Goal: Information Seeking & Learning: Learn about a topic

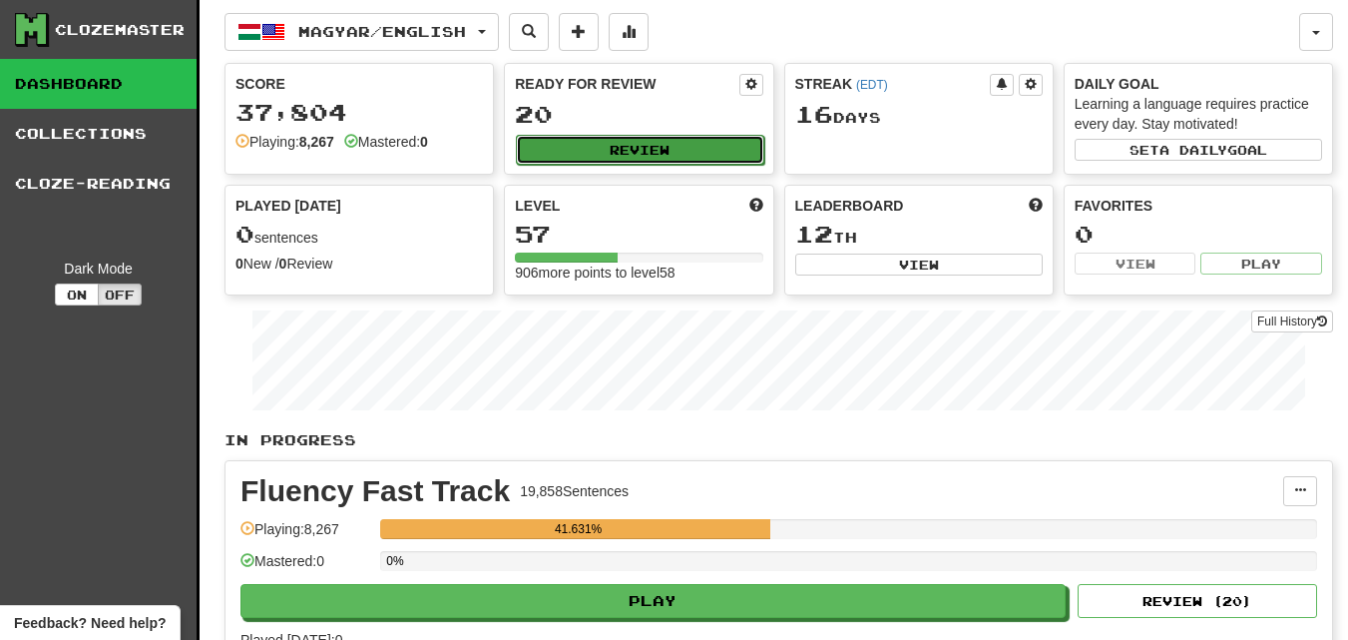
click at [627, 147] on button "Review" at bounding box center [639, 150] width 247 height 30
select select "********"
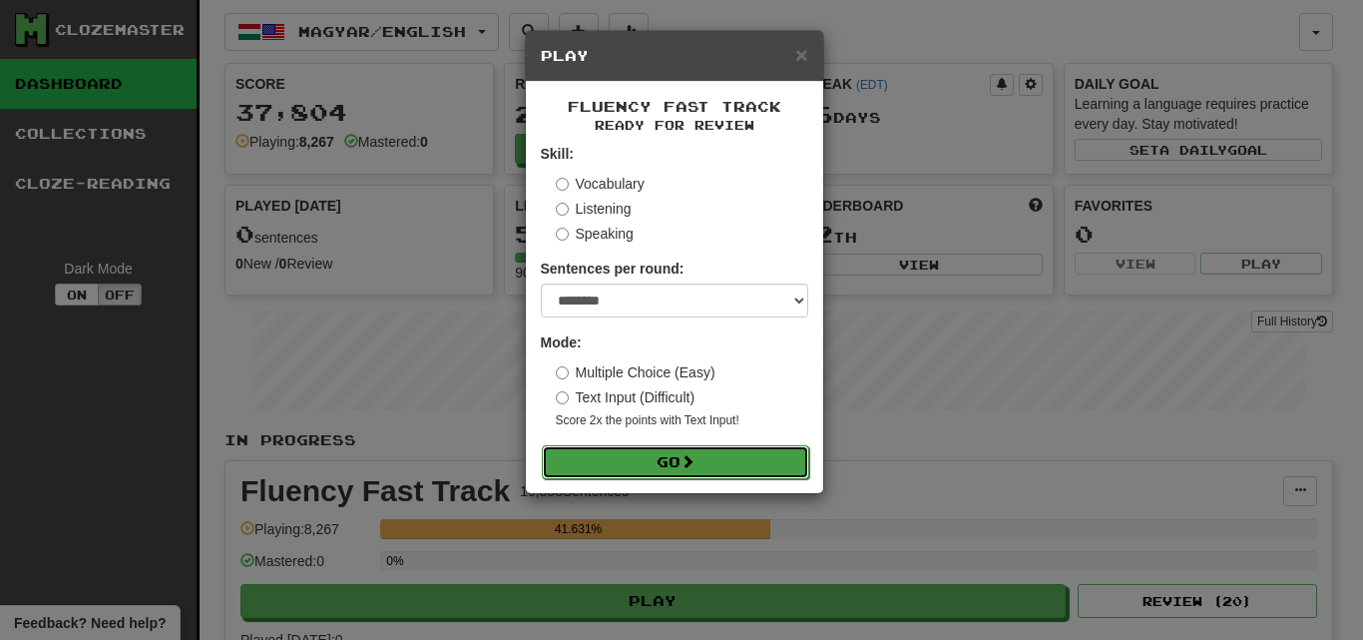
click at [661, 449] on button "Go" at bounding box center [675, 462] width 267 height 34
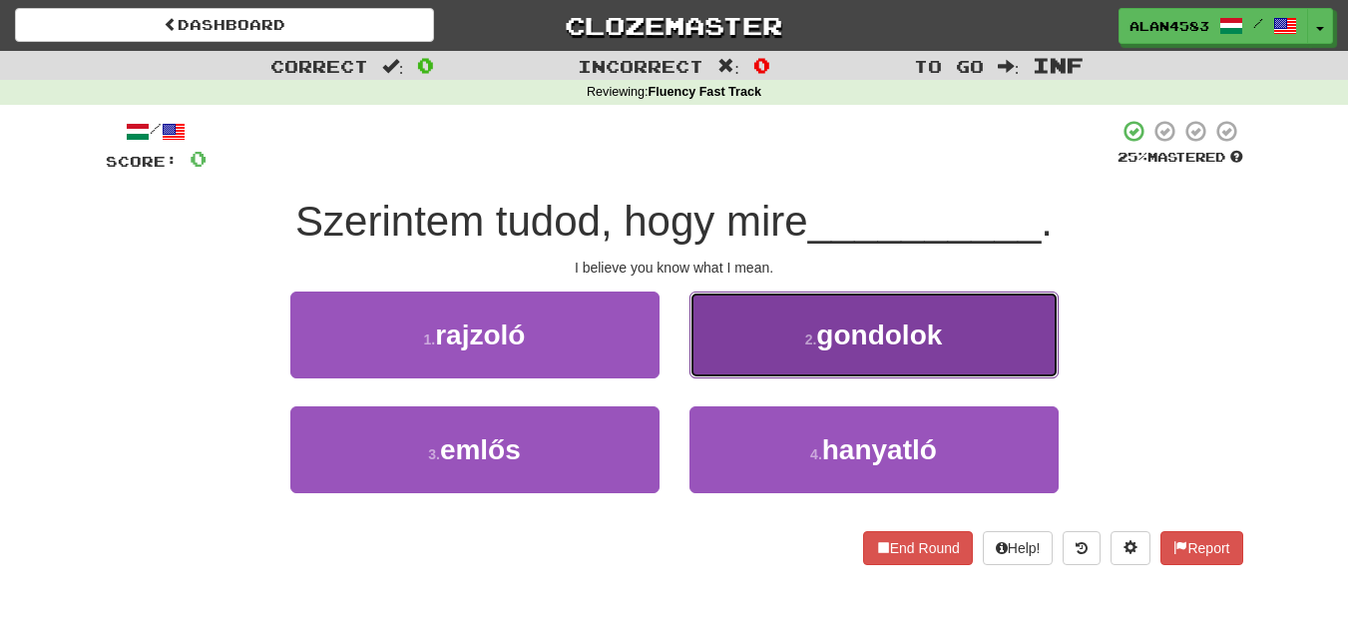
click at [855, 334] on span "gondolok" at bounding box center [879, 334] width 126 height 31
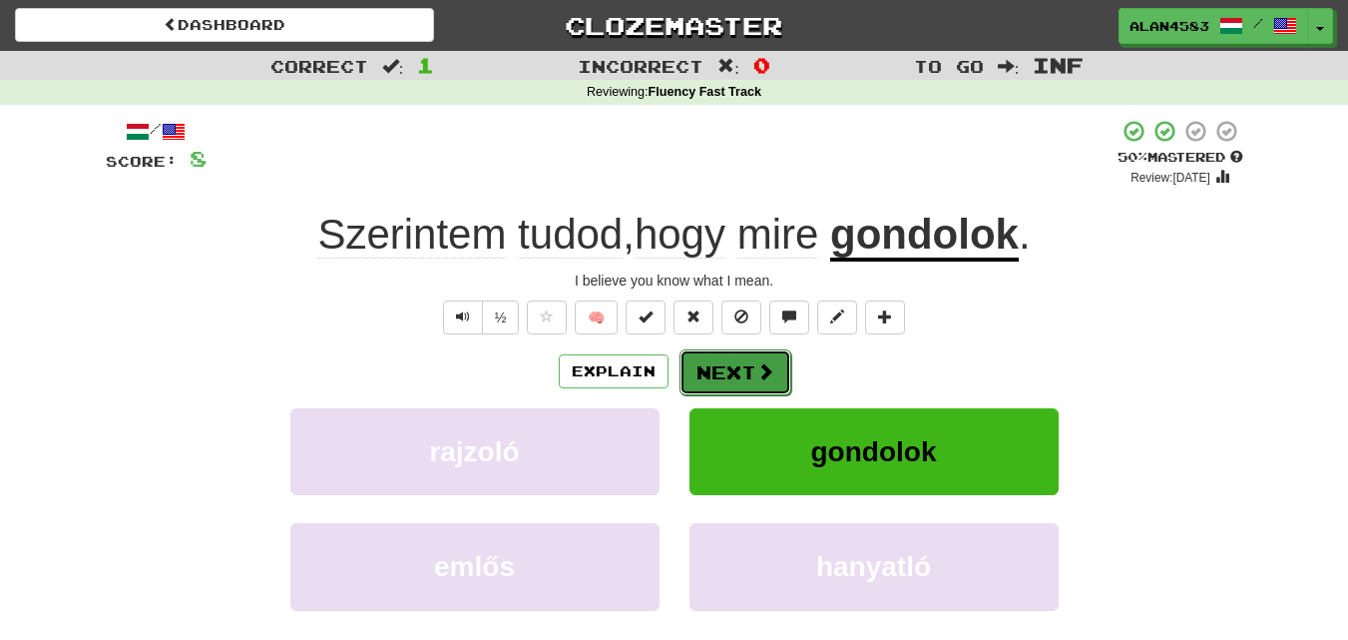
click at [746, 369] on button "Next" at bounding box center [736, 372] width 112 height 46
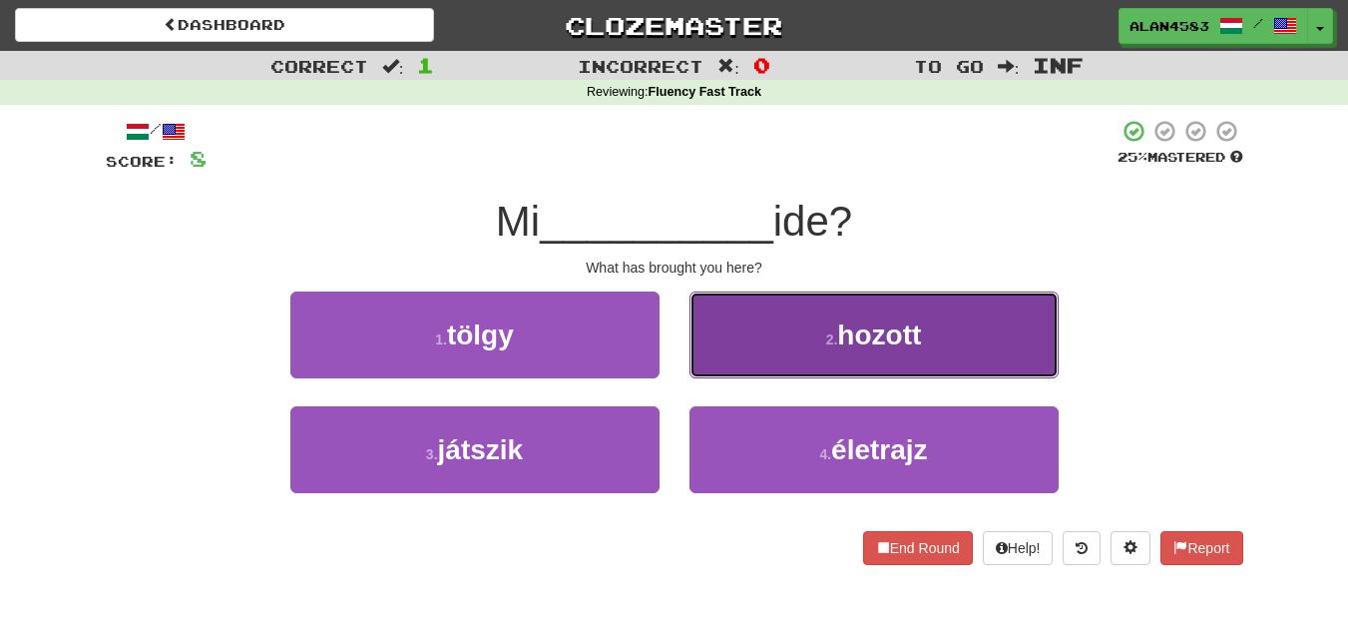
click at [858, 346] on span "hozott" at bounding box center [879, 334] width 84 height 31
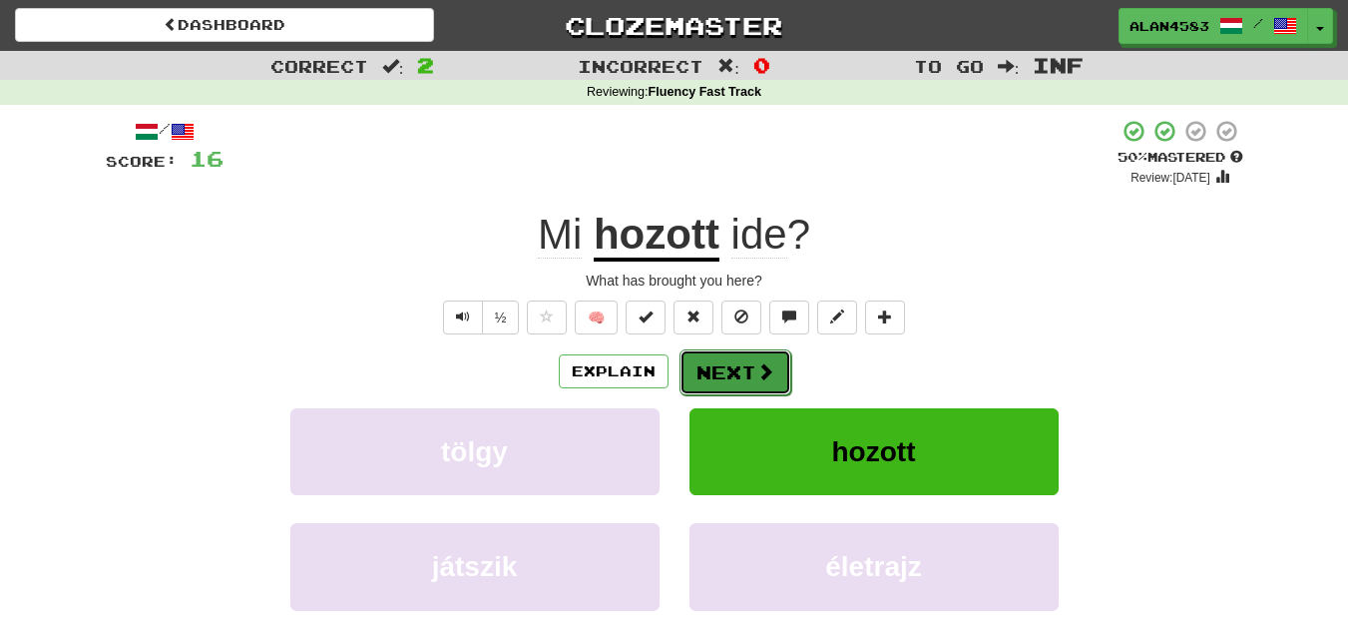
click at [737, 375] on button "Next" at bounding box center [736, 372] width 112 height 46
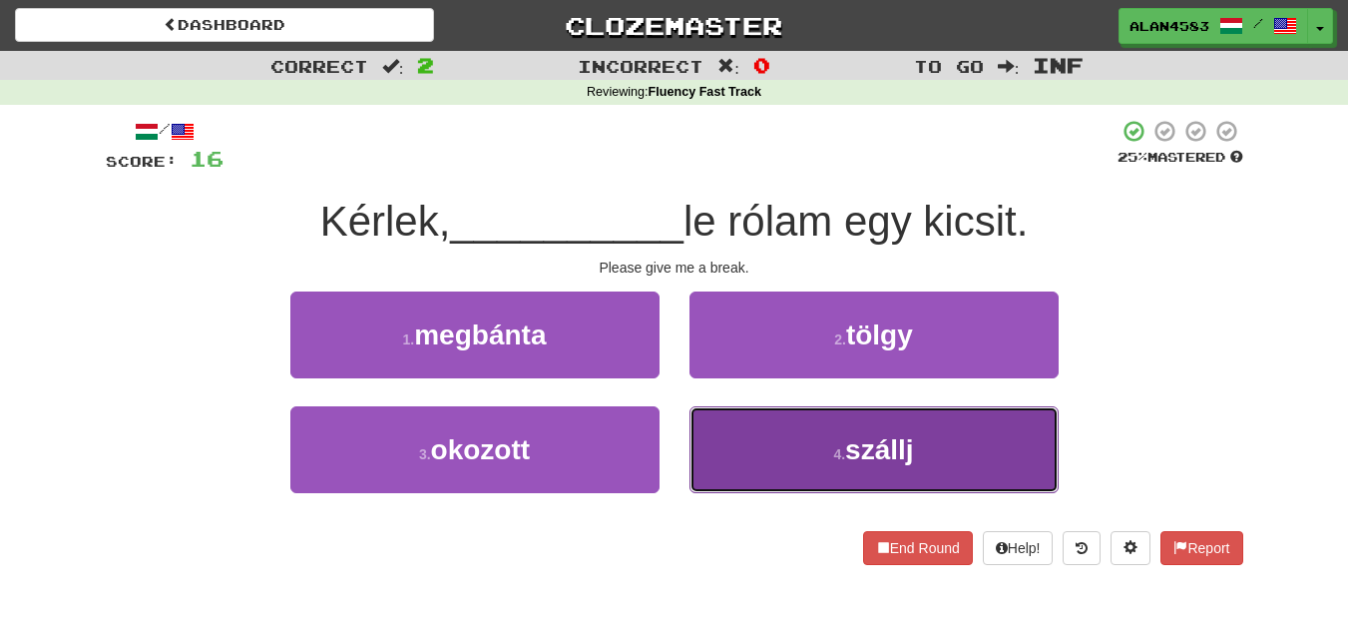
click at [797, 453] on button "4 . szállj" at bounding box center [874, 449] width 369 height 87
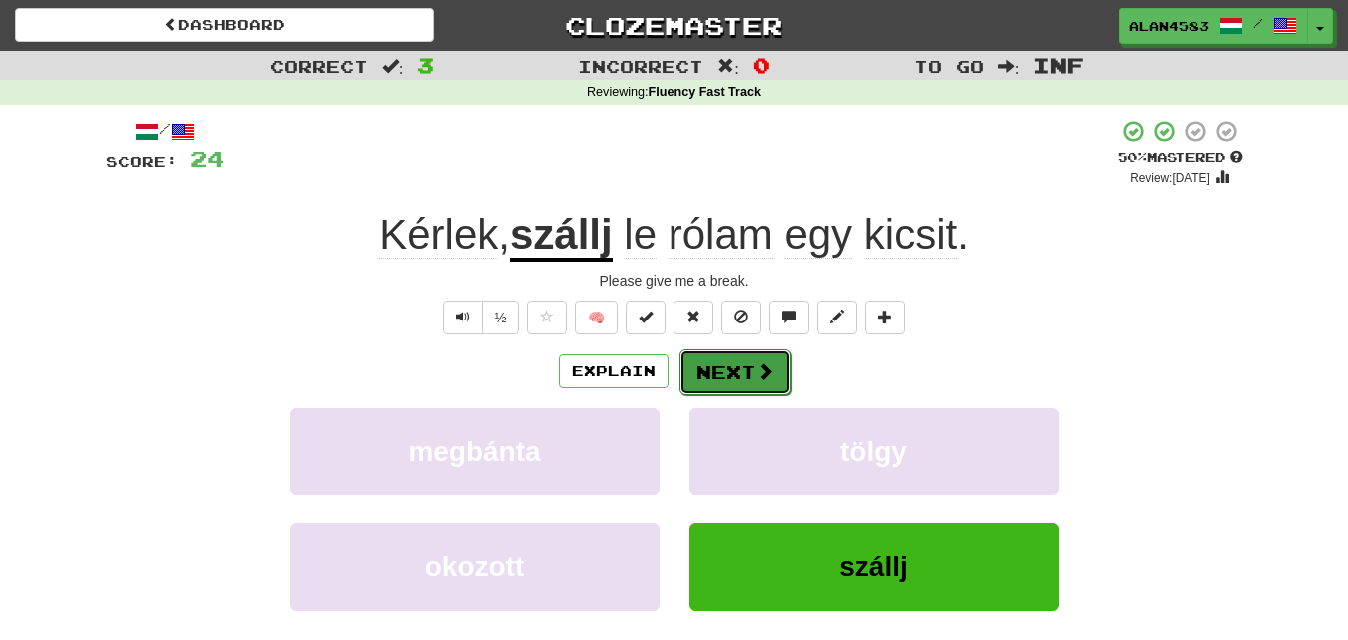
click at [731, 382] on button "Next" at bounding box center [736, 372] width 112 height 46
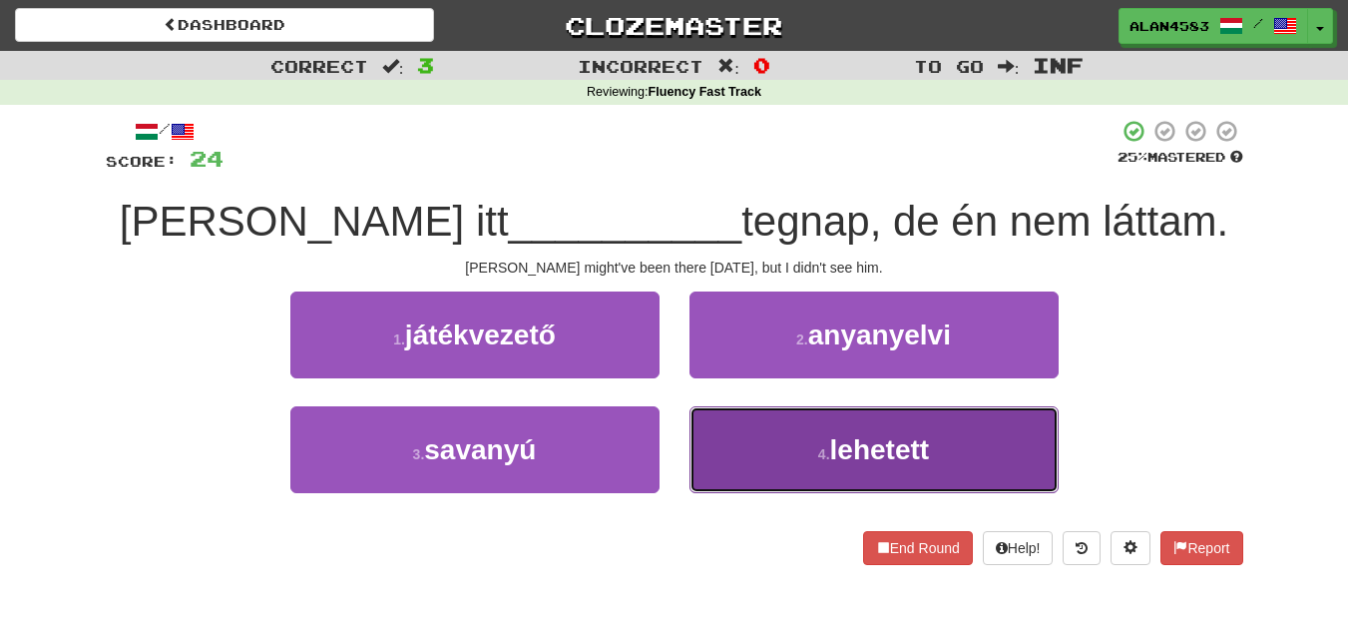
click at [794, 456] on button "4 . lehetett" at bounding box center [874, 449] width 369 height 87
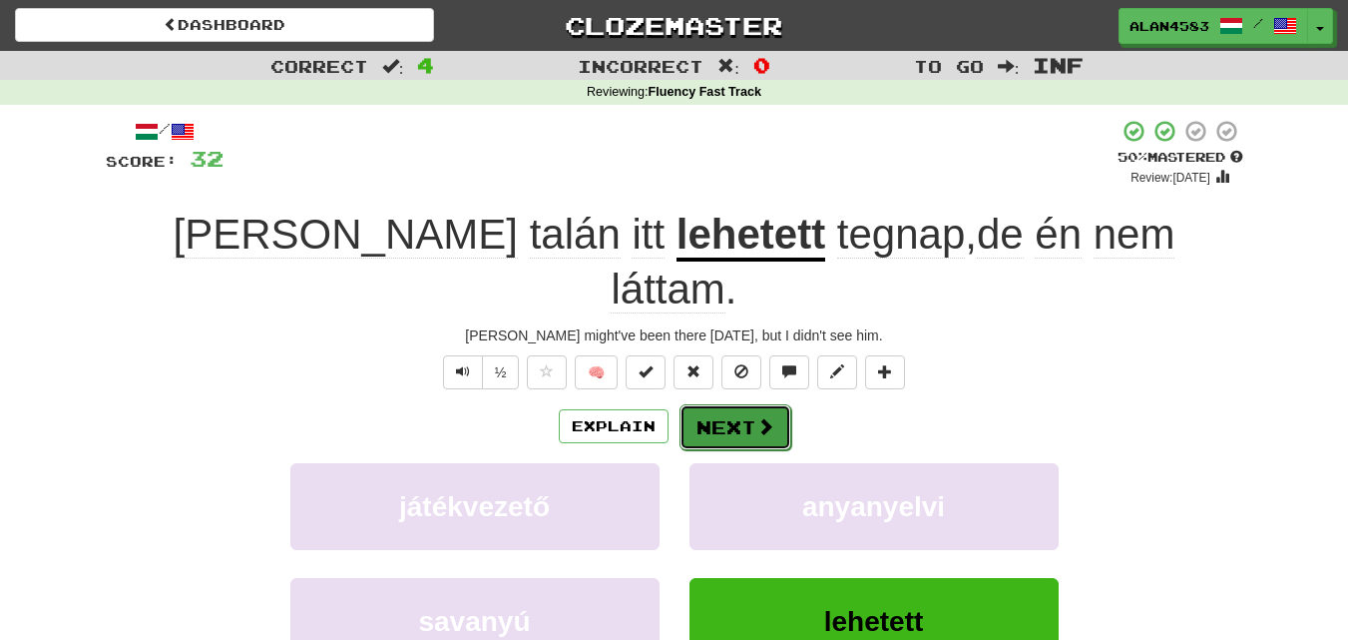
click at [722, 404] on button "Next" at bounding box center [736, 427] width 112 height 46
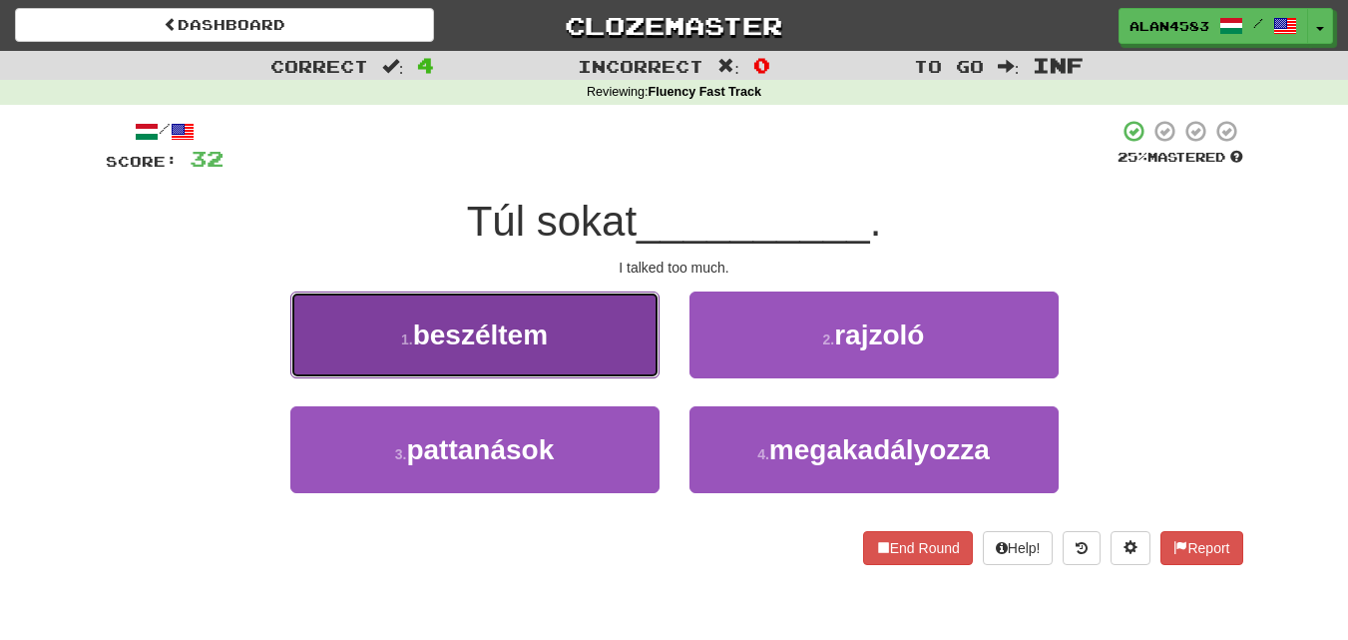
click at [609, 336] on button "1 . beszéltem" at bounding box center [474, 334] width 369 height 87
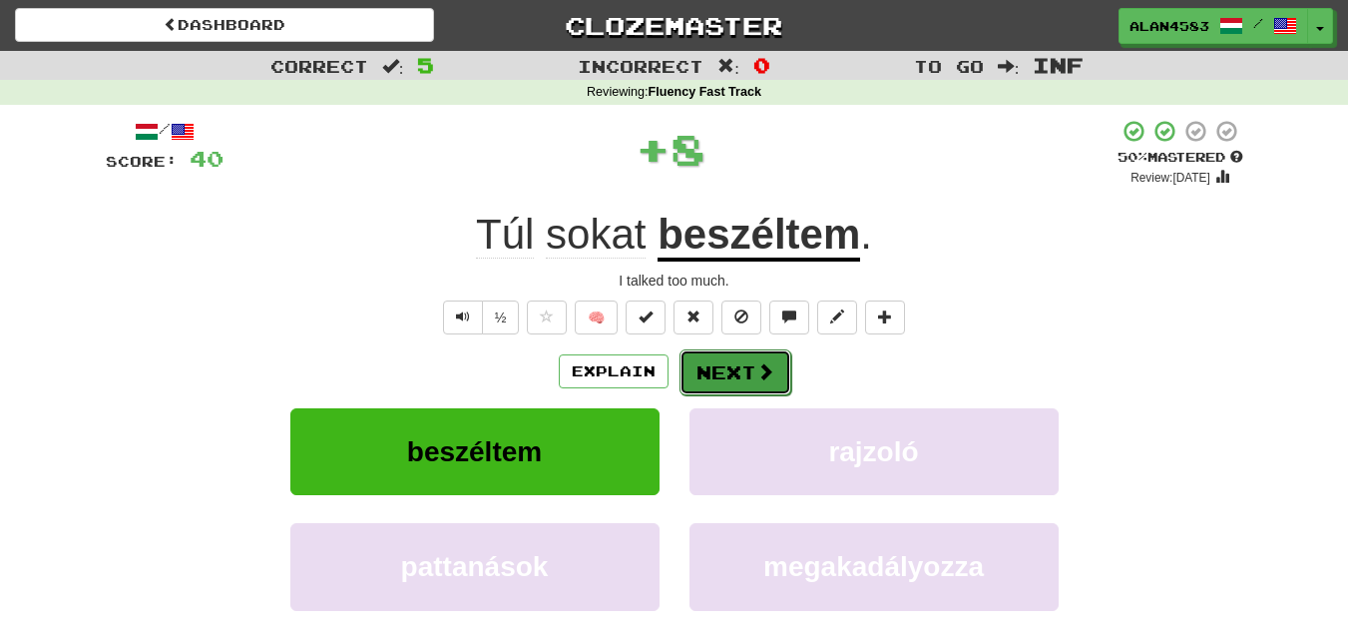
click at [716, 372] on button "Next" at bounding box center [736, 372] width 112 height 46
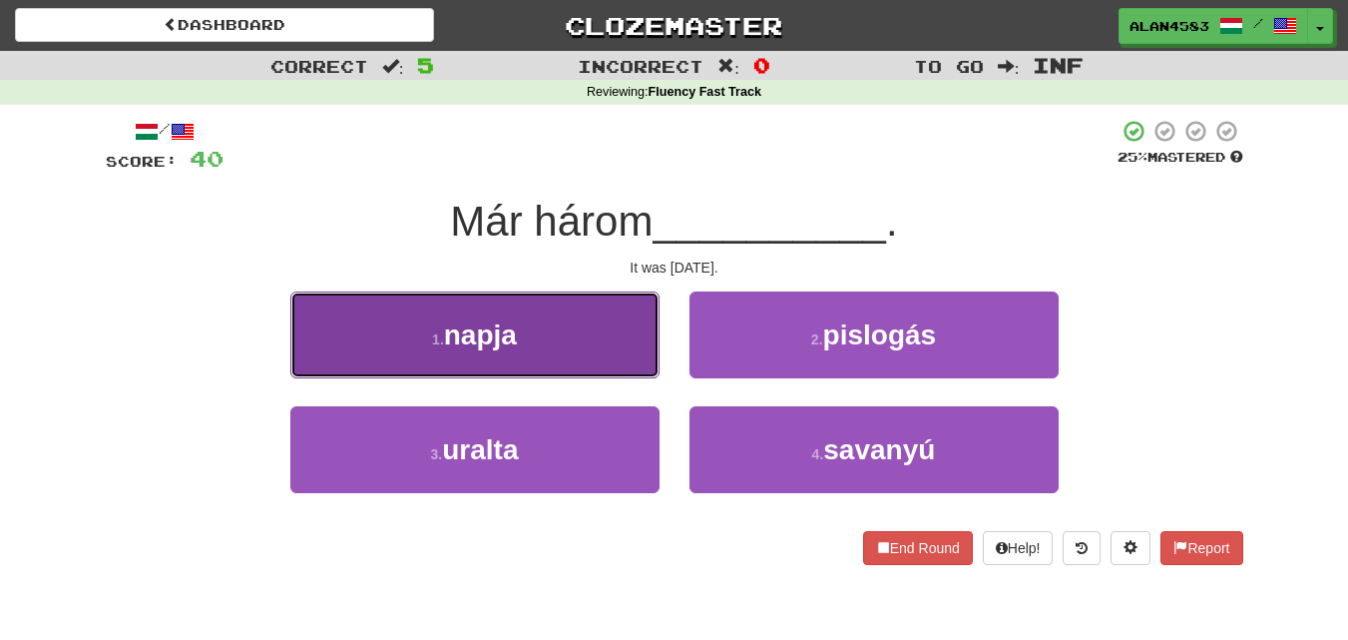
click at [567, 330] on button "1 . napja" at bounding box center [474, 334] width 369 height 87
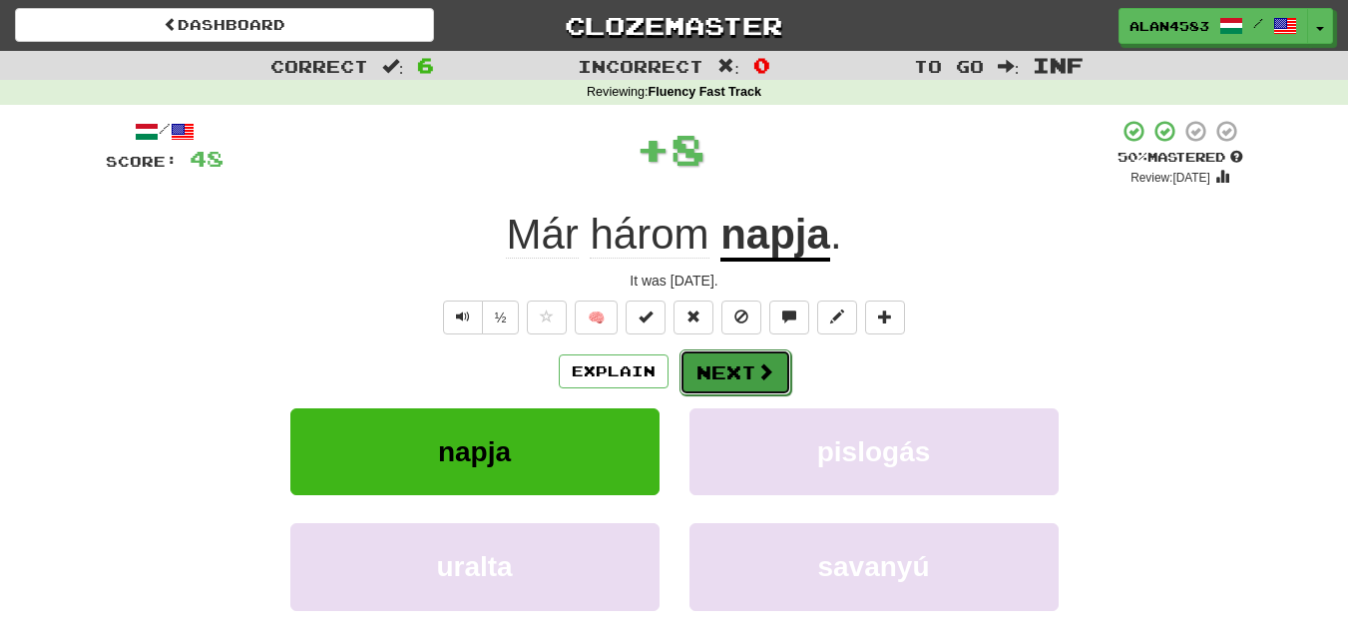
click at [700, 364] on button "Next" at bounding box center [736, 372] width 112 height 46
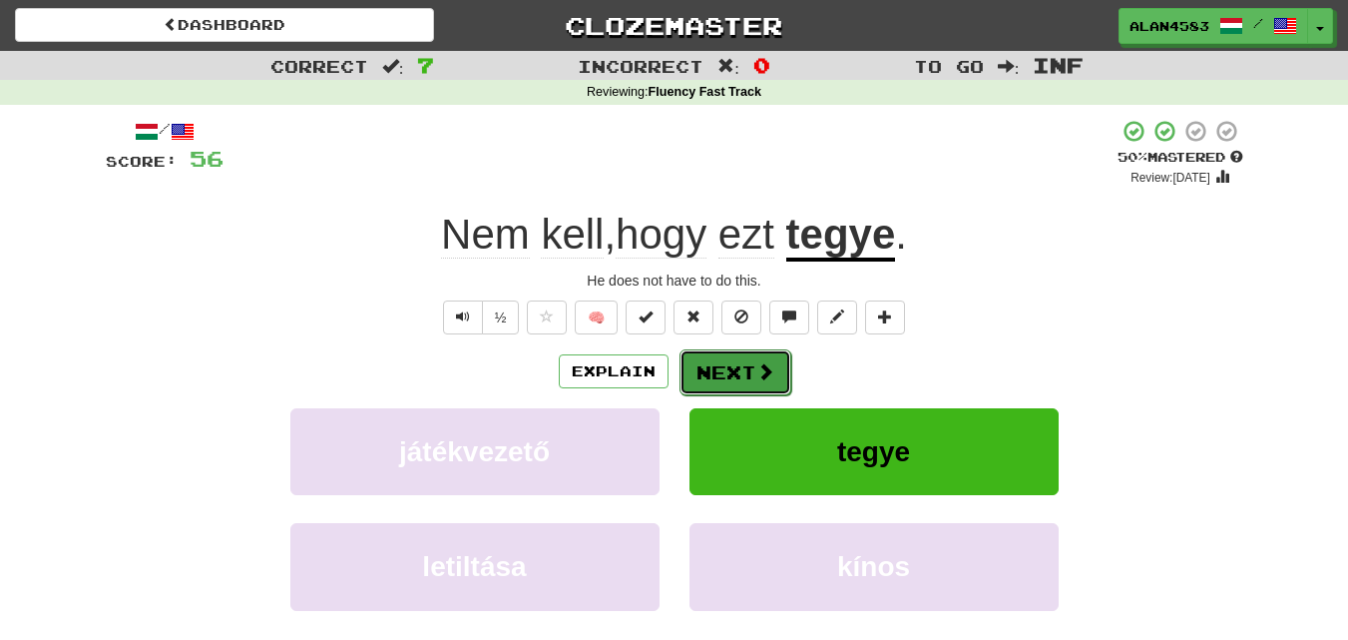
click at [729, 377] on button "Next" at bounding box center [736, 372] width 112 height 46
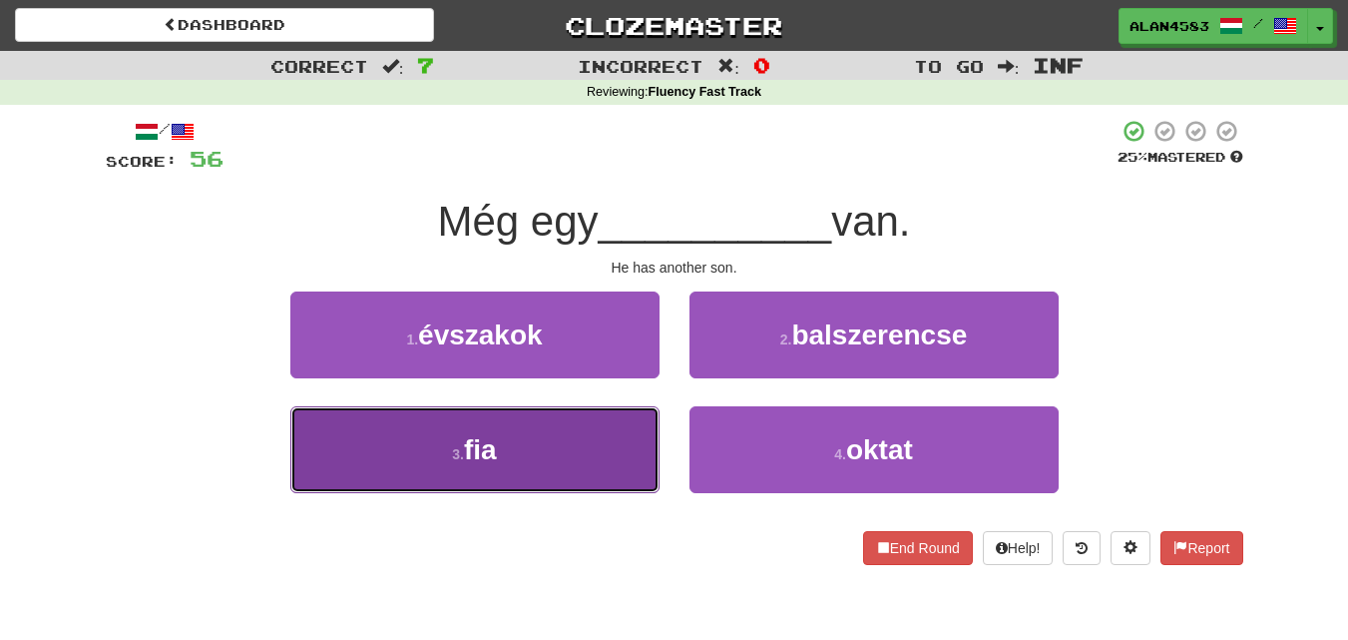
click at [454, 443] on button "3 . fia" at bounding box center [474, 449] width 369 height 87
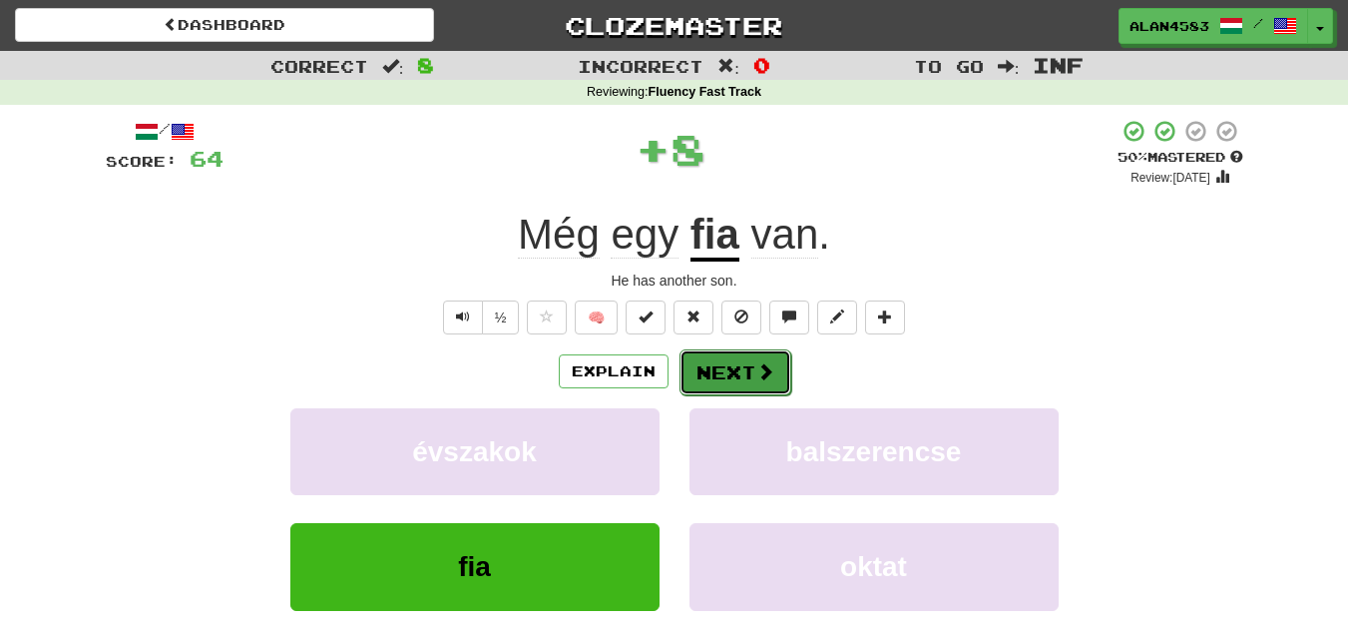
click at [732, 389] on button "Next" at bounding box center [736, 372] width 112 height 46
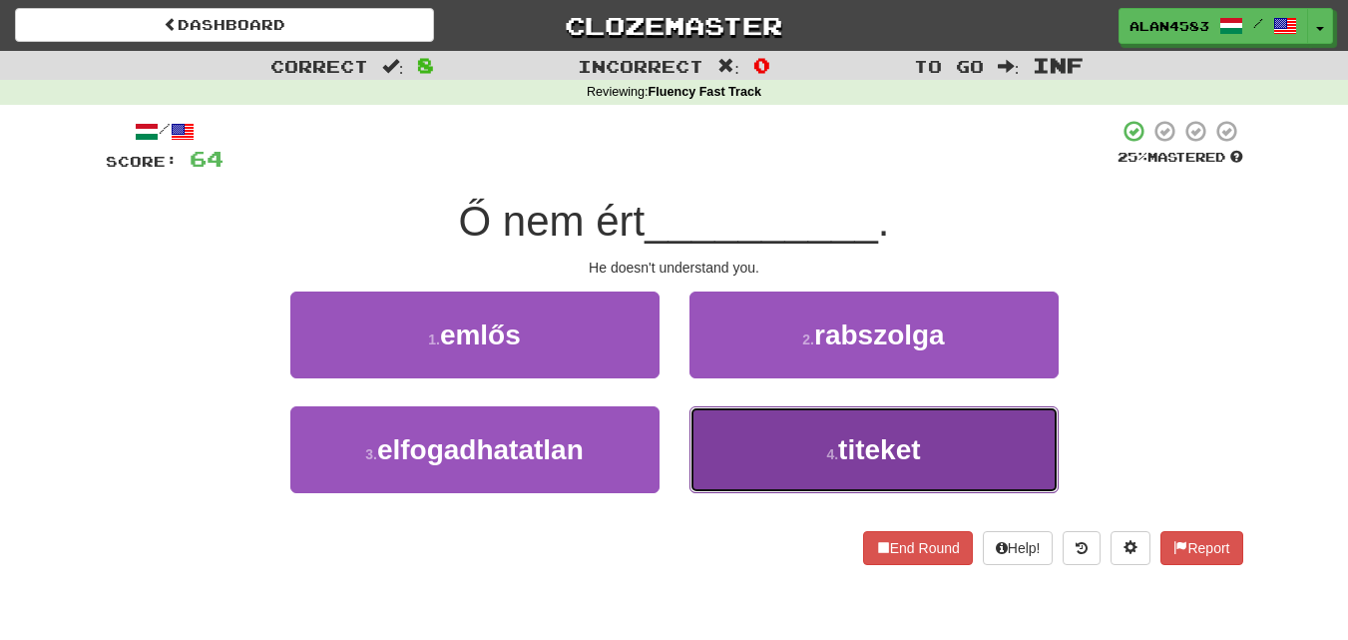
click at [779, 431] on button "4 . titeket" at bounding box center [874, 449] width 369 height 87
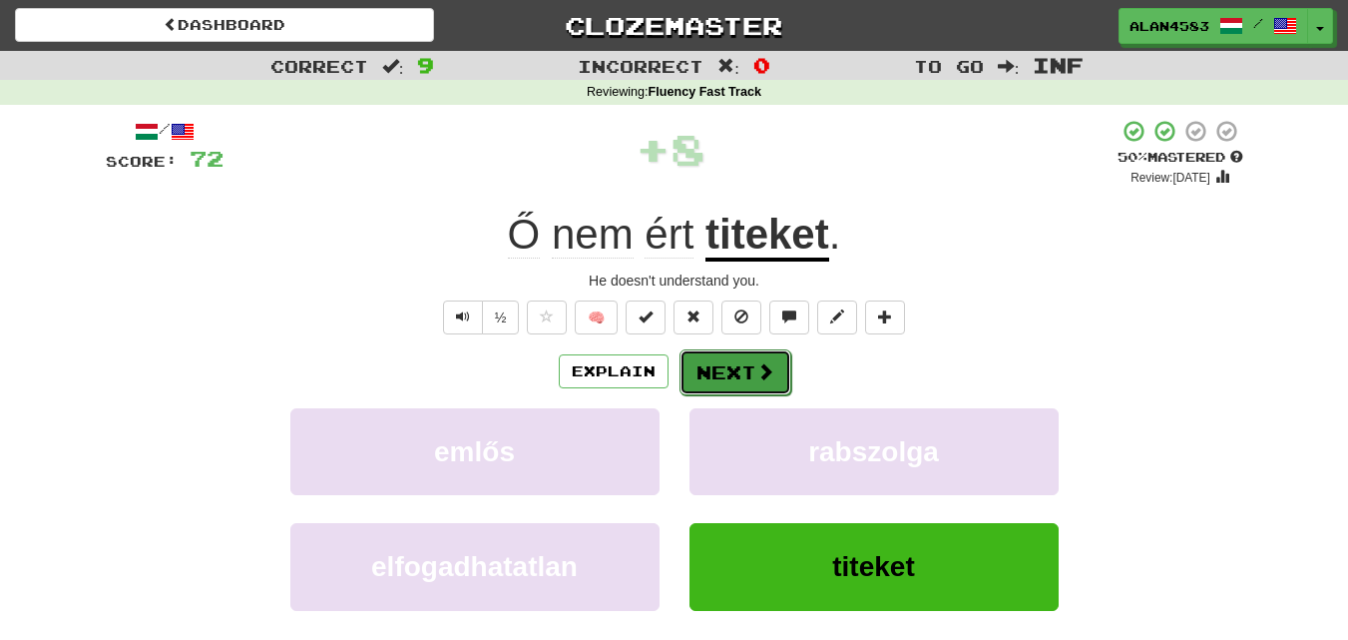
click at [757, 373] on span at bounding box center [765, 371] width 18 height 18
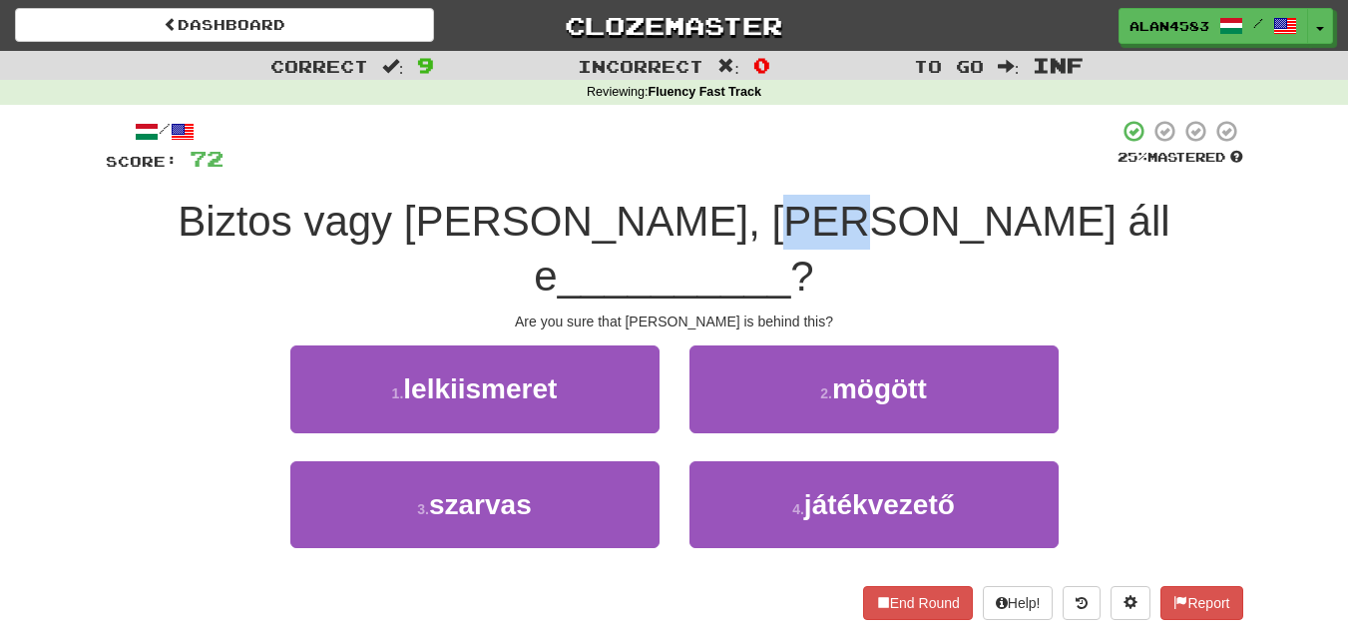
drag, startPoint x: 822, startPoint y: 229, endPoint x: 784, endPoint y: 229, distance: 37.9
click at [784, 229] on span "Biztos vagy benne, hogy Tom áll e" at bounding box center [674, 249] width 992 height 102
click at [771, 245] on div at bounding box center [771, 245] width 0 height 0
click at [866, 160] on div at bounding box center [671, 146] width 894 height 55
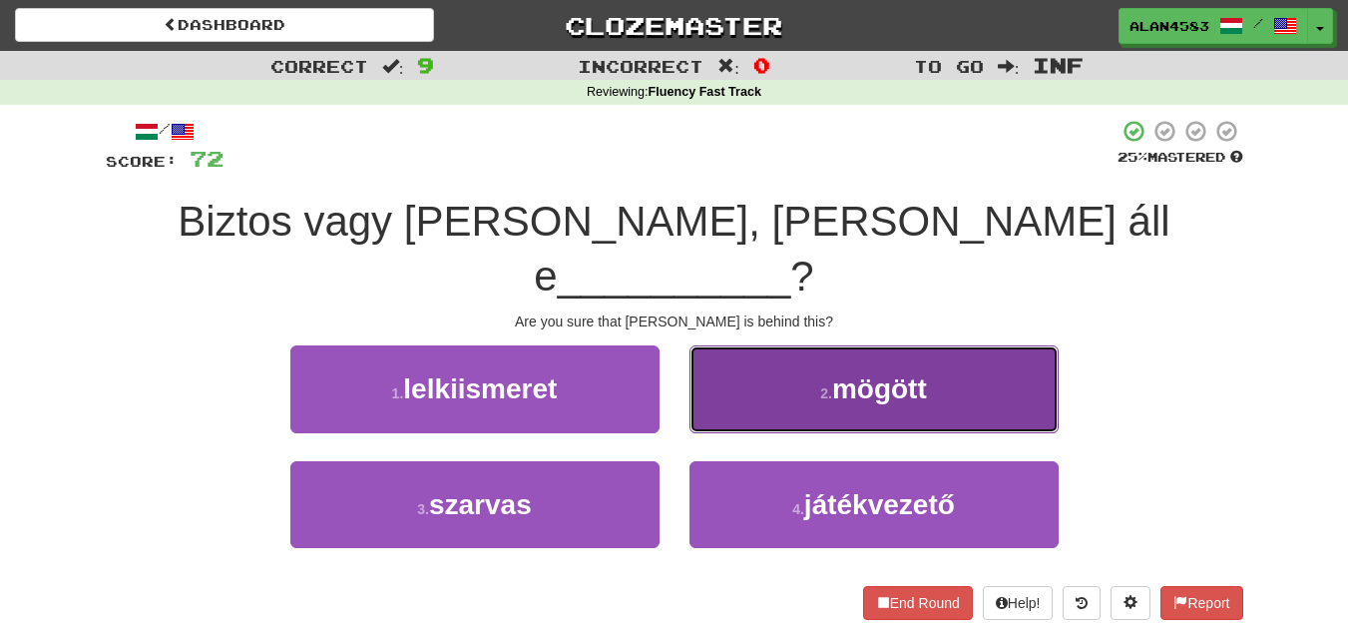
click at [902, 345] on button "2 . mögött" at bounding box center [874, 388] width 369 height 87
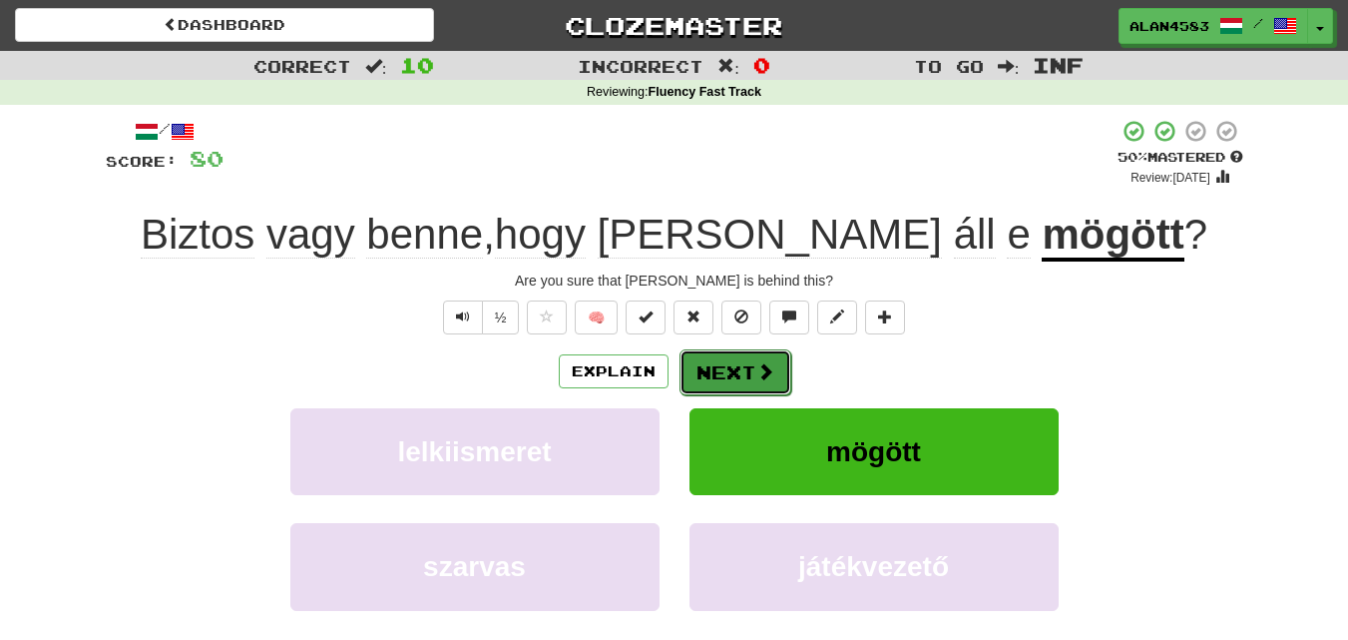
click at [742, 376] on button "Next" at bounding box center [736, 372] width 112 height 46
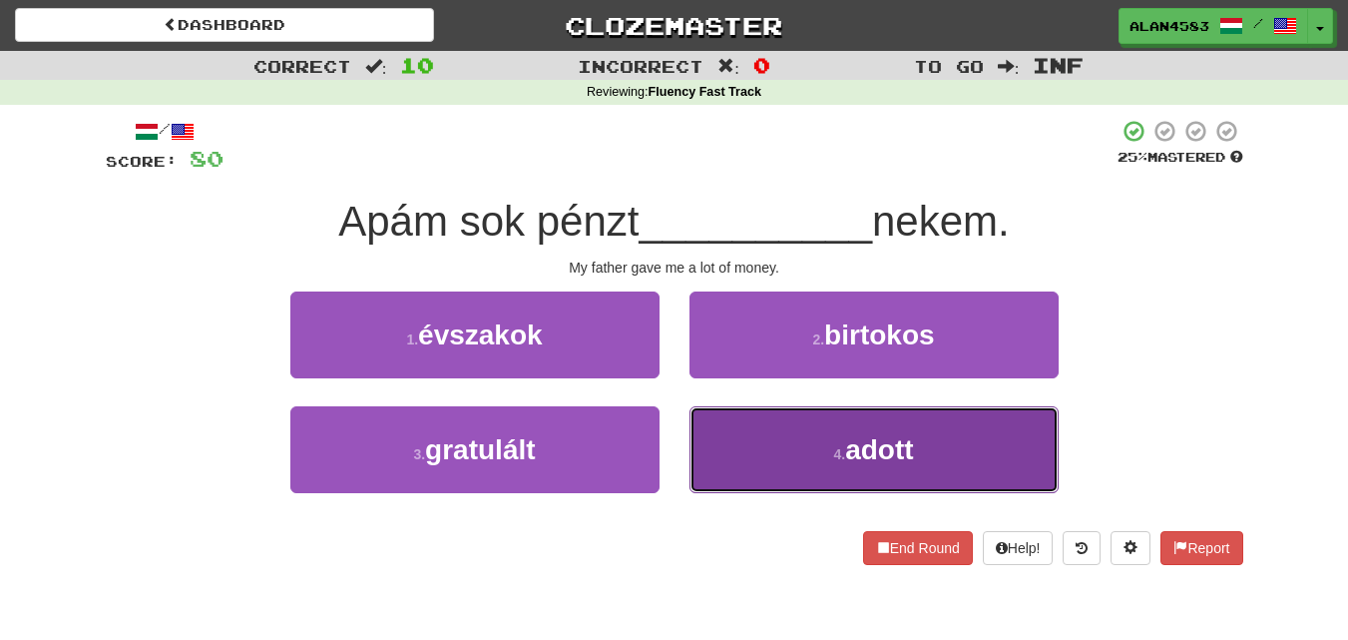
click at [815, 447] on button "4 . adott" at bounding box center [874, 449] width 369 height 87
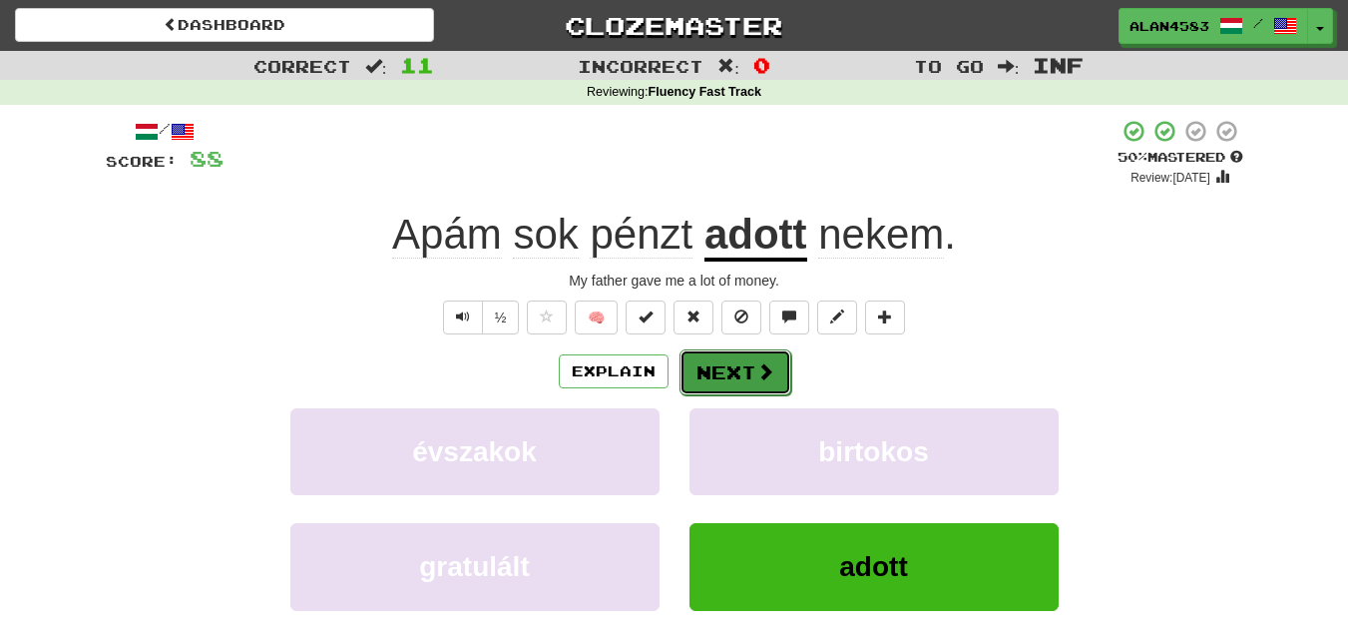
click at [743, 364] on button "Next" at bounding box center [736, 372] width 112 height 46
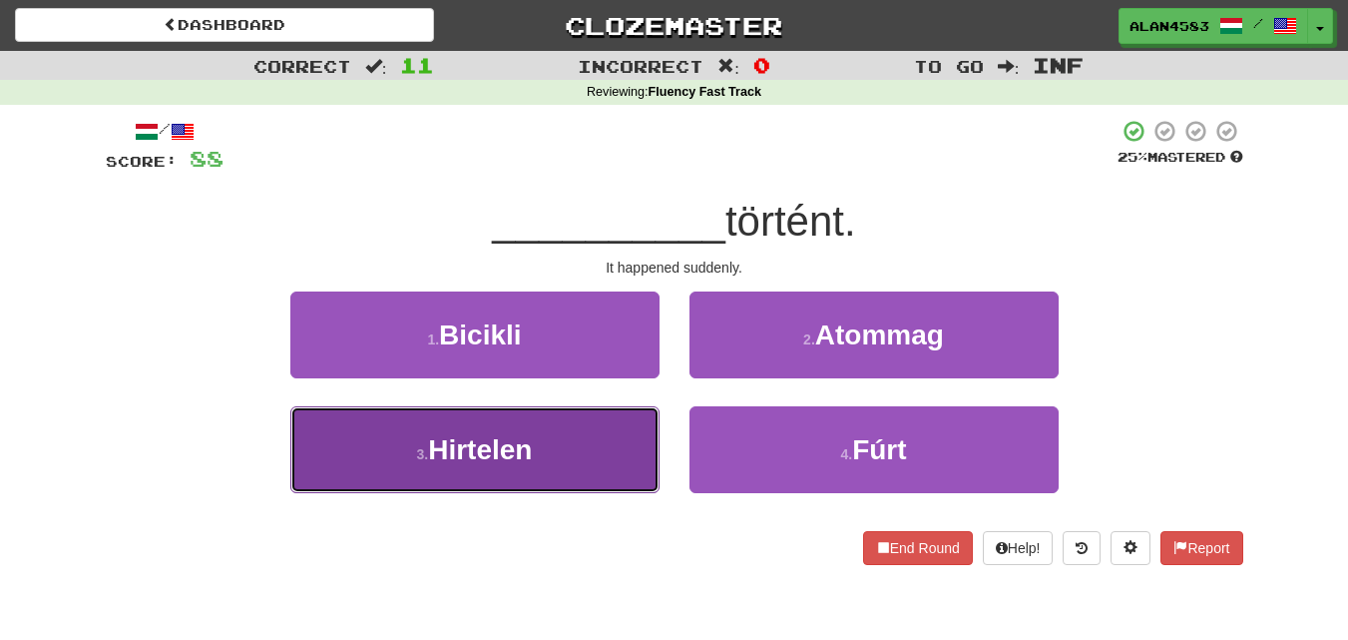
click at [442, 447] on span "Hirtelen" at bounding box center [480, 449] width 104 height 31
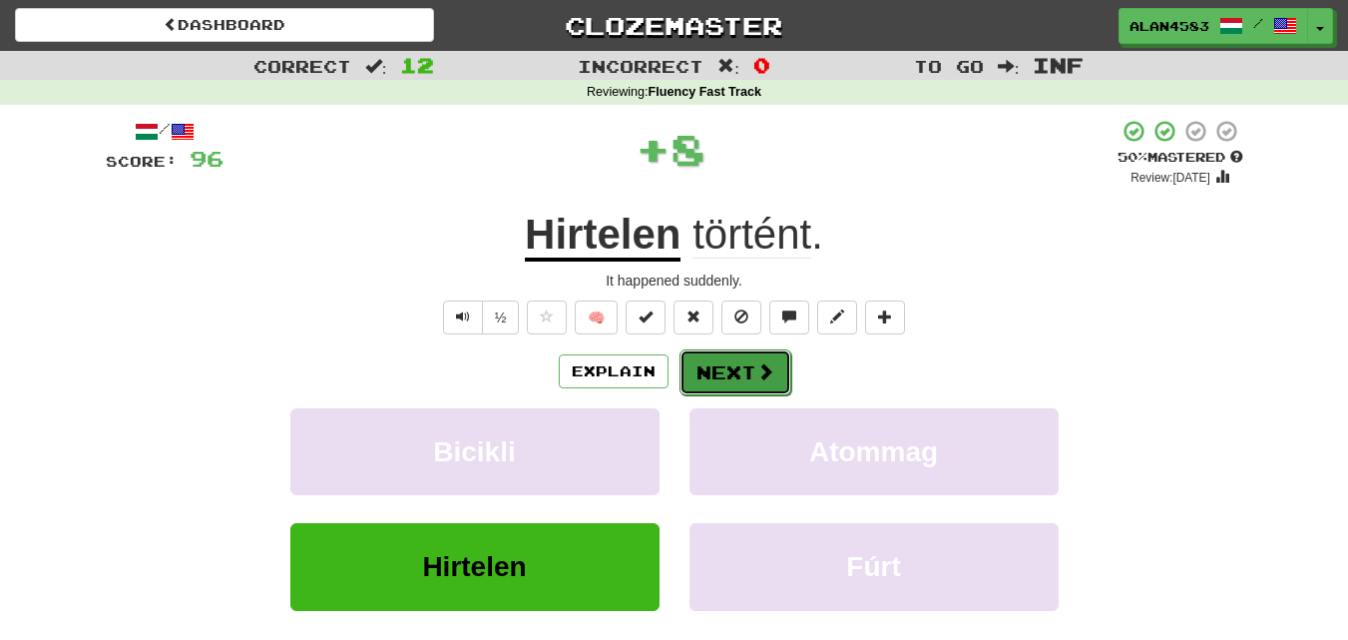
click at [727, 371] on button "Next" at bounding box center [736, 372] width 112 height 46
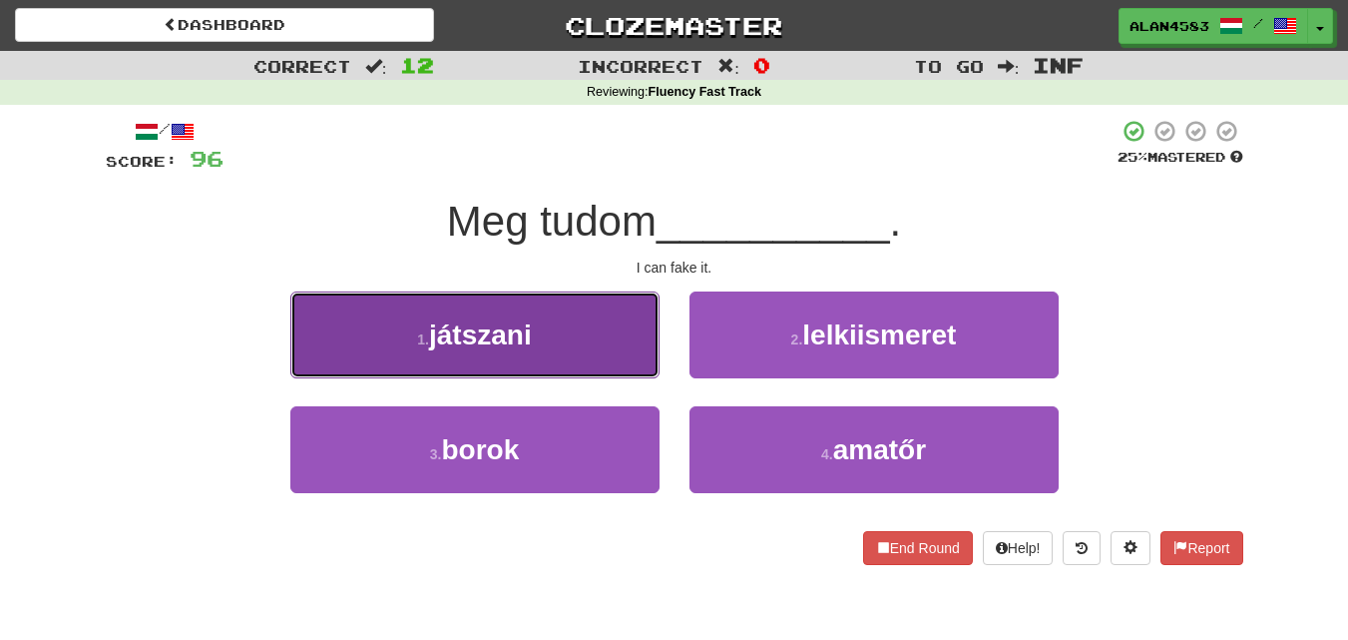
click at [430, 346] on span "játszani" at bounding box center [480, 334] width 103 height 31
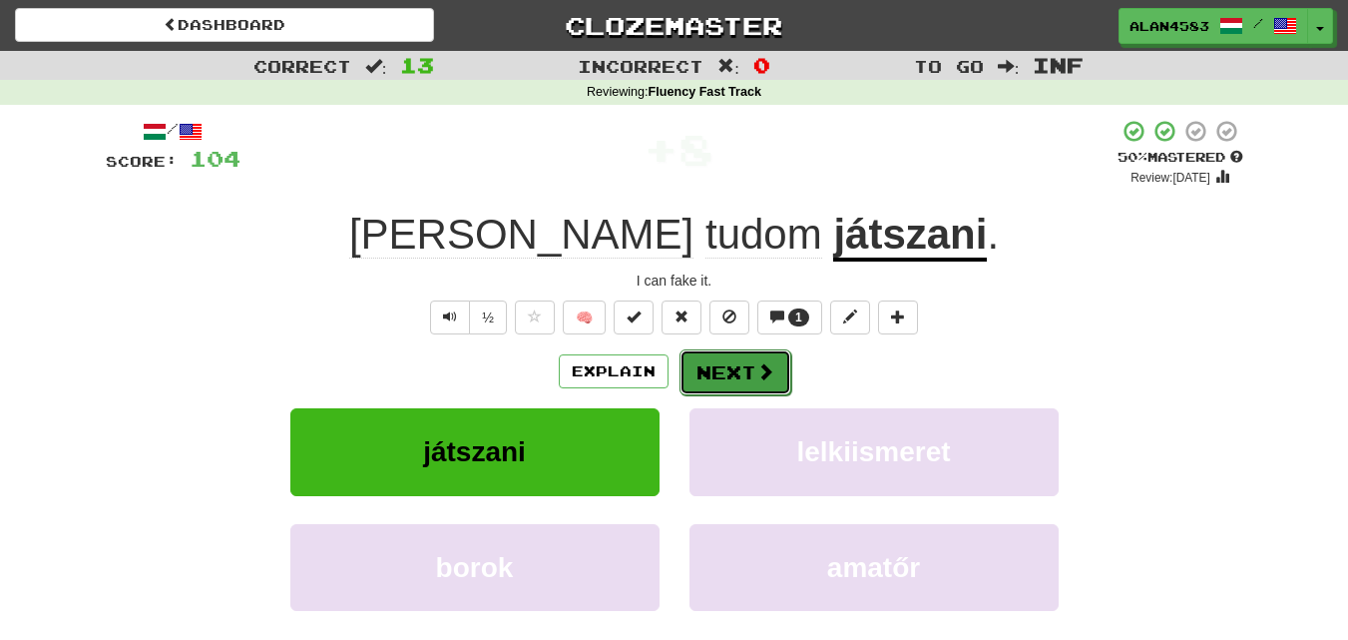
click at [736, 385] on button "Next" at bounding box center [736, 372] width 112 height 46
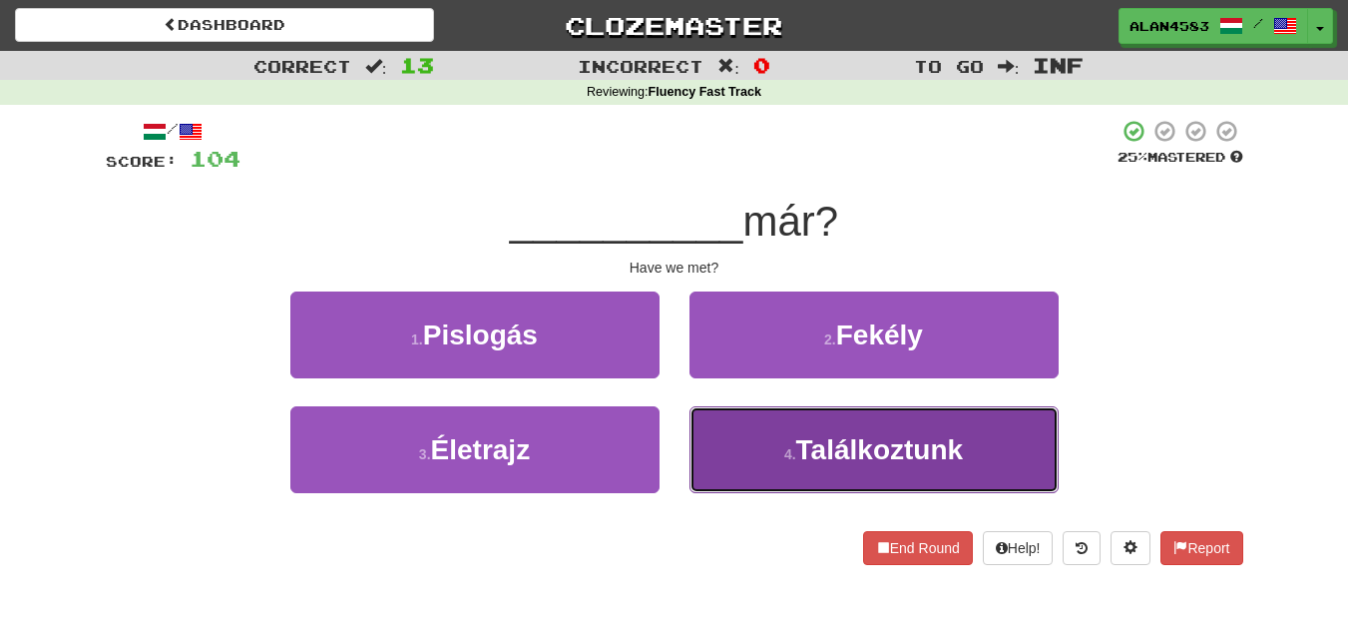
click at [788, 437] on button "4 . Találkoztunk" at bounding box center [874, 449] width 369 height 87
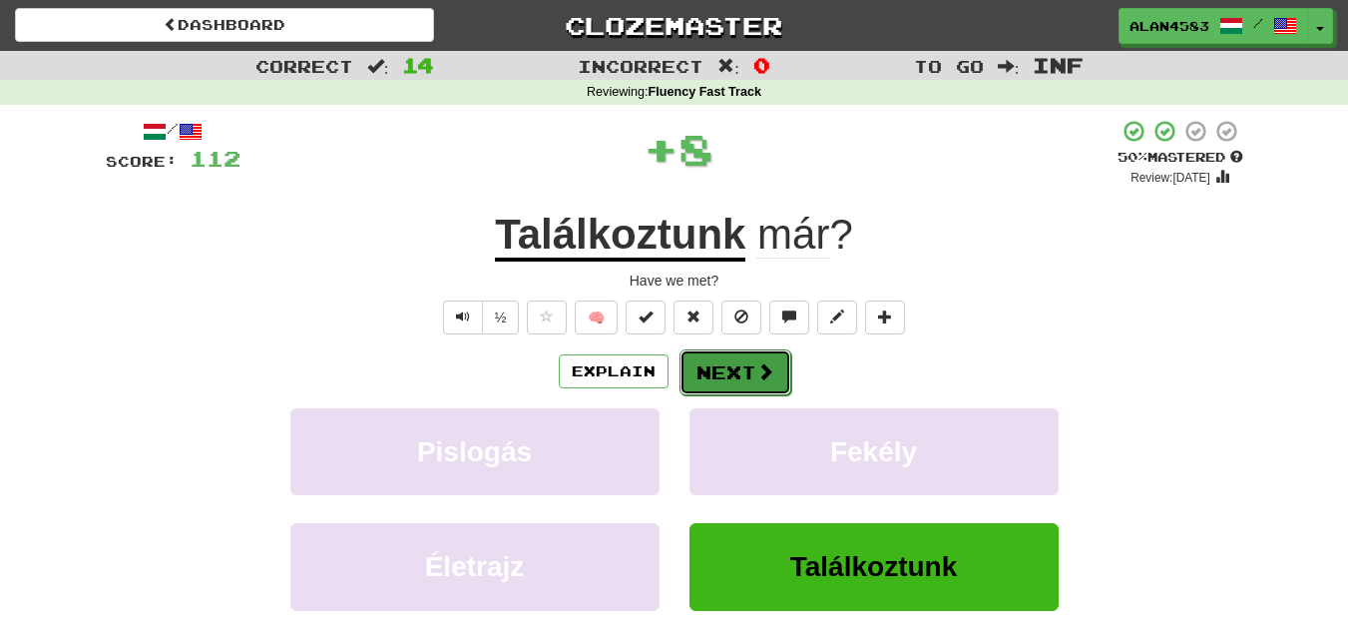
click at [757, 382] on button "Next" at bounding box center [736, 372] width 112 height 46
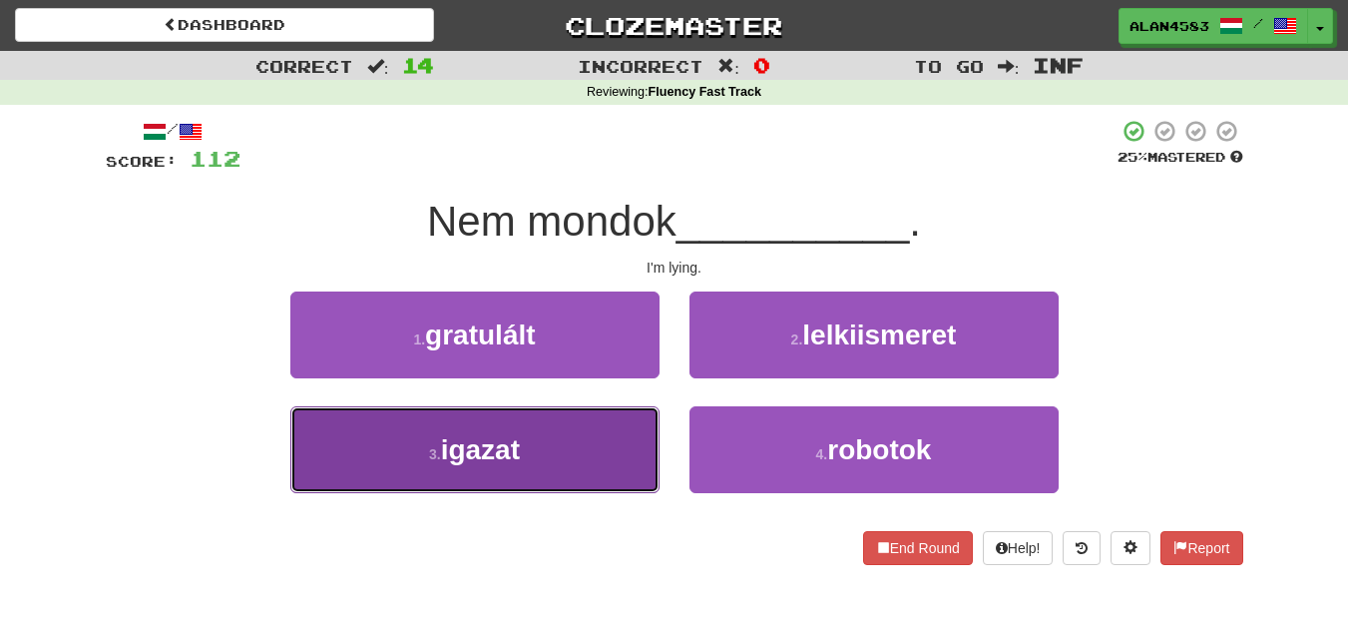
click at [610, 412] on button "3 . igazat" at bounding box center [474, 449] width 369 height 87
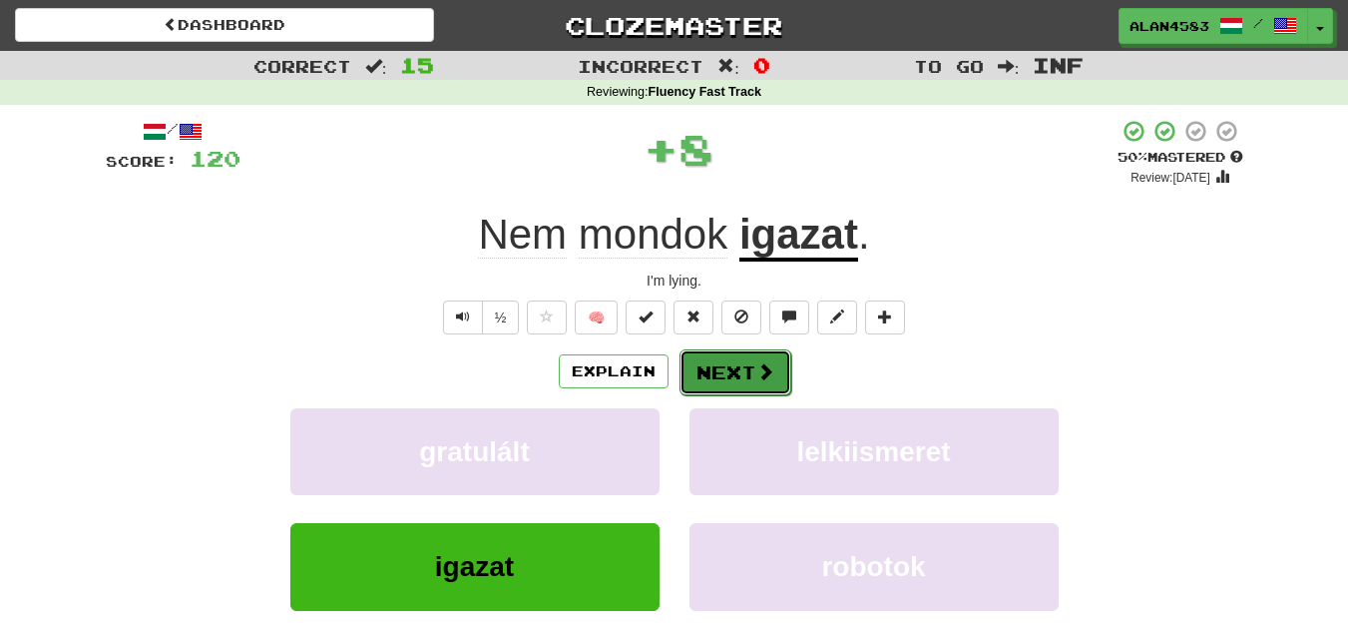
click at [703, 368] on button "Next" at bounding box center [736, 372] width 112 height 46
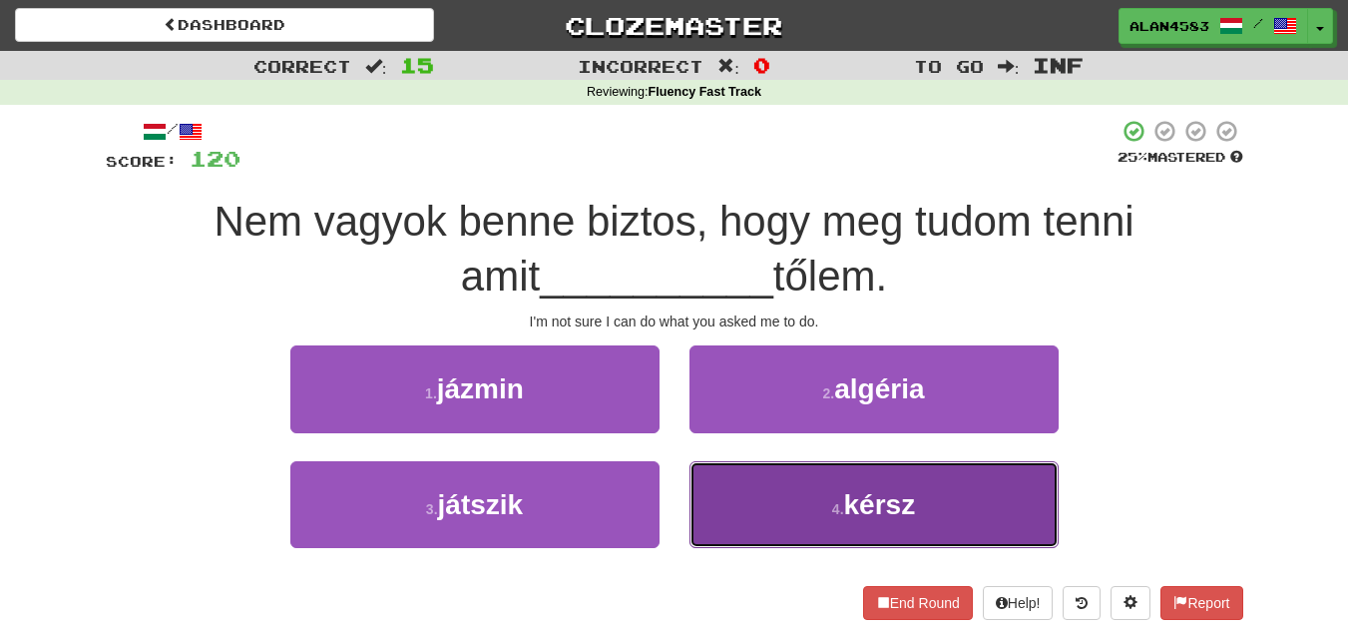
click at [807, 487] on button "4 . kérsz" at bounding box center [874, 504] width 369 height 87
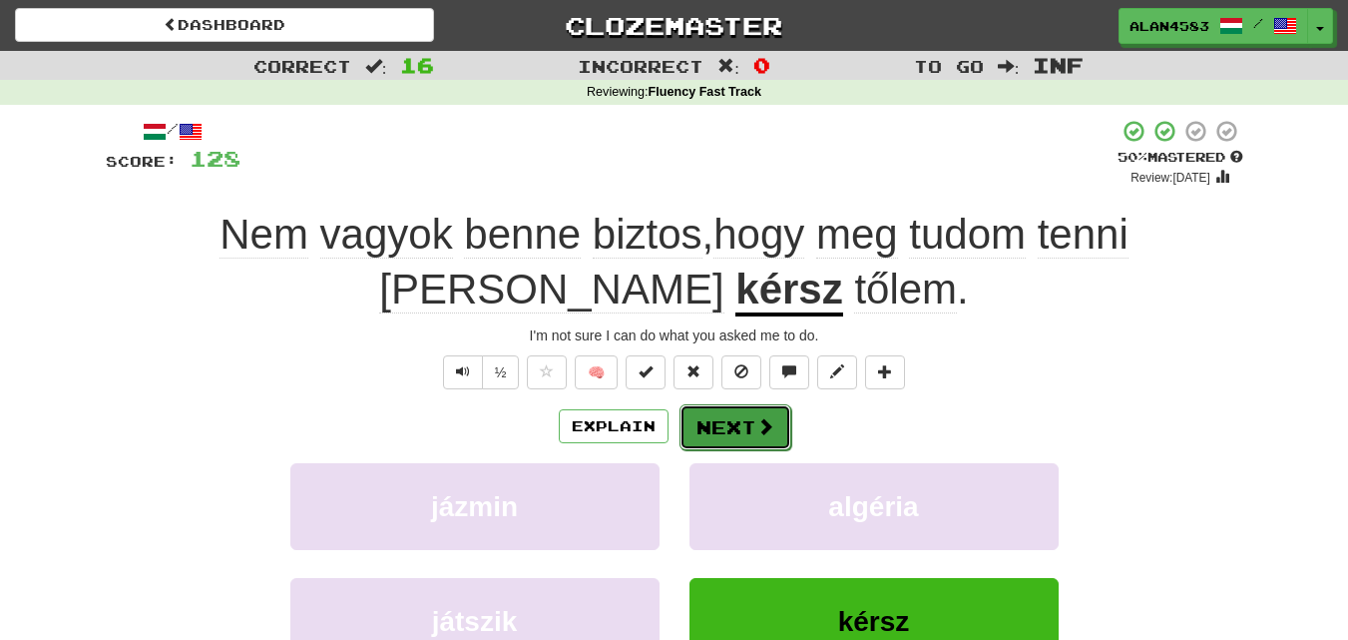
click at [748, 438] on button "Next" at bounding box center [736, 427] width 112 height 46
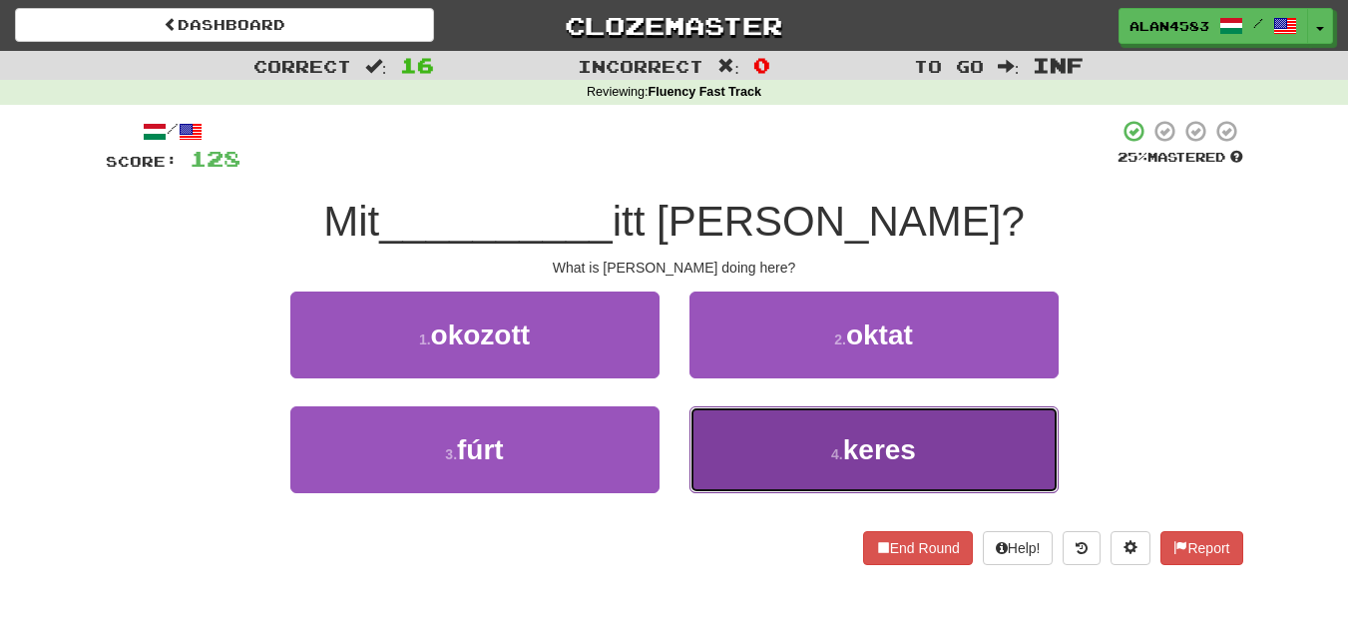
click at [808, 443] on button "4 . keres" at bounding box center [874, 449] width 369 height 87
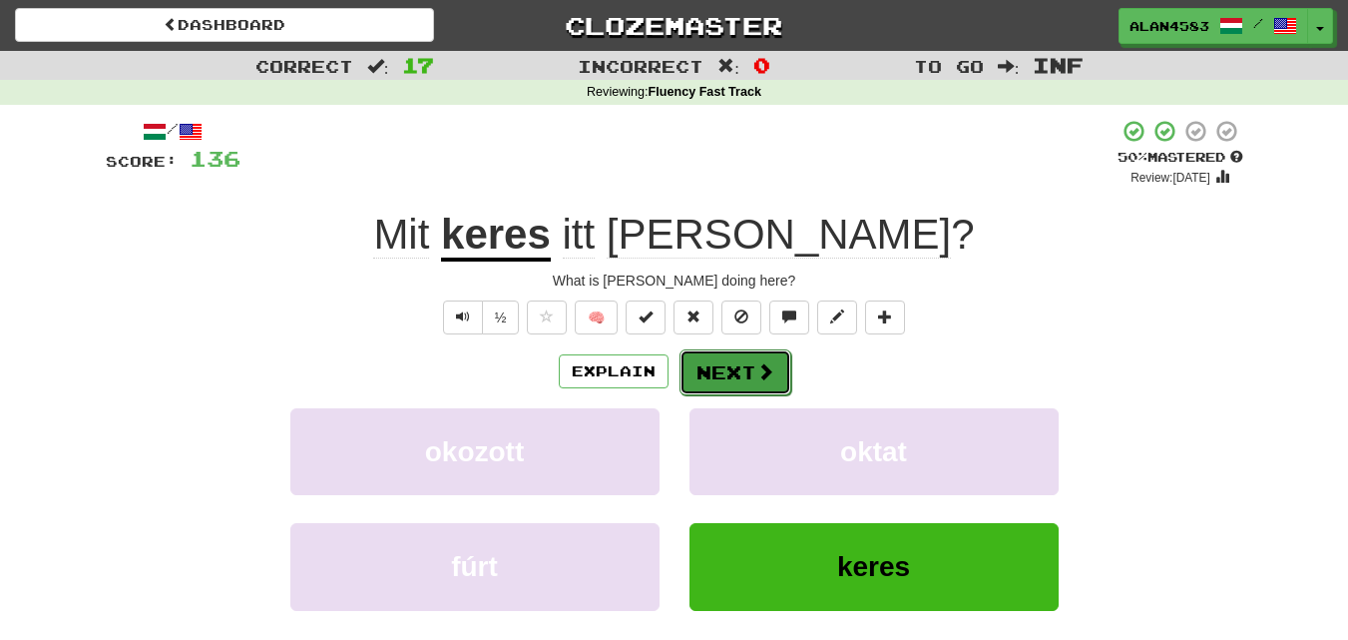
click at [749, 373] on button "Next" at bounding box center [736, 372] width 112 height 46
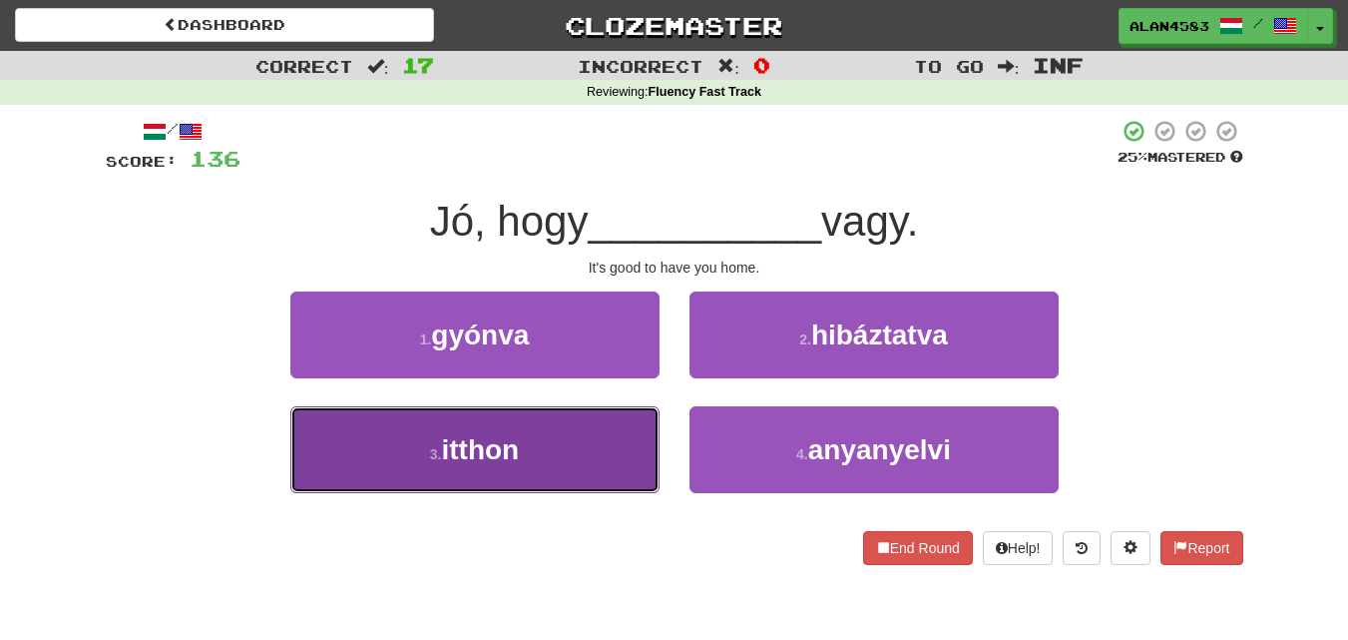
click at [347, 472] on button "3 . itthon" at bounding box center [474, 449] width 369 height 87
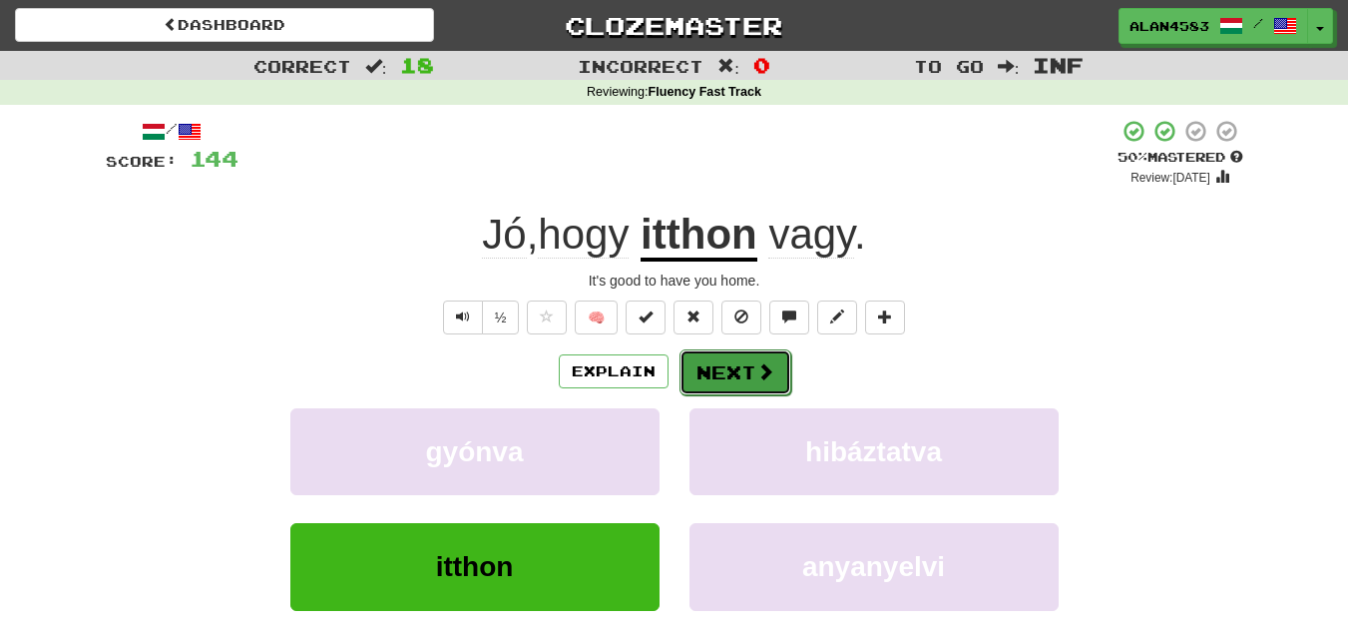
click at [692, 353] on button "Next" at bounding box center [736, 372] width 112 height 46
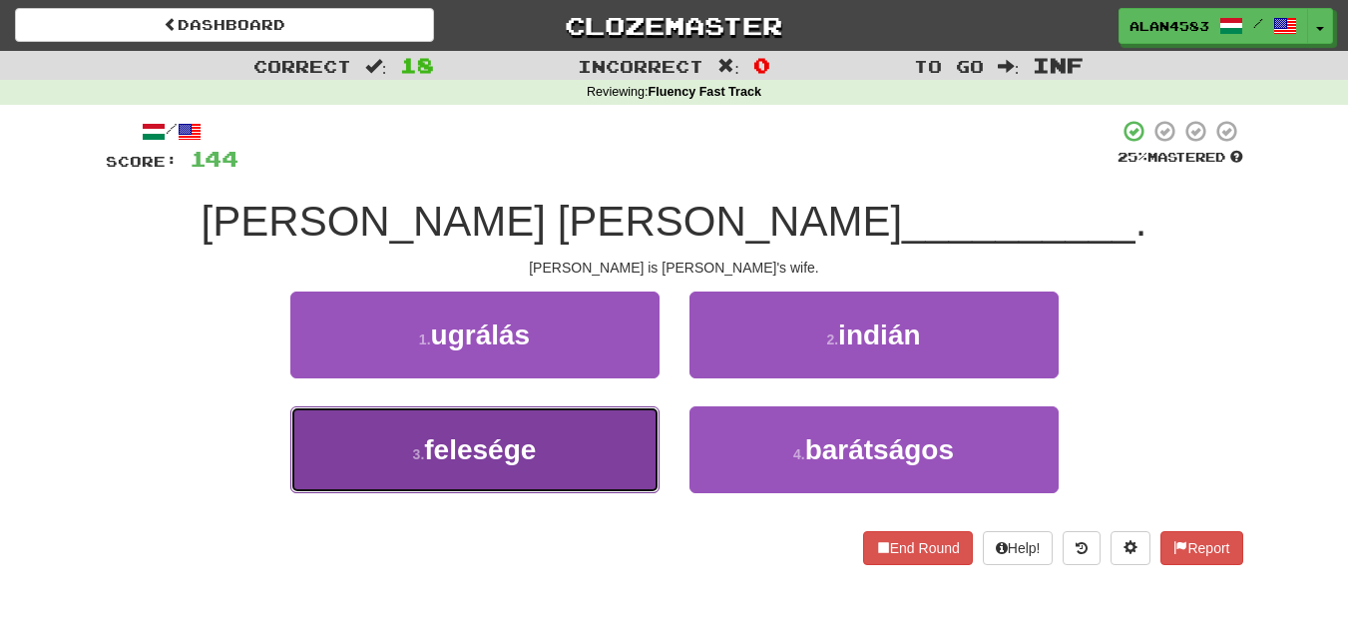
click at [565, 447] on button "3 . felesége" at bounding box center [474, 449] width 369 height 87
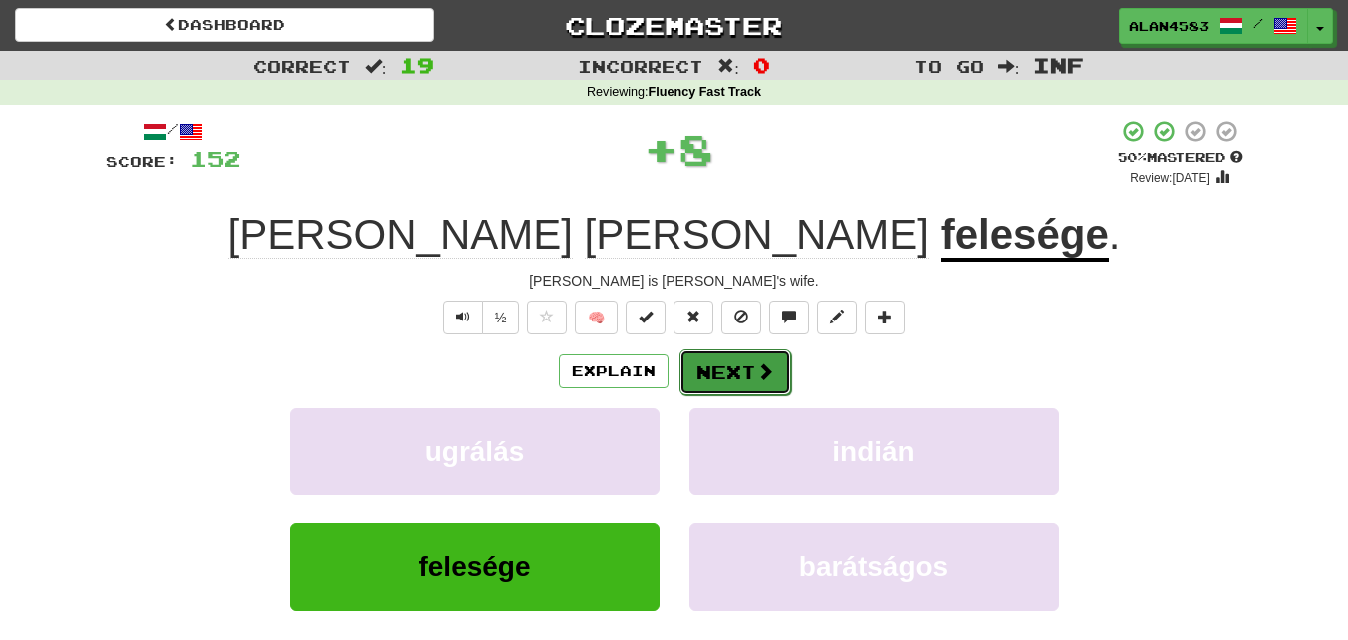
click at [697, 383] on button "Next" at bounding box center [736, 372] width 112 height 46
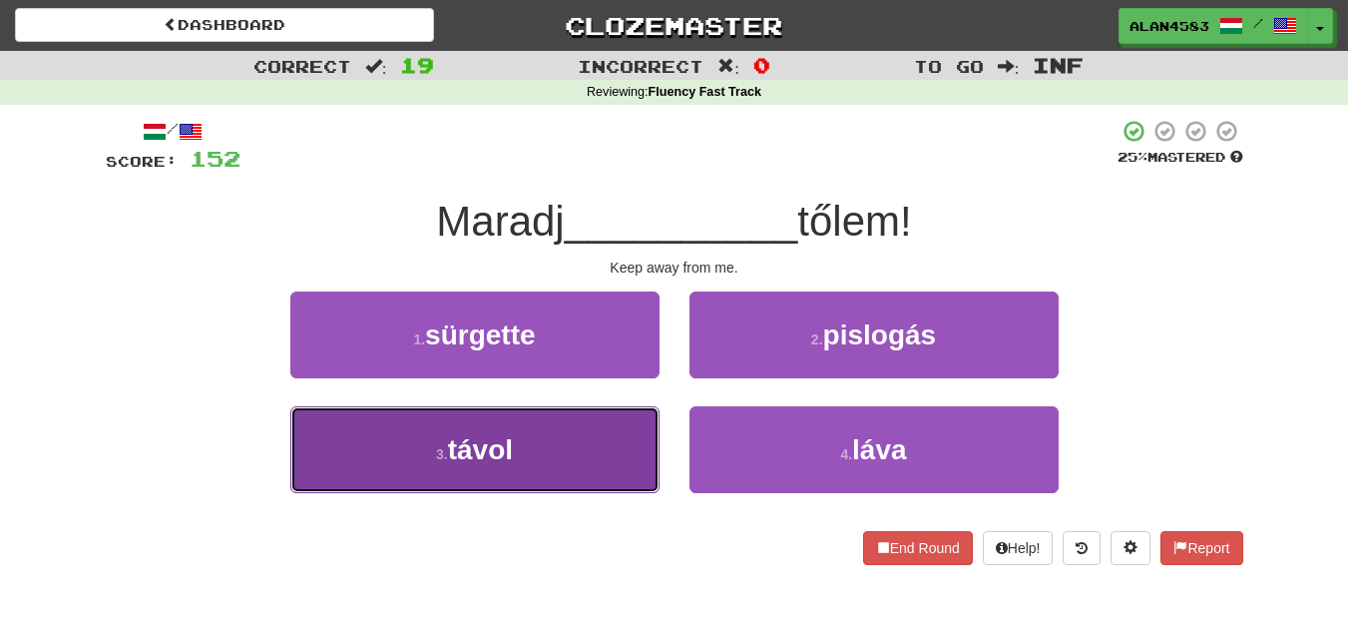
click at [456, 448] on span "távol" at bounding box center [480, 449] width 65 height 31
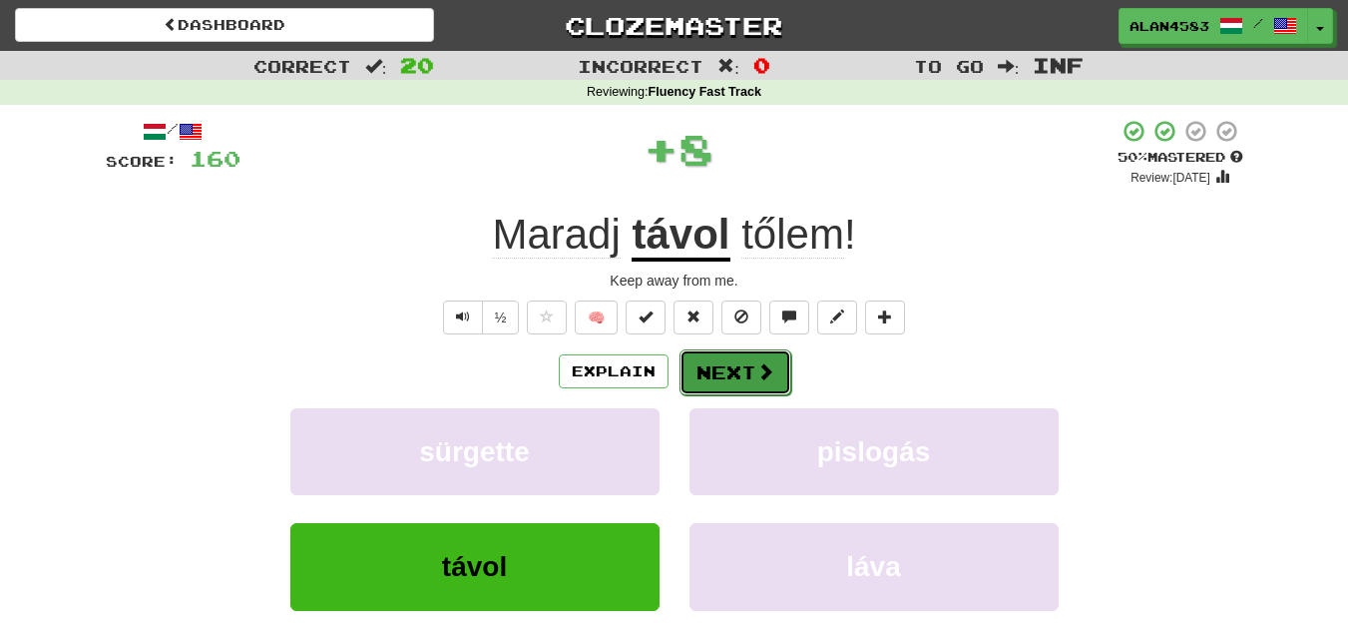
click at [728, 370] on button "Next" at bounding box center [736, 372] width 112 height 46
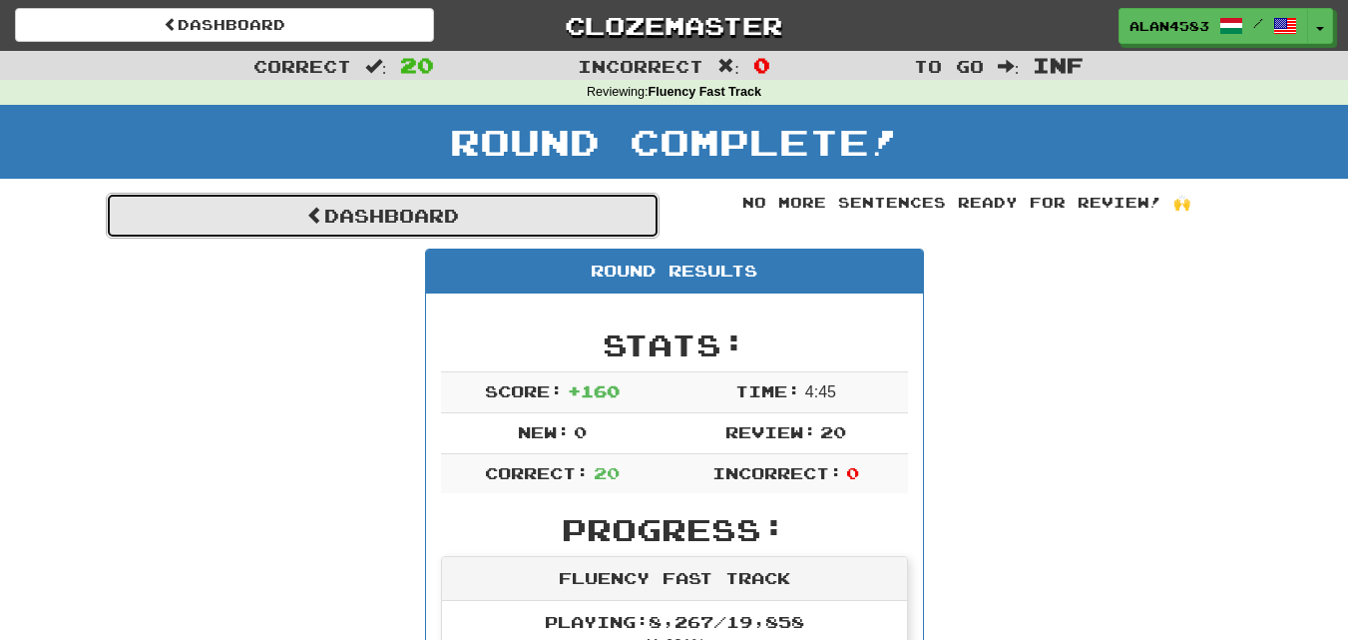
click at [473, 227] on link "Dashboard" at bounding box center [383, 216] width 554 height 46
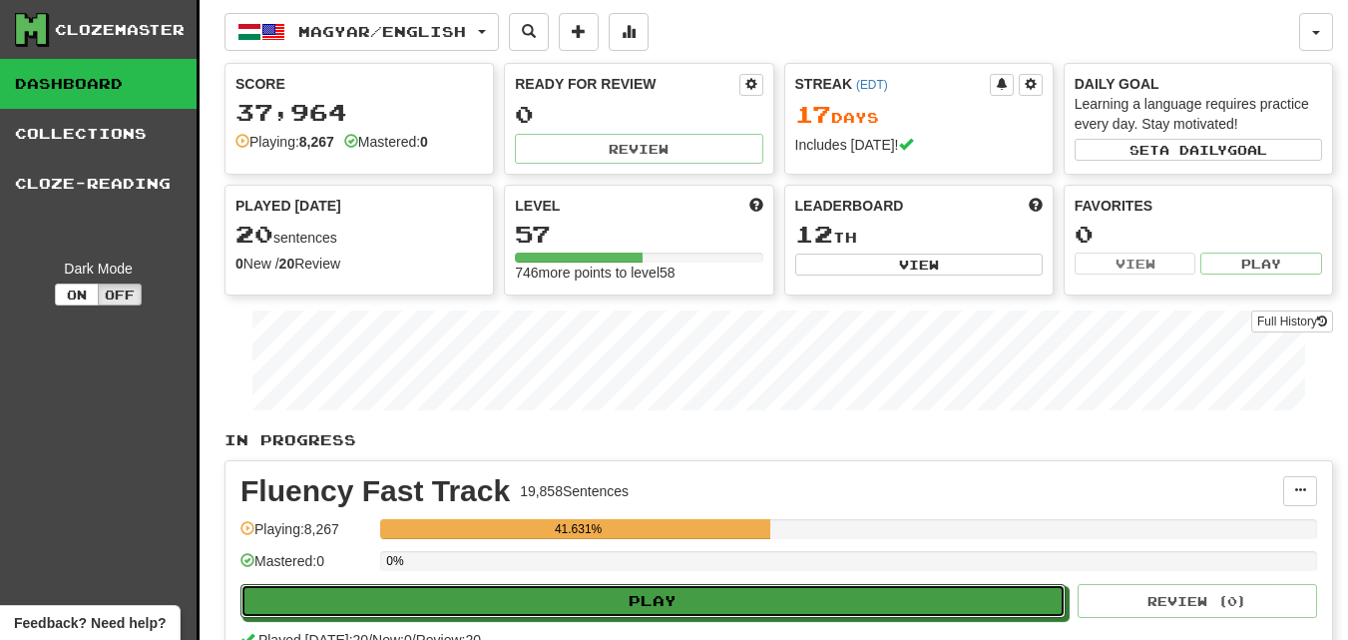
click at [363, 594] on button "Play" at bounding box center [652, 601] width 825 height 34
select select "********"
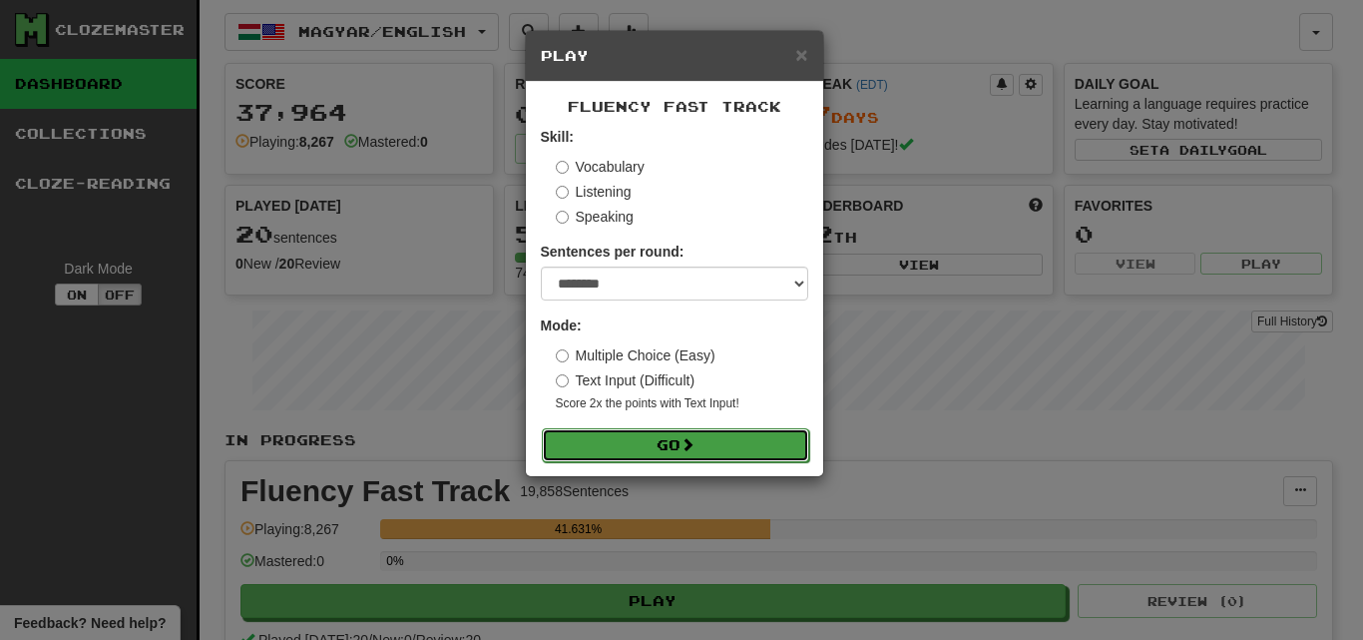
click at [598, 449] on button "Go" at bounding box center [675, 445] width 267 height 34
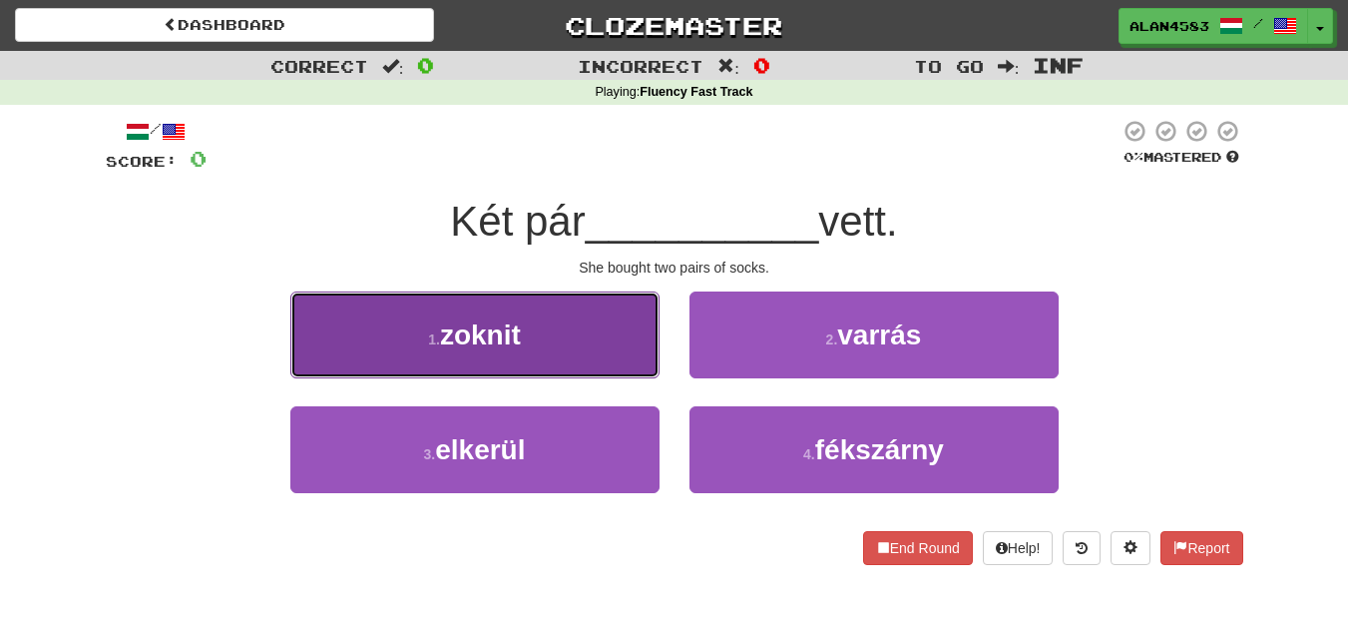
click at [450, 349] on span "zoknit" at bounding box center [480, 334] width 81 height 31
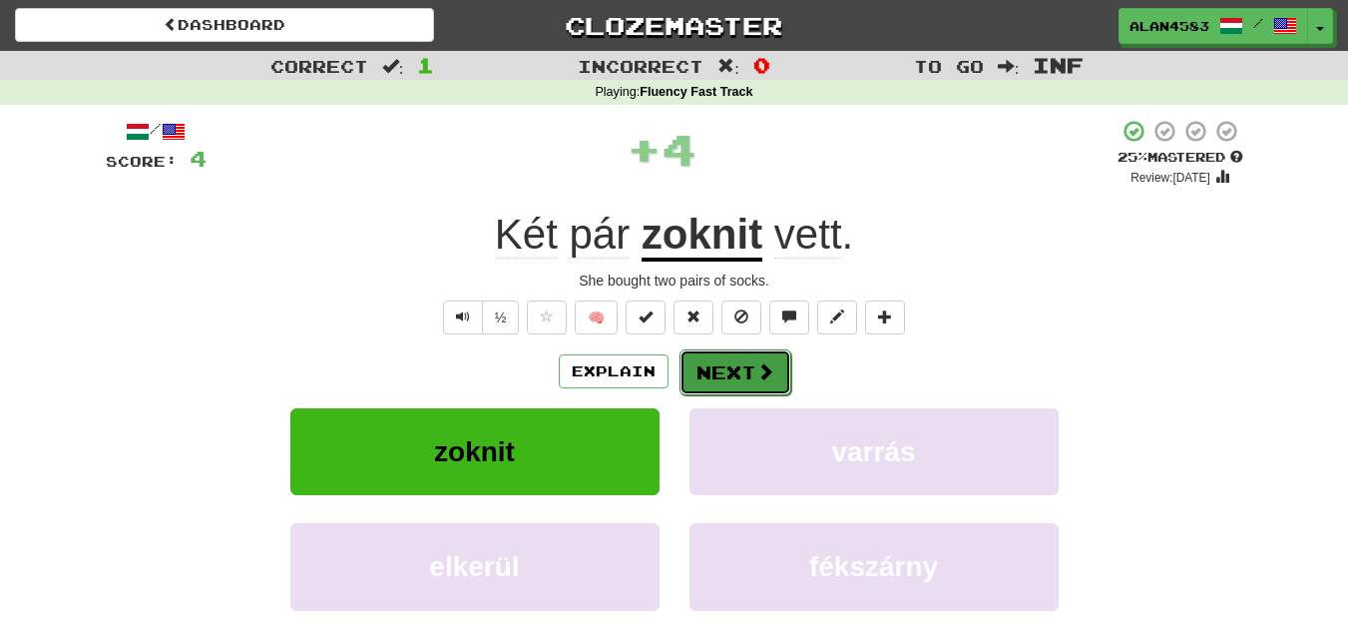
click at [720, 380] on button "Next" at bounding box center [736, 372] width 112 height 46
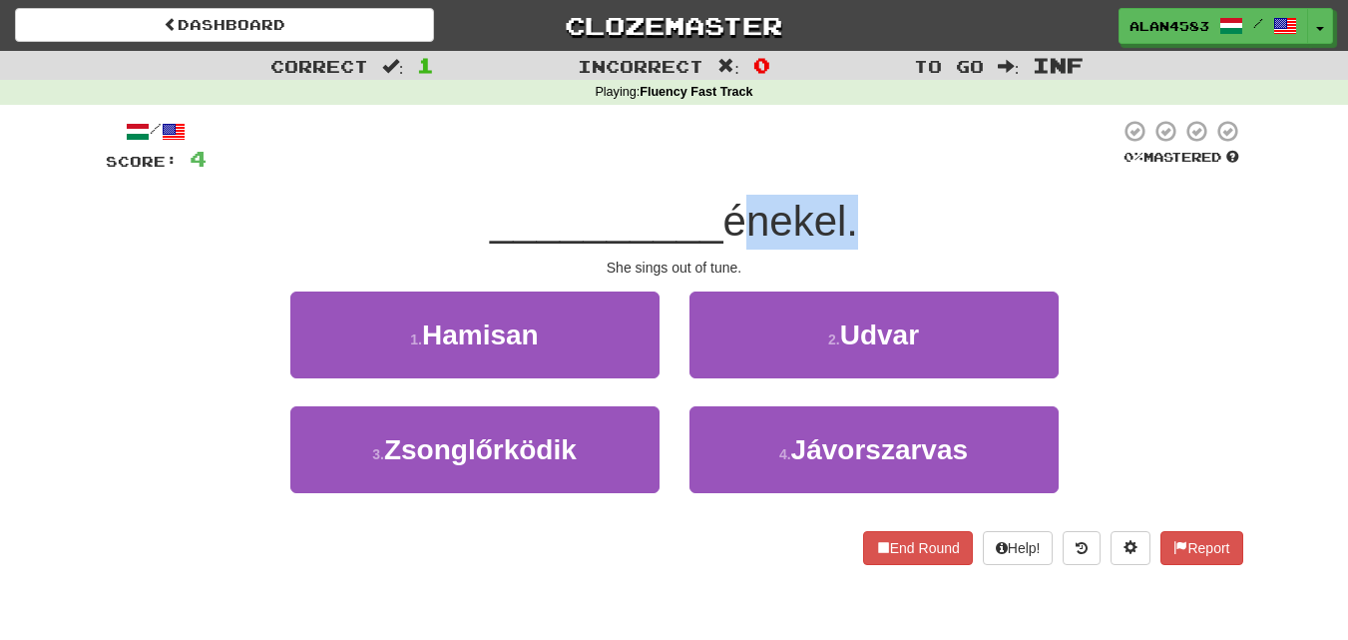
drag, startPoint x: 728, startPoint y: 228, endPoint x: 856, endPoint y: 222, distance: 127.9
click at [856, 222] on span "énekel." at bounding box center [790, 221] width 135 height 47
click at [843, 245] on div at bounding box center [843, 245] width 0 height 0
click at [930, 171] on div at bounding box center [663, 146] width 913 height 55
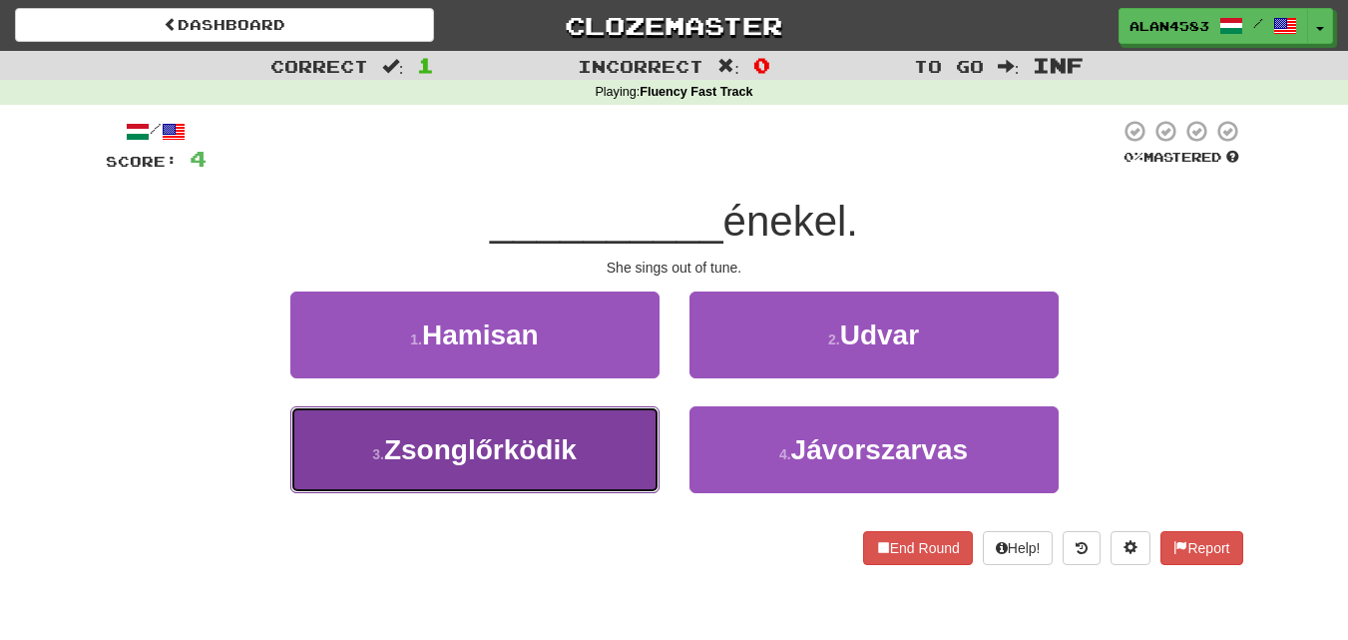
click at [394, 441] on span "Zsonglőrködik" at bounding box center [480, 449] width 193 height 31
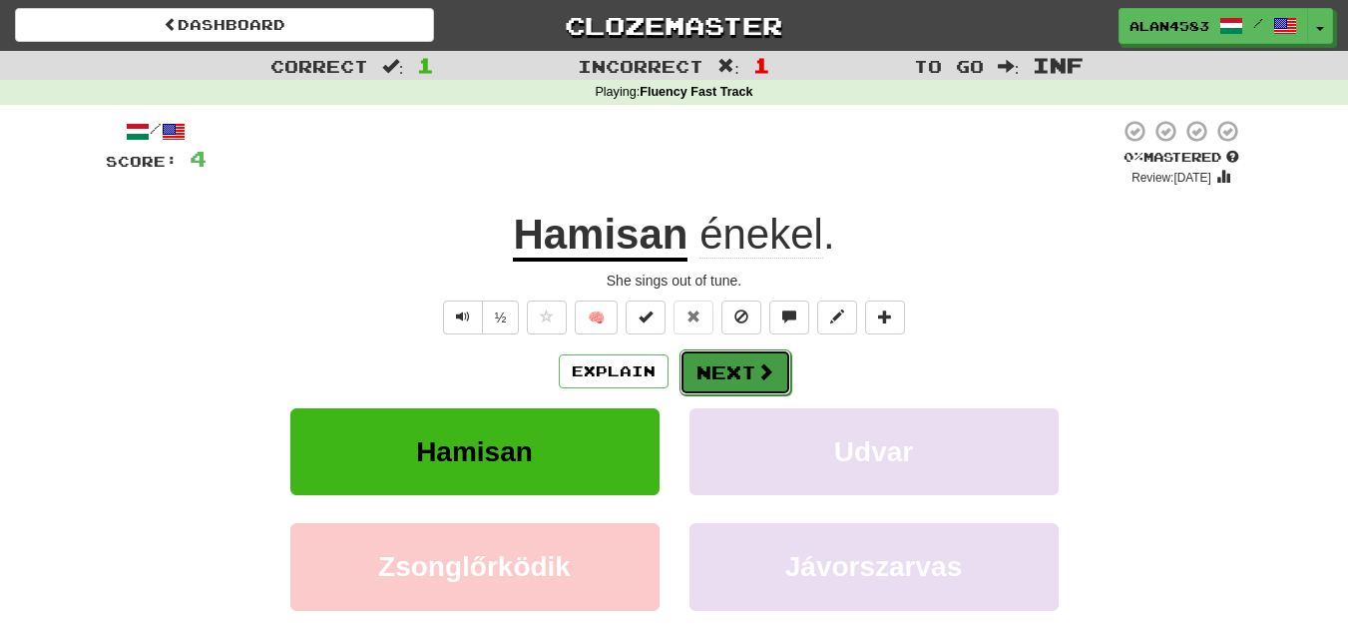
click at [731, 376] on button "Next" at bounding box center [736, 372] width 112 height 46
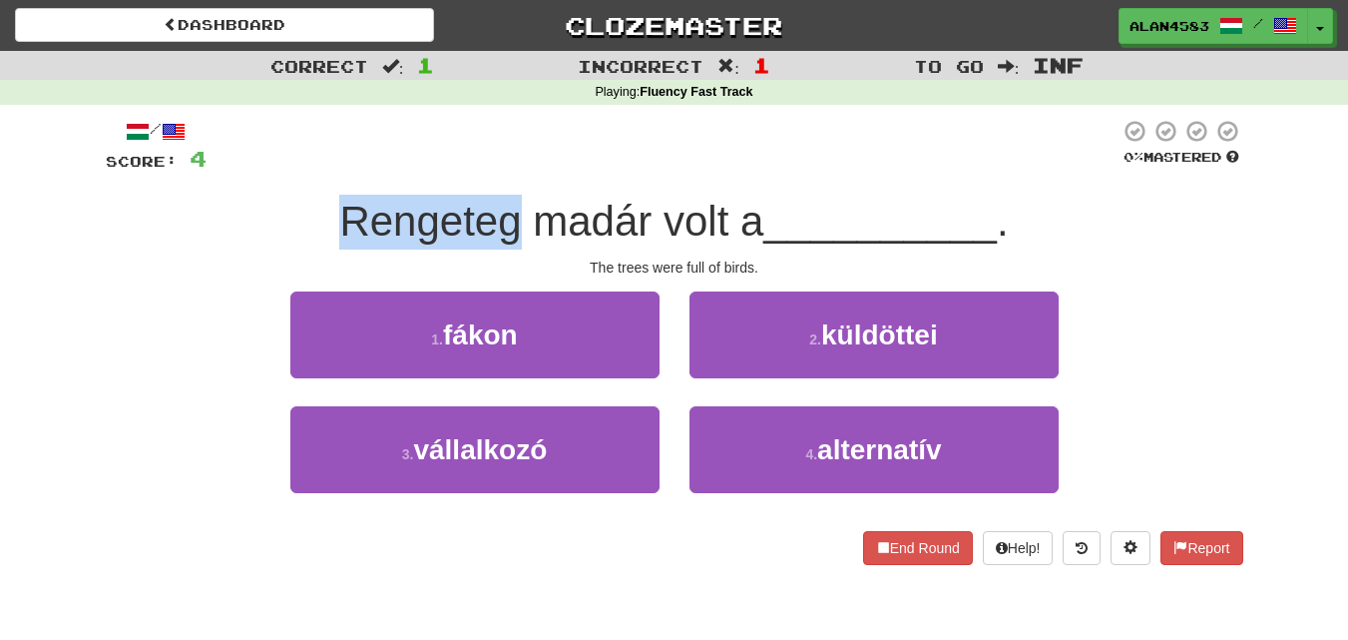
drag, startPoint x: 508, startPoint y: 226, endPoint x: 273, endPoint y: 229, distance: 234.5
click at [273, 229] on div "Rengeteg madár volt a __________ ." at bounding box center [675, 222] width 1138 height 55
click at [260, 245] on div at bounding box center [260, 245] width 0 height 0
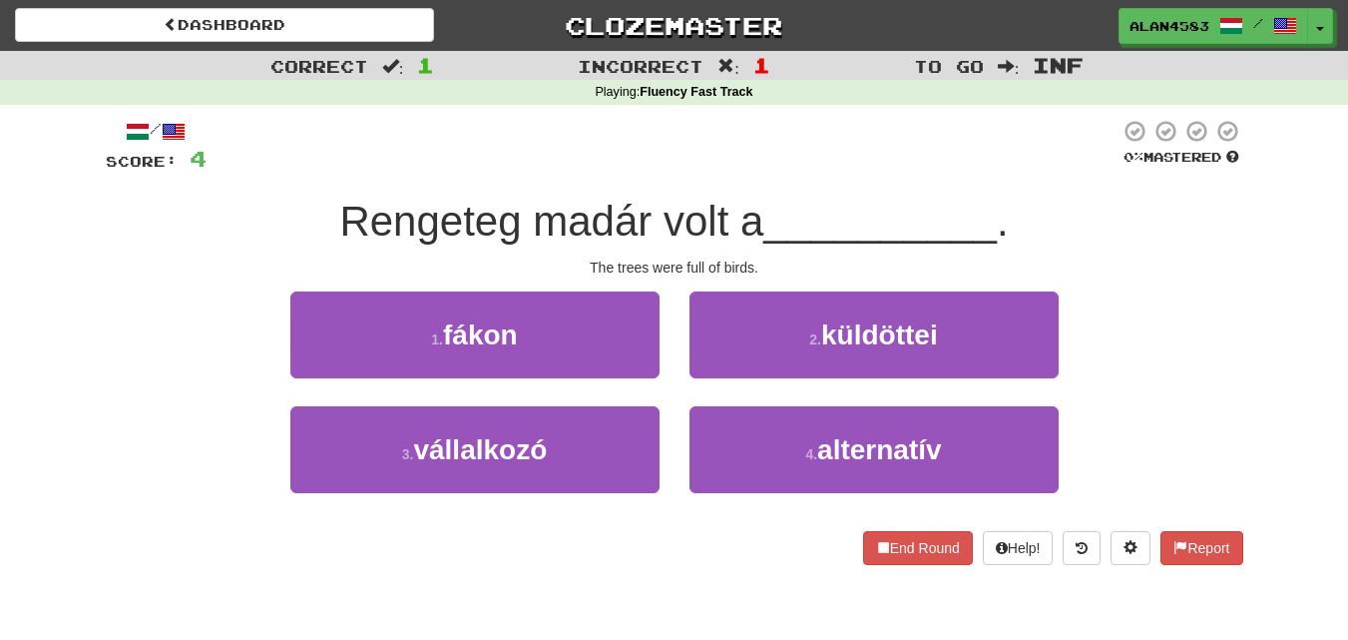
click at [209, 261] on div "The trees were full of birds." at bounding box center [675, 267] width 1138 height 20
drag, startPoint x: 529, startPoint y: 216, endPoint x: 640, endPoint y: 205, distance: 111.3
click at [640, 205] on span "Rengeteg madár volt a" at bounding box center [551, 221] width 424 height 47
click at [627, 170] on div at bounding box center [627, 170] width 0 height 0
click at [662, 157] on div at bounding box center [663, 146] width 913 height 55
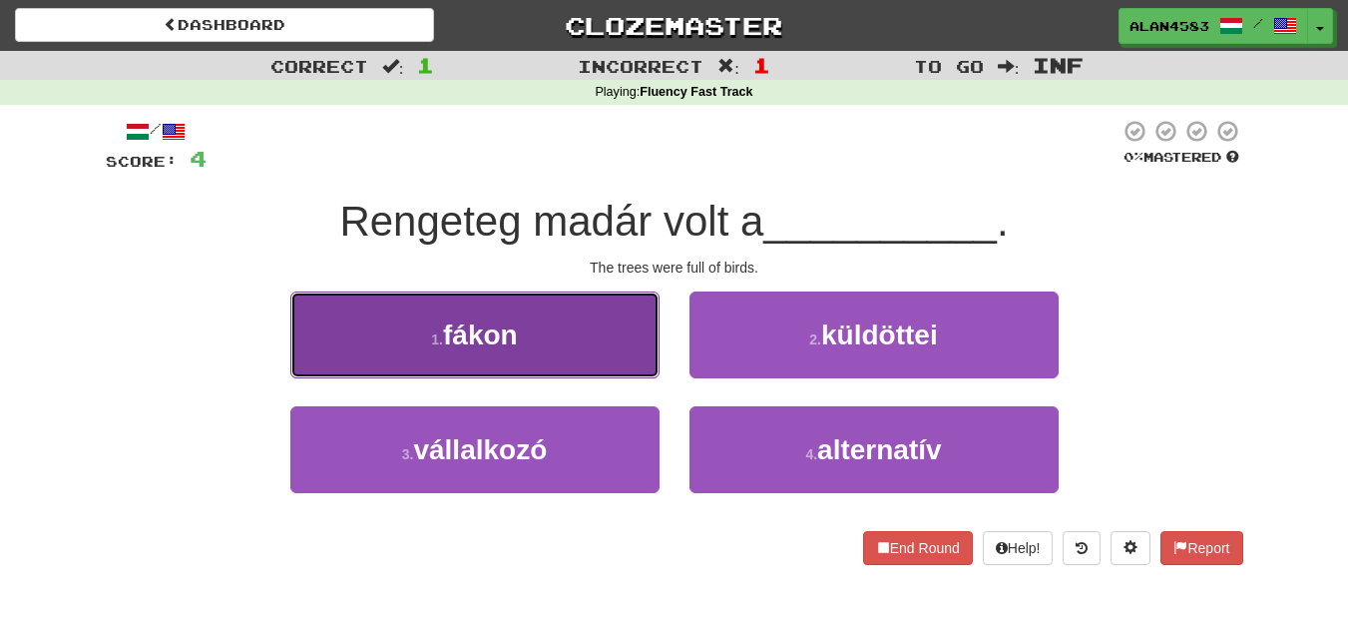
click at [382, 366] on button "1 . fákon" at bounding box center [474, 334] width 369 height 87
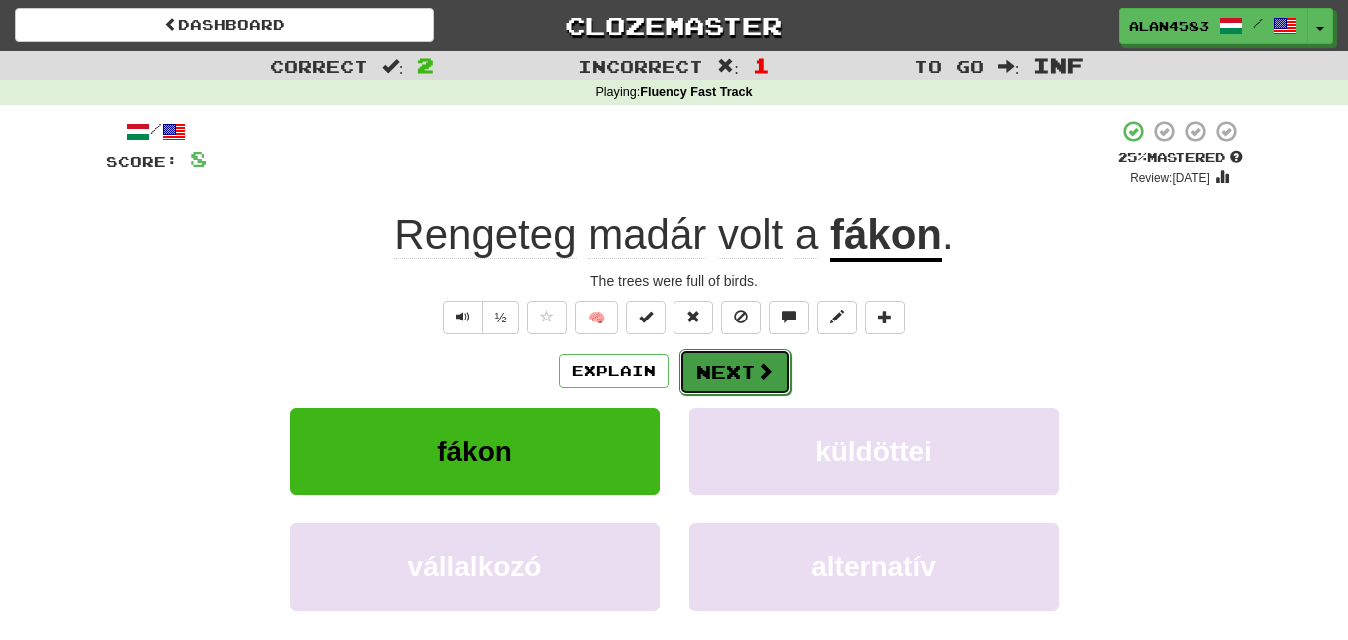
click at [718, 377] on button "Next" at bounding box center [736, 372] width 112 height 46
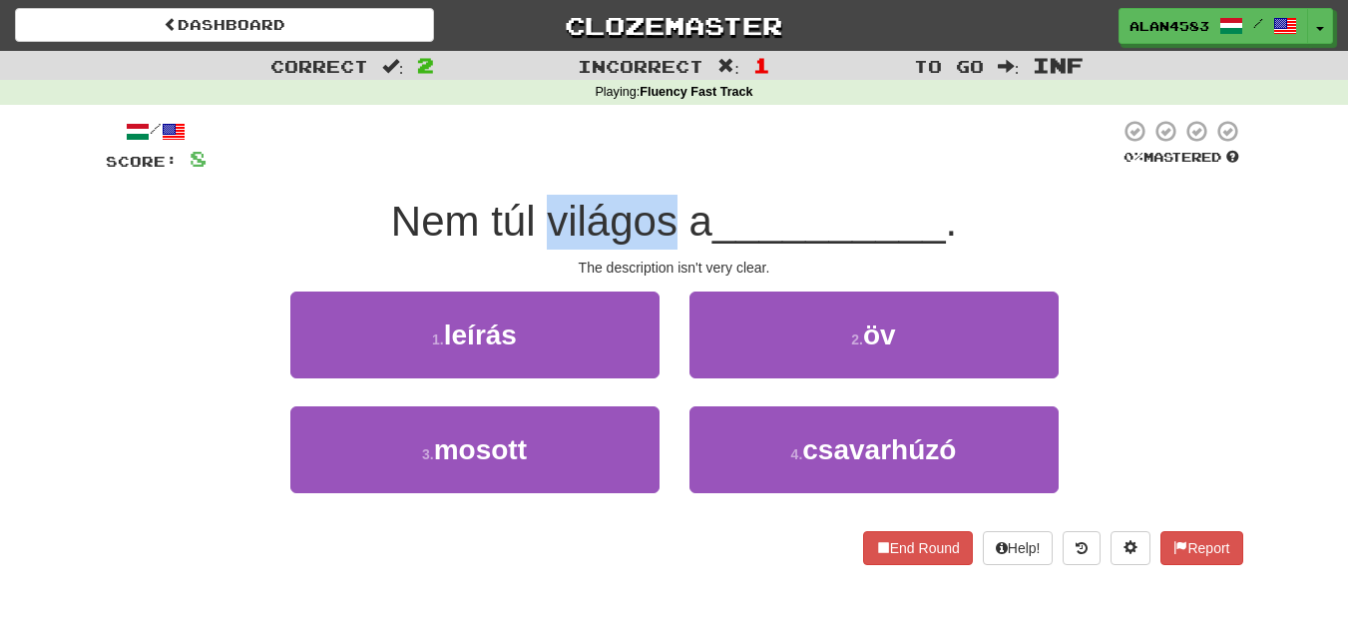
drag, startPoint x: 544, startPoint y: 214, endPoint x: 669, endPoint y: 203, distance: 125.2
click at [669, 203] on span "Nem túl világos a" at bounding box center [551, 221] width 321 height 47
click at [656, 170] on div at bounding box center [656, 170] width 0 height 0
click at [728, 153] on div at bounding box center [663, 146] width 913 height 55
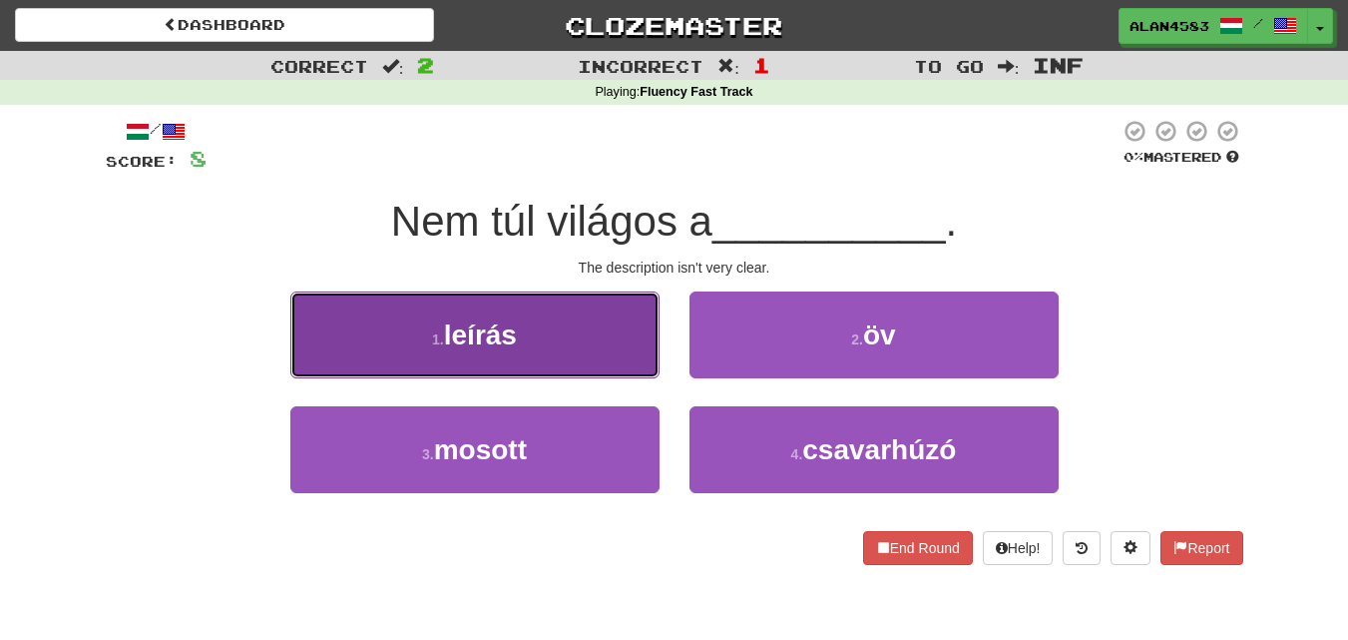
click at [452, 347] on span "leírás" at bounding box center [480, 334] width 73 height 31
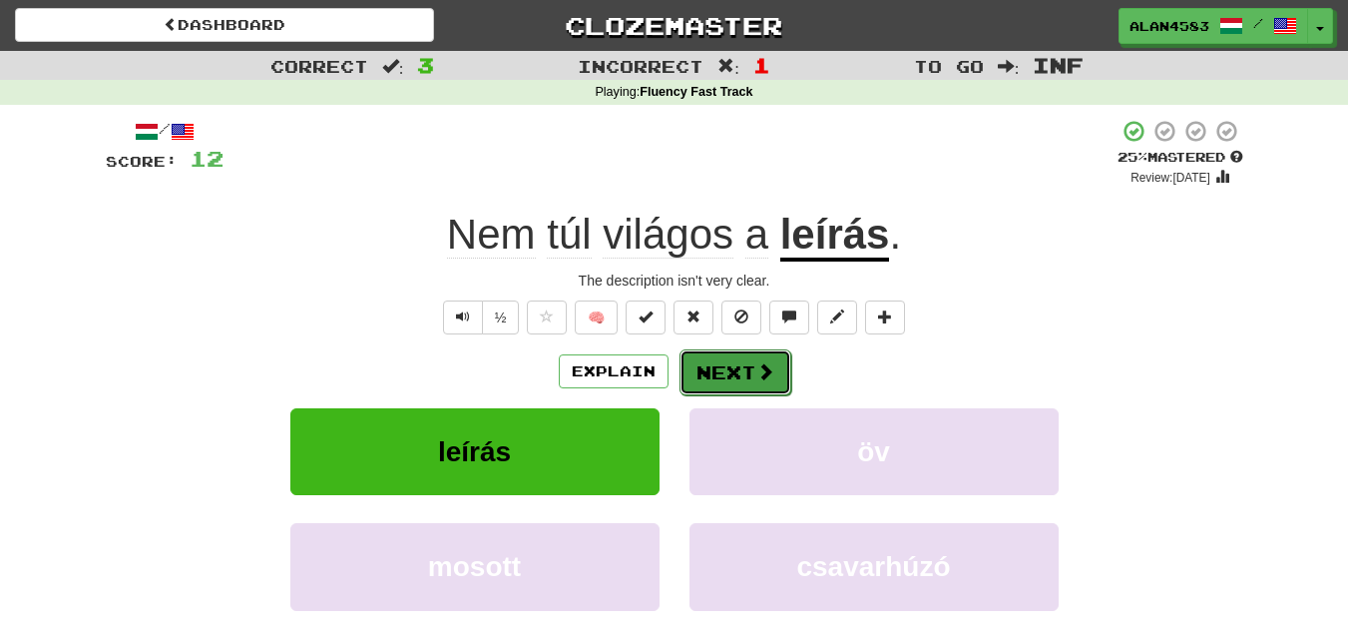
click at [726, 375] on button "Next" at bounding box center [736, 372] width 112 height 46
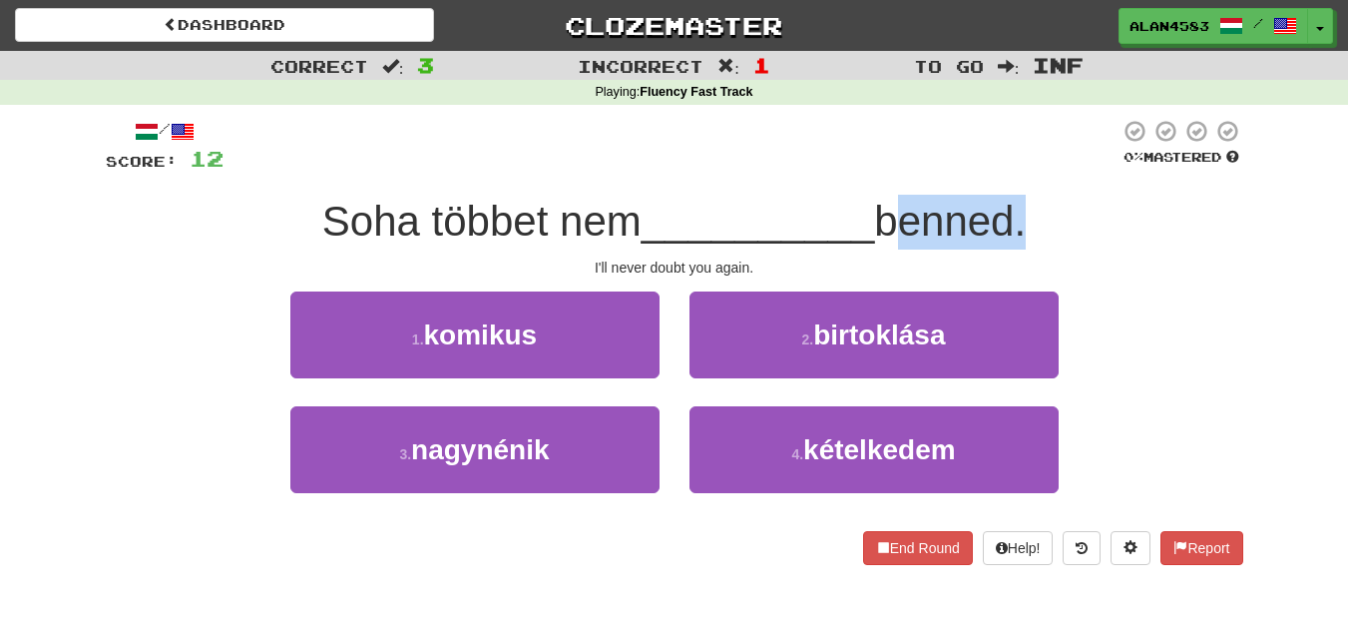
drag, startPoint x: 1021, startPoint y: 218, endPoint x: 892, endPoint y: 214, distance: 128.8
click at [892, 214] on span "benned." at bounding box center [950, 221] width 152 height 47
click at [879, 170] on div at bounding box center [879, 170] width 0 height 0
click at [717, 173] on div at bounding box center [672, 146] width 896 height 55
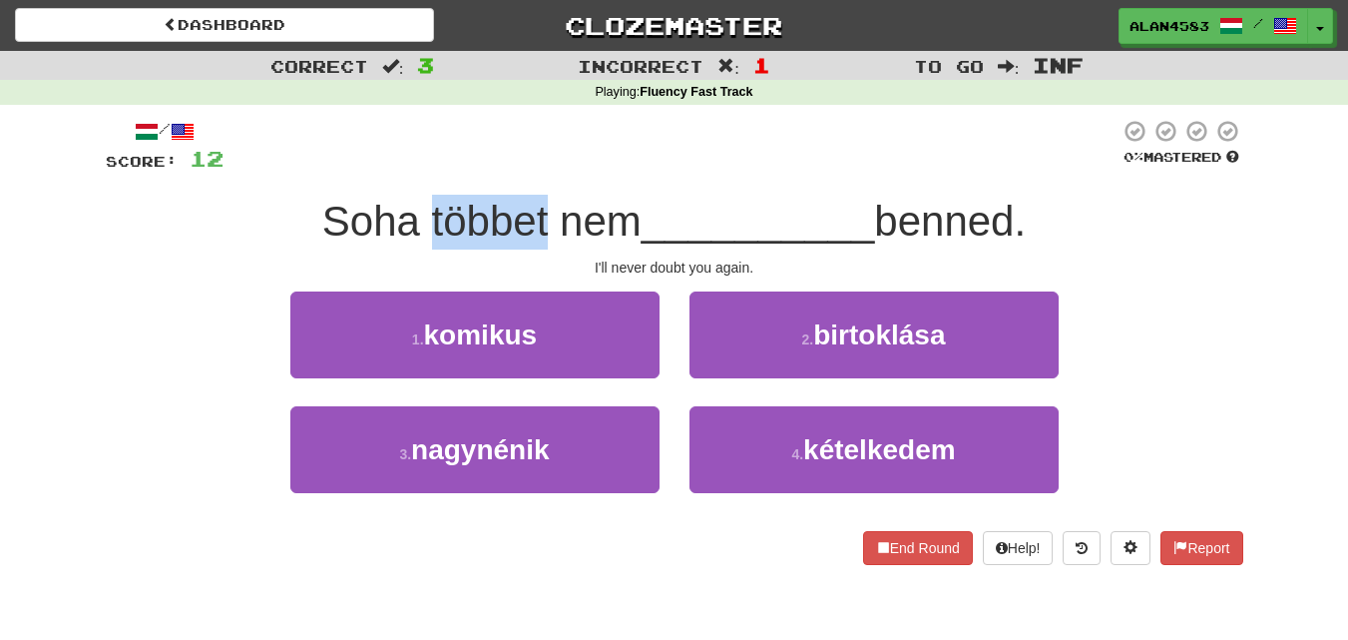
drag, startPoint x: 535, startPoint y: 217, endPoint x: 421, endPoint y: 221, distance: 113.8
click at [421, 221] on span "Soha többet nem" at bounding box center [481, 221] width 319 height 47
click at [408, 170] on div at bounding box center [408, 170] width 0 height 0
click at [575, 131] on div at bounding box center [672, 146] width 896 height 55
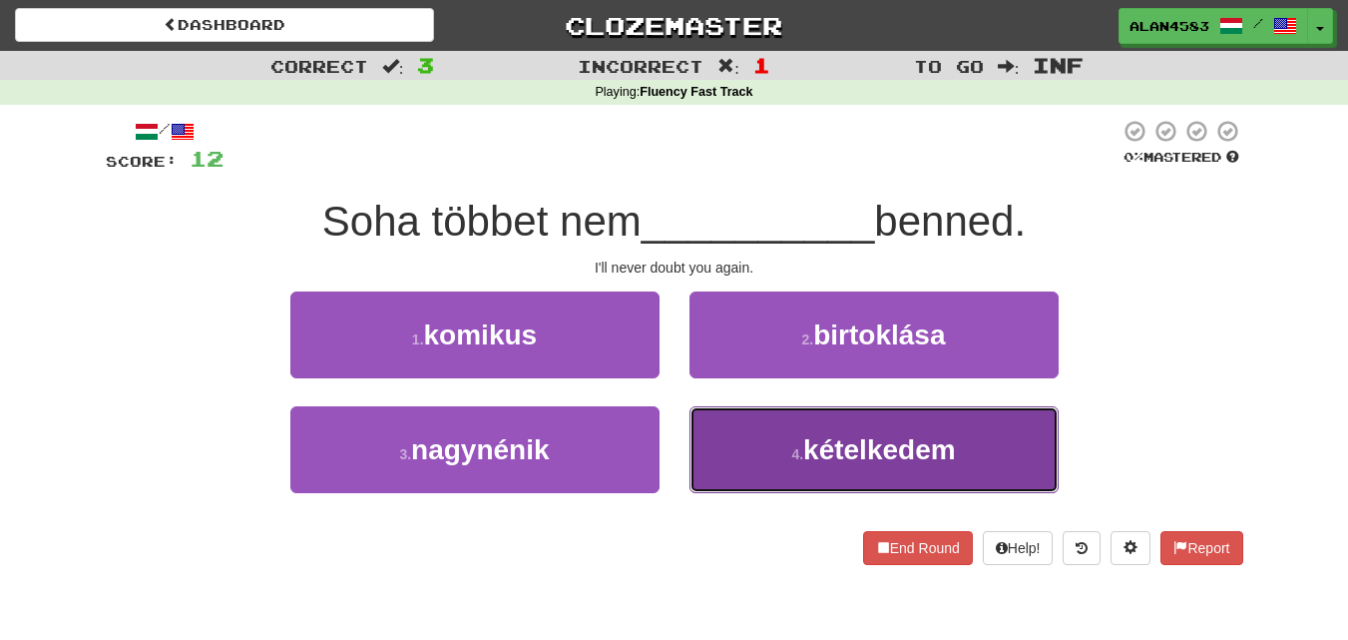
click at [890, 447] on span "kételkedem" at bounding box center [879, 449] width 153 height 31
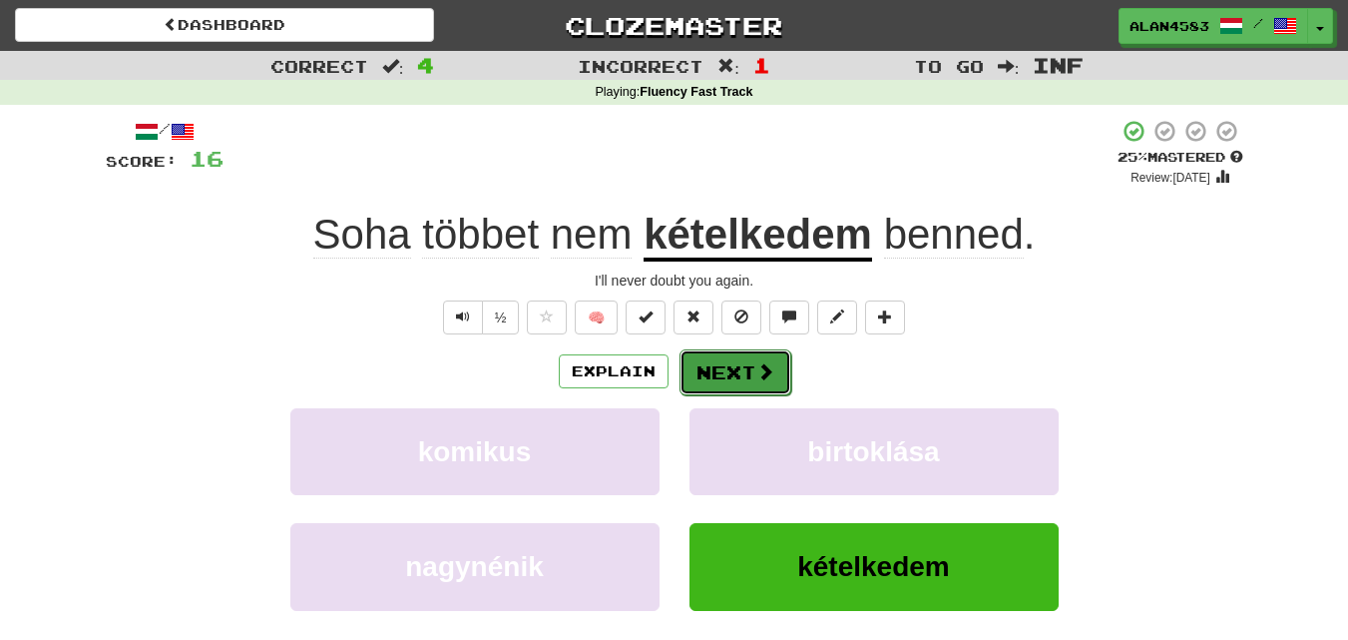
click at [757, 369] on span at bounding box center [765, 371] width 18 height 18
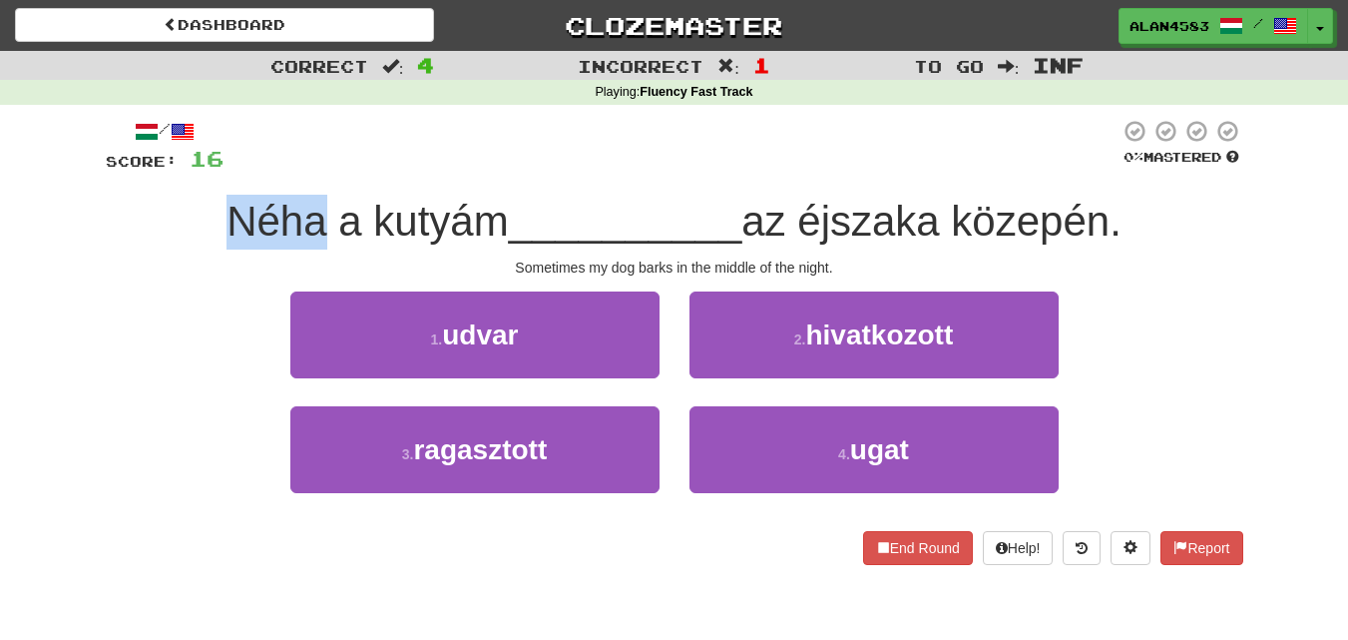
drag, startPoint x: 306, startPoint y: 230, endPoint x: 226, endPoint y: 234, distance: 80.9
click at [227, 234] on span "Néha a kutyám" at bounding box center [367, 221] width 281 height 47
click at [213, 245] on div at bounding box center [213, 245] width 0 height 0
click at [378, 181] on div "/ Score: 16 0 % Mastered Néha a kutyám __________ az éjszaka közepén. Sometimes…" at bounding box center [675, 342] width 1138 height 446
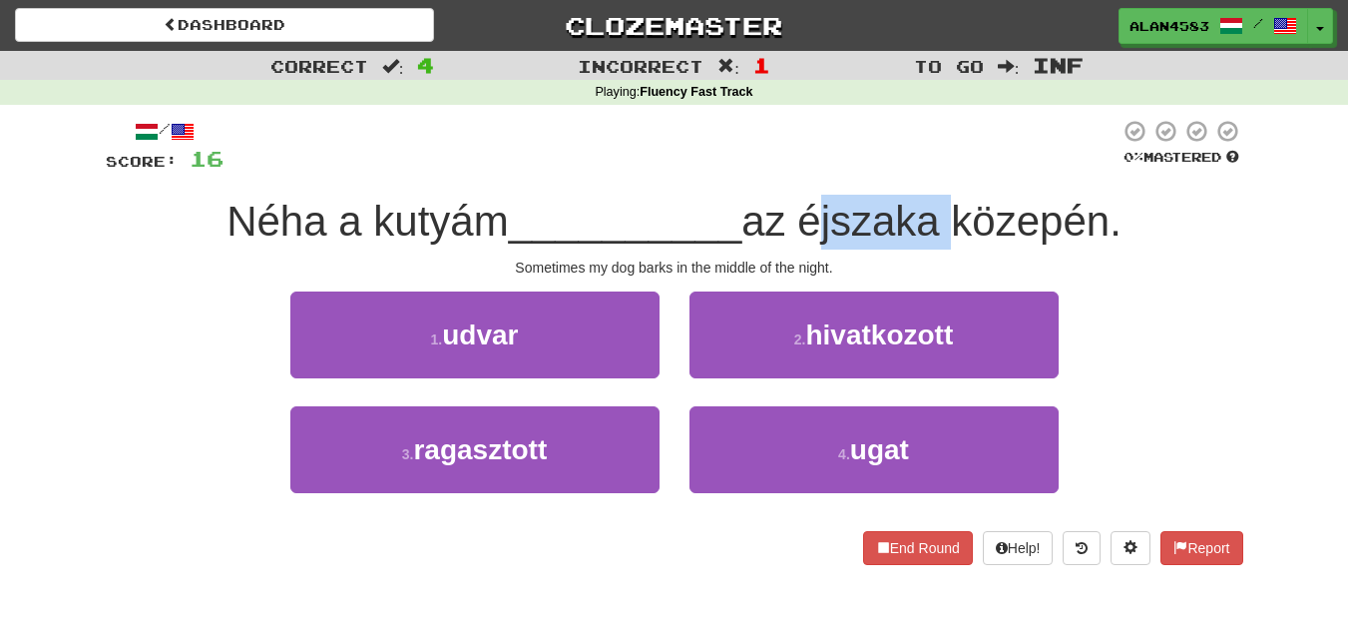
drag, startPoint x: 807, startPoint y: 220, endPoint x: 943, endPoint y: 215, distance: 135.8
click at [943, 215] on span "az éjszaka közepén." at bounding box center [931, 221] width 380 height 47
click at [930, 170] on div at bounding box center [930, 170] width 0 height 0
click at [935, 137] on div at bounding box center [672, 146] width 896 height 55
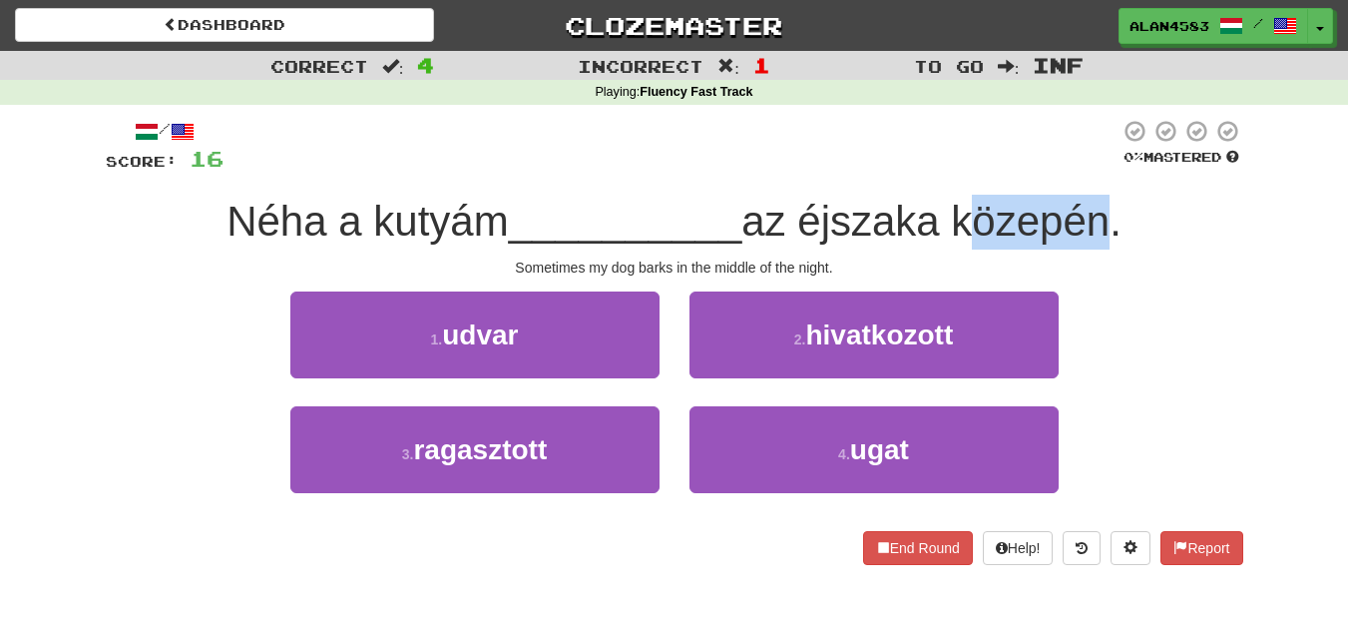
drag, startPoint x: 965, startPoint y: 212, endPoint x: 1110, endPoint y: 212, distance: 144.7
click at [1110, 212] on span "az éjszaka közepén." at bounding box center [931, 221] width 380 height 47
drag, startPoint x: 1117, startPoint y: 213, endPoint x: 957, endPoint y: 218, distance: 159.7
click at [957, 218] on span "az éjszaka közepén." at bounding box center [931, 221] width 380 height 47
click at [944, 170] on div at bounding box center [944, 170] width 0 height 0
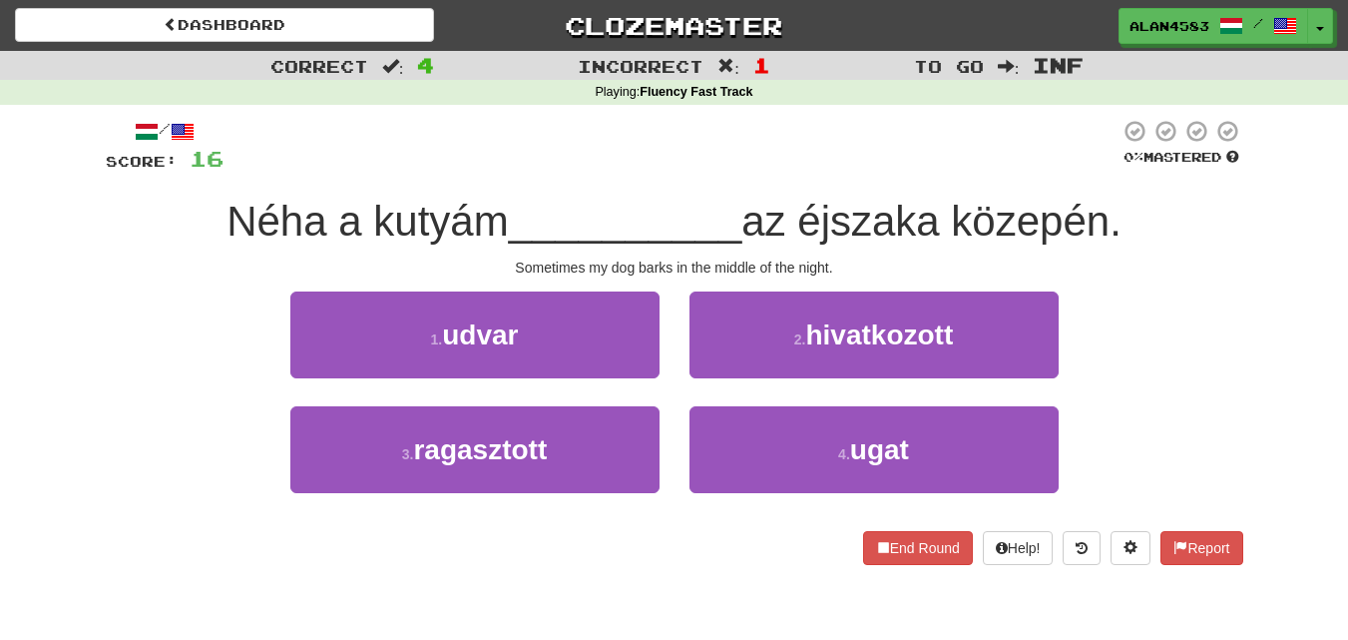
click at [771, 145] on div at bounding box center [672, 146] width 896 height 55
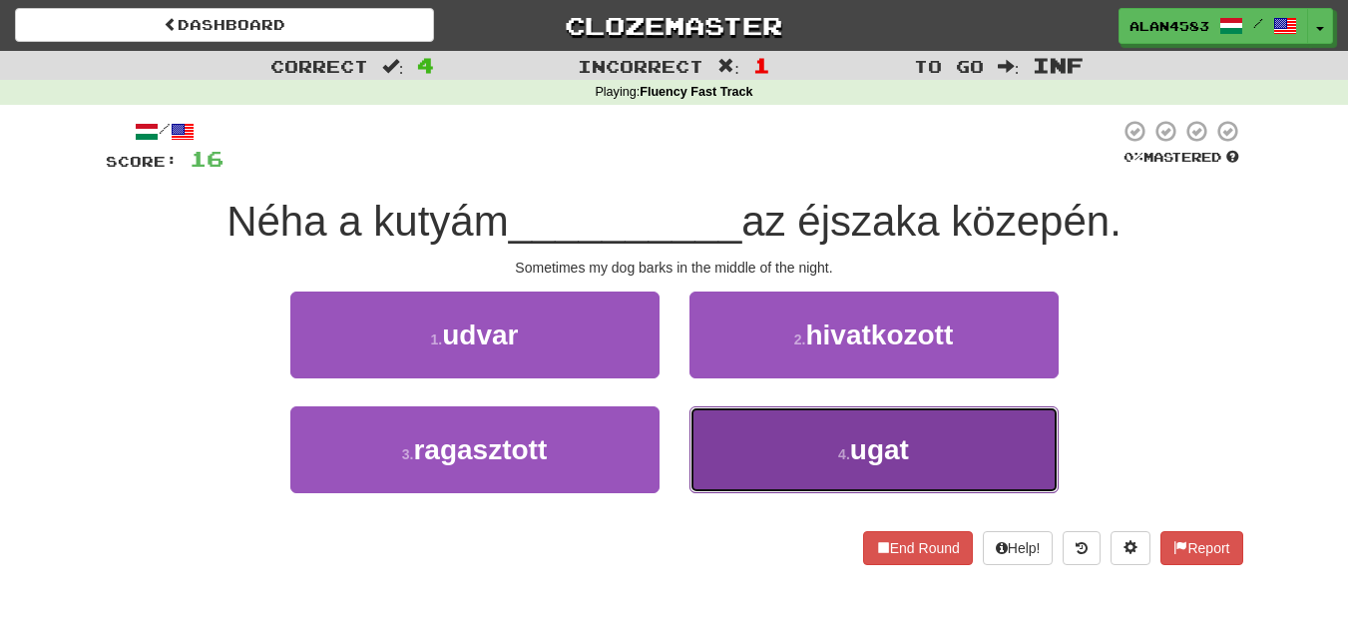
click at [871, 426] on button "4 . ugat" at bounding box center [874, 449] width 369 height 87
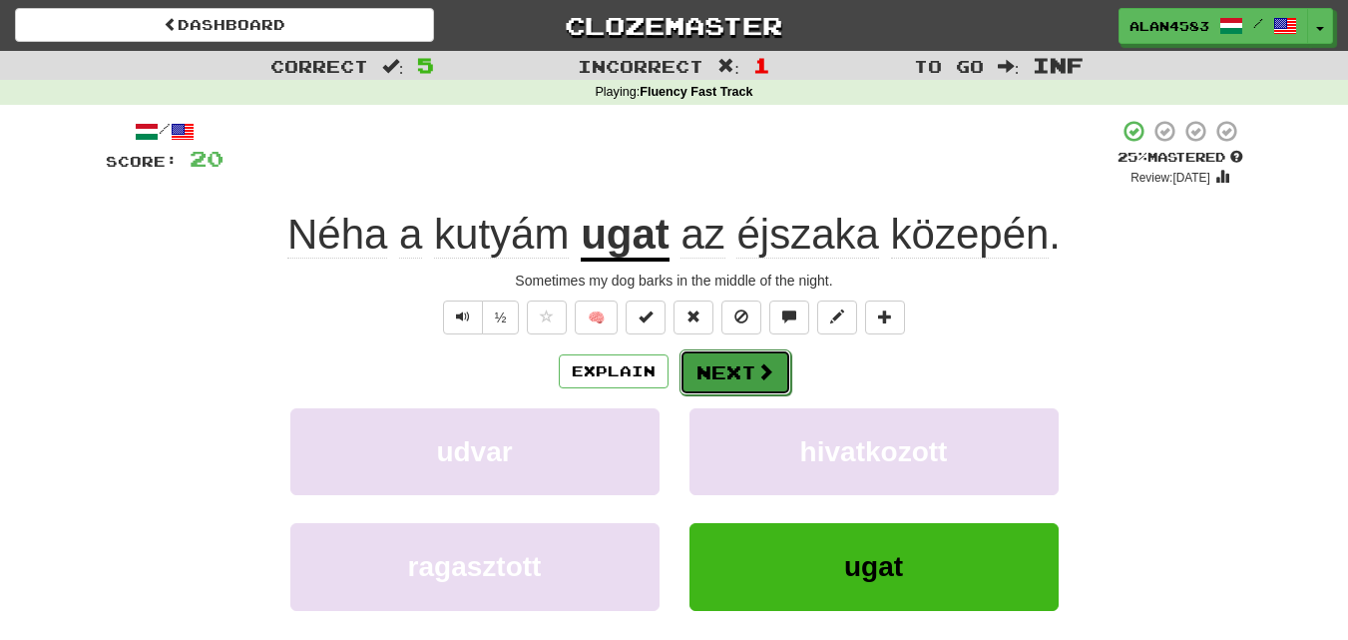
click at [748, 375] on button "Next" at bounding box center [736, 372] width 112 height 46
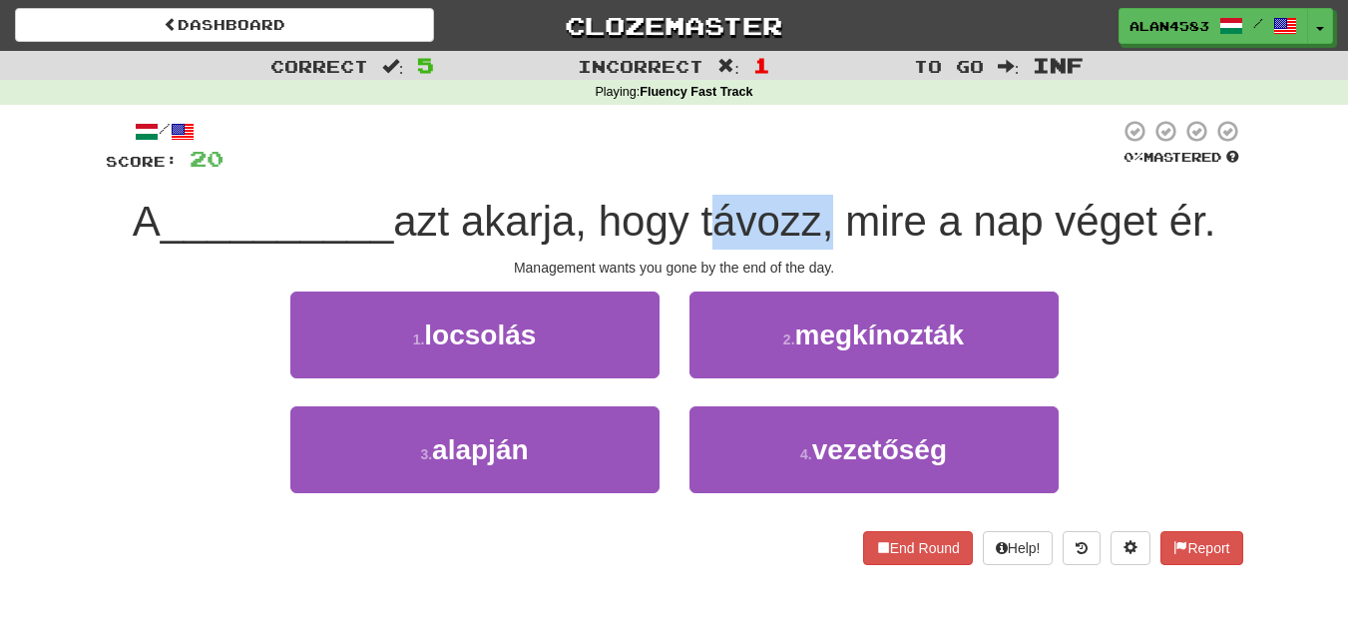
drag, startPoint x: 712, startPoint y: 223, endPoint x: 833, endPoint y: 211, distance: 121.3
click at [833, 211] on span "azt akarja, hogy távozz, mire a nap véget ér." at bounding box center [804, 221] width 822 height 47
click at [820, 170] on div at bounding box center [820, 170] width 0 height 0
click at [911, 239] on span "azt akarja, hogy távozz, mire a nap véget ér." at bounding box center [804, 221] width 822 height 47
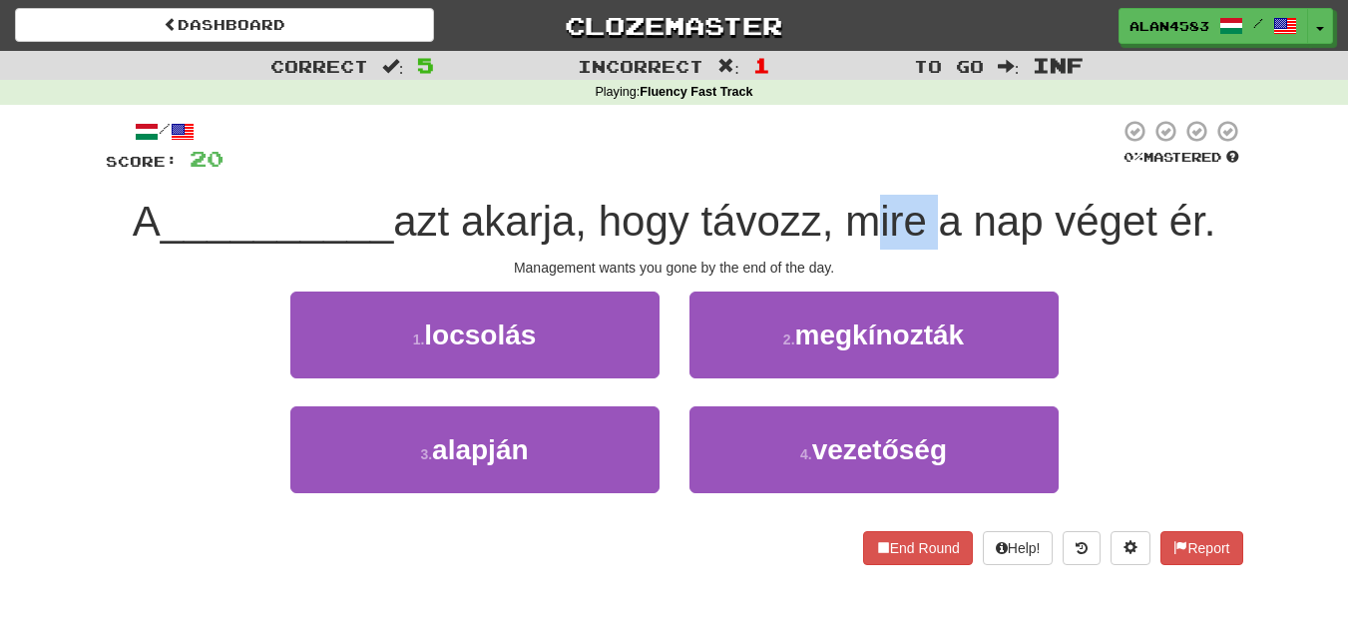
drag, startPoint x: 931, startPoint y: 225, endPoint x: 863, endPoint y: 225, distance: 67.9
click at [863, 225] on span "azt akarja, hogy távozz, mire a nap véget ér." at bounding box center [804, 221] width 822 height 47
click at [850, 245] on div at bounding box center [850, 245] width 0 height 0
click at [575, 238] on span "azt akarja, hogy távozz, mire a nap véget ér." at bounding box center [804, 221] width 822 height 47
drag, startPoint x: 1211, startPoint y: 216, endPoint x: 1188, endPoint y: 220, distance: 23.3
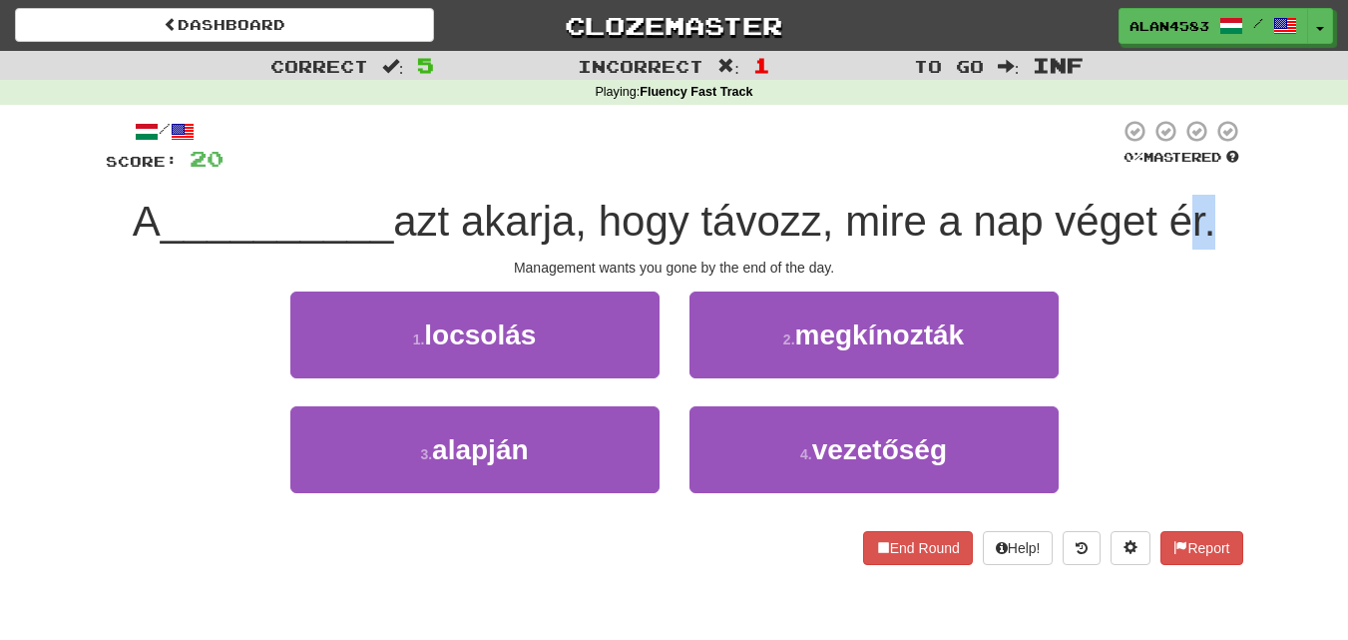
click at [1188, 220] on span "azt akarja, hogy távozz, mire a nap véget ér." at bounding box center [804, 221] width 822 height 47
click at [1175, 170] on div at bounding box center [1175, 170] width 0 height 0
click at [909, 146] on div at bounding box center [672, 146] width 896 height 55
drag, startPoint x: 832, startPoint y: 216, endPoint x: 707, endPoint y: 220, distance: 124.8
click at [707, 220] on span "azt akarja, hogy távozz, mire a nap véget ér." at bounding box center [804, 221] width 822 height 47
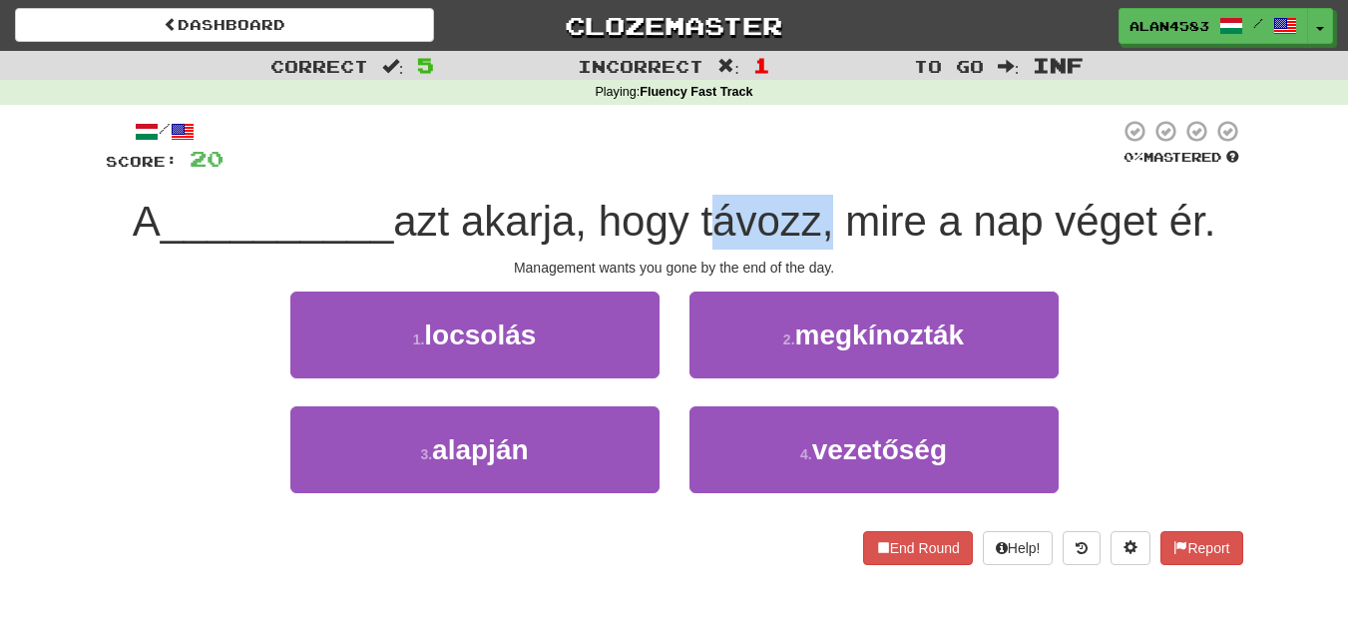
click at [695, 170] on div at bounding box center [695, 170] width 0 height 0
click at [568, 156] on div at bounding box center [672, 146] width 896 height 55
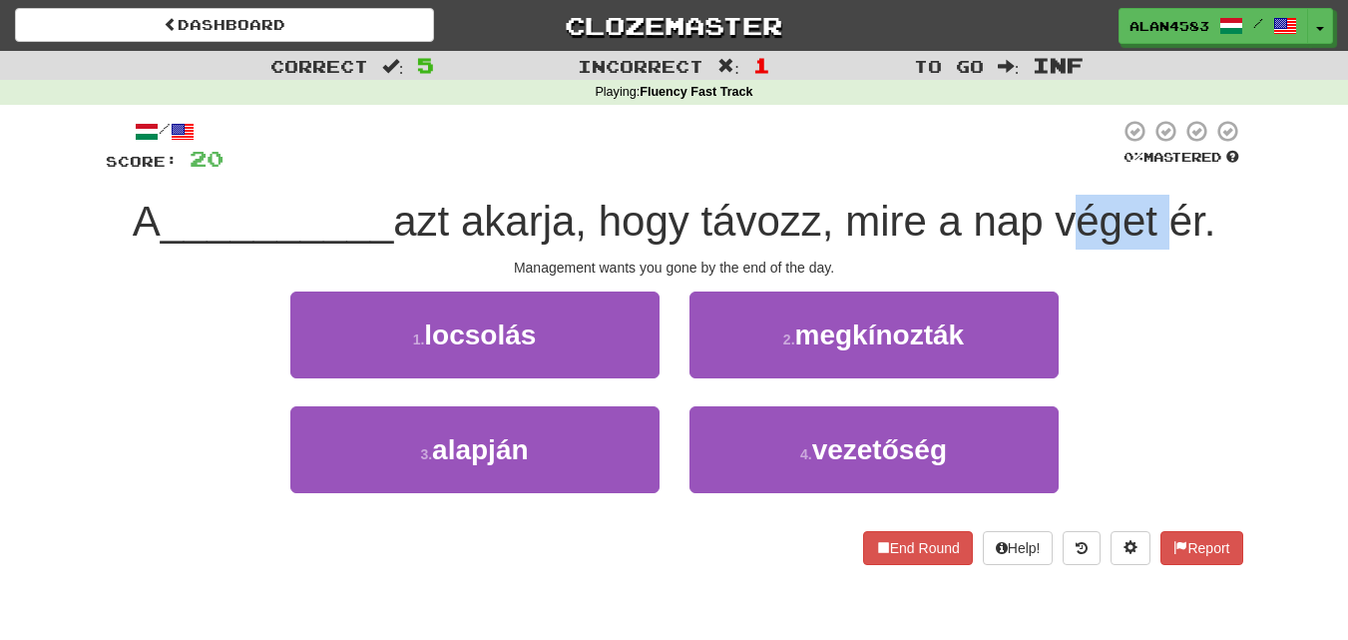
drag, startPoint x: 1169, startPoint y: 210, endPoint x: 1066, endPoint y: 214, distance: 102.9
click at [1066, 214] on span "azt akarja, hogy távozz, mire a nap véget ér." at bounding box center [804, 221] width 822 height 47
click at [1053, 170] on div at bounding box center [1053, 170] width 0 height 0
click at [862, 158] on div at bounding box center [672, 146] width 896 height 55
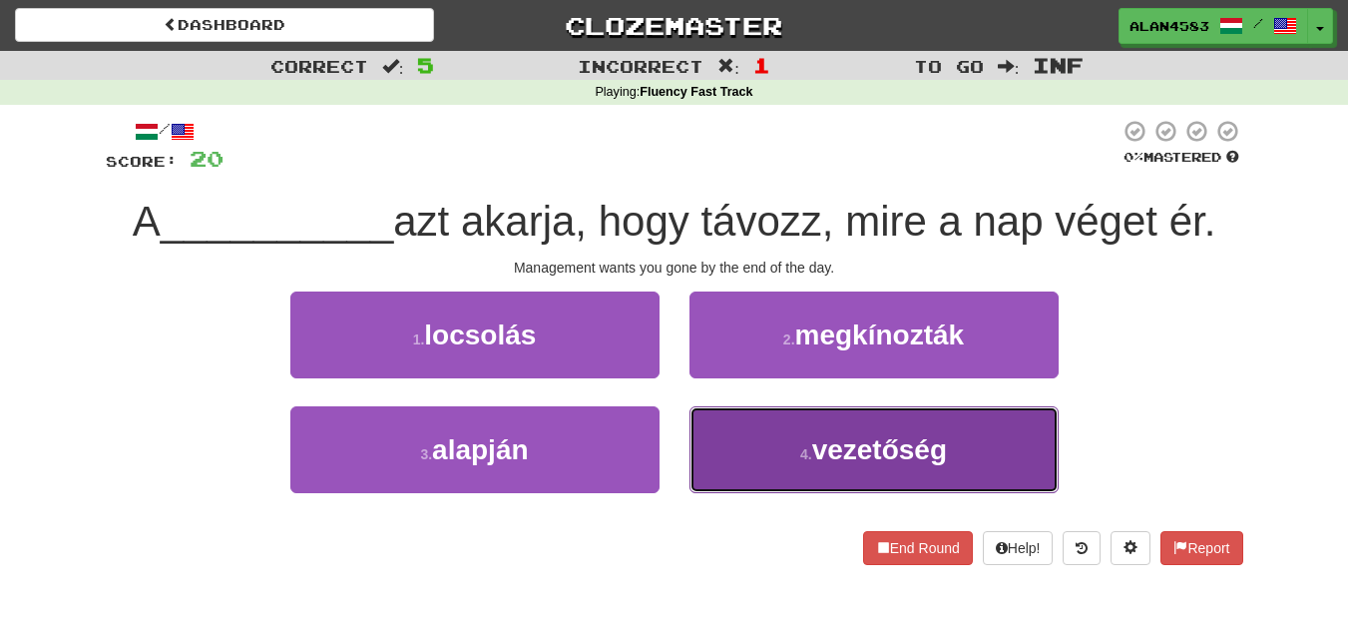
click at [784, 430] on button "4 . vezetőség" at bounding box center [874, 449] width 369 height 87
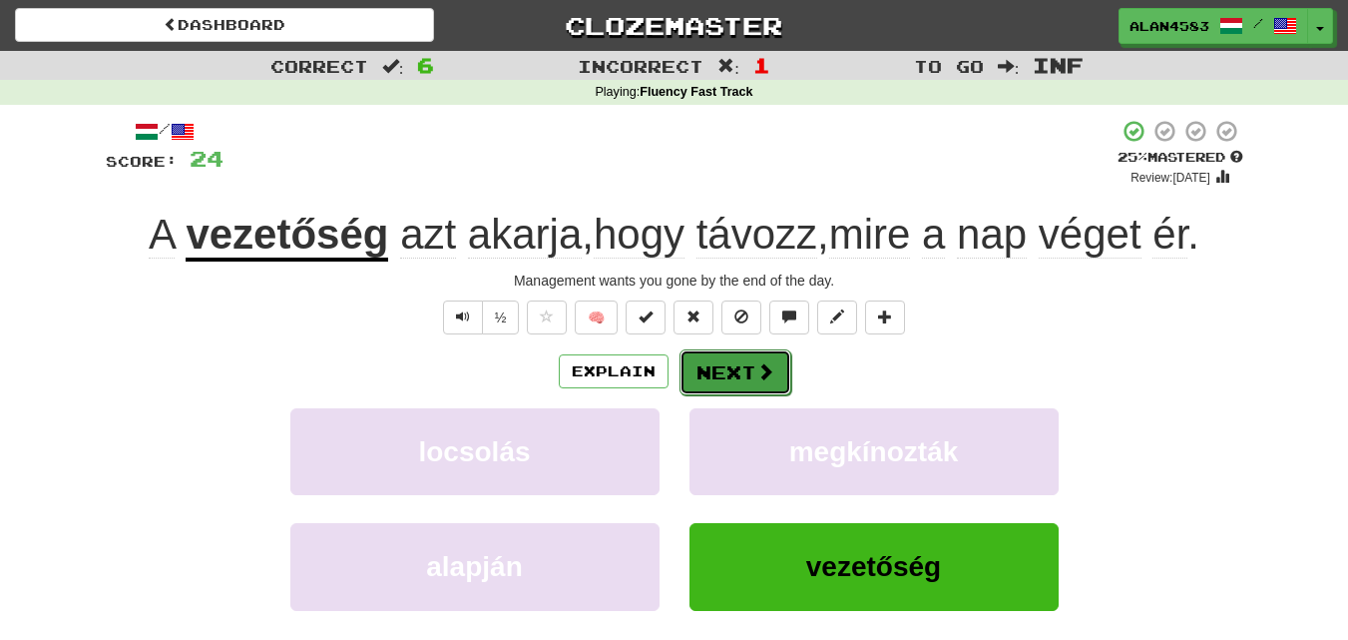
click at [756, 375] on span at bounding box center [765, 371] width 18 height 18
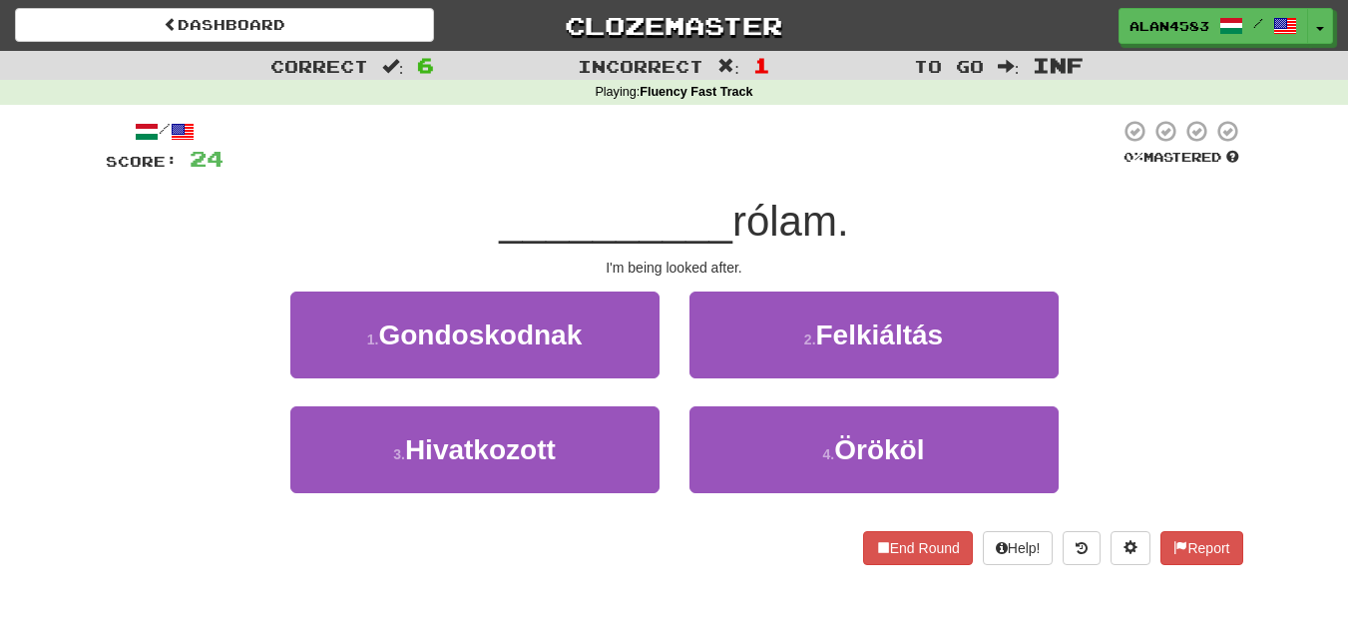
click at [798, 398] on div "2 . Felkiáltás" at bounding box center [874, 348] width 399 height 115
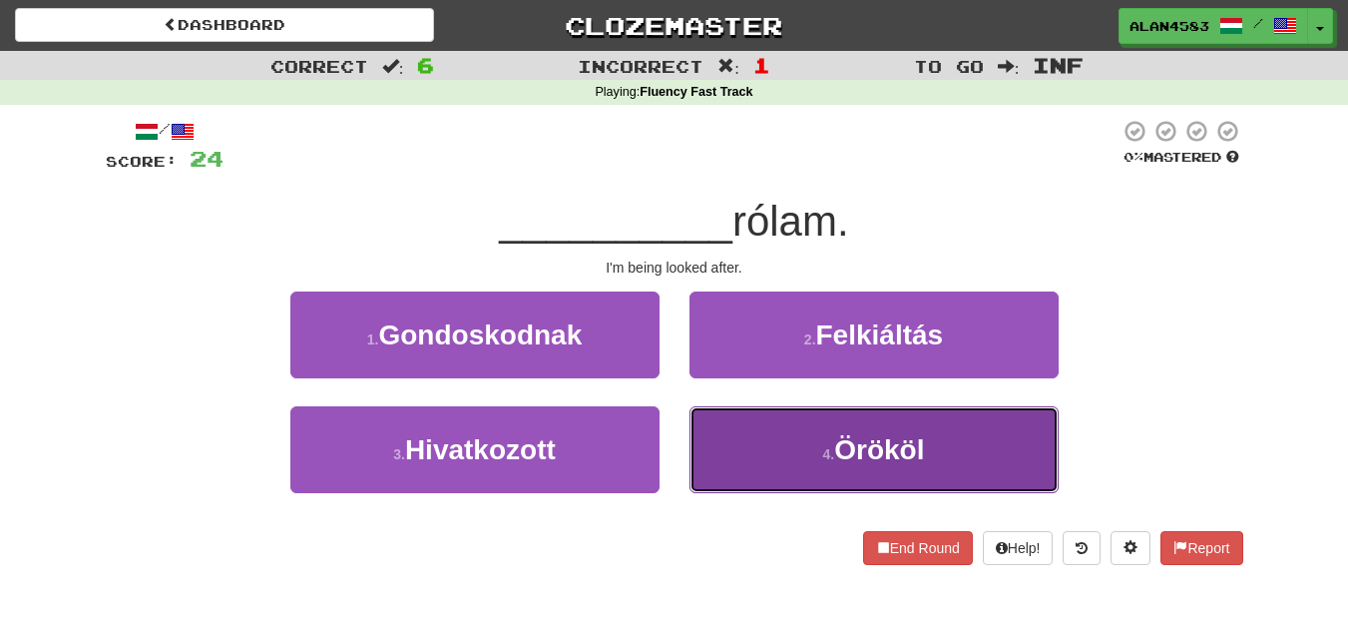
click at [807, 433] on button "4 . Örököl" at bounding box center [874, 449] width 369 height 87
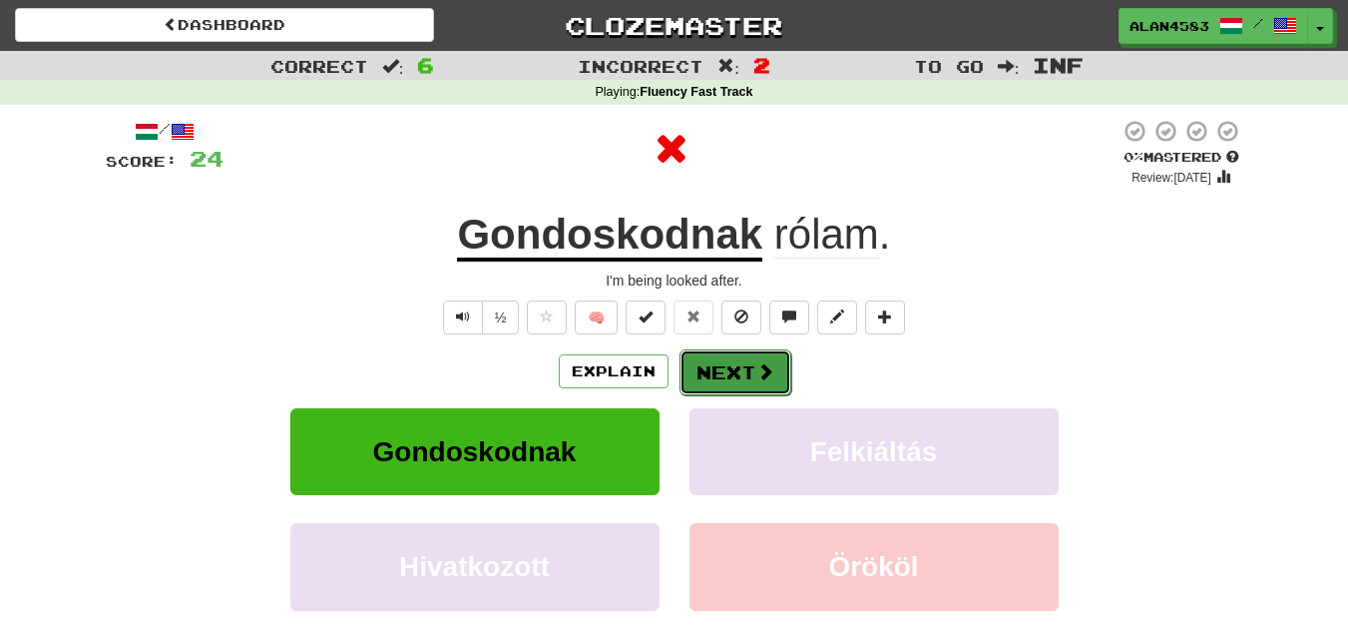
click at [756, 373] on span at bounding box center [765, 371] width 18 height 18
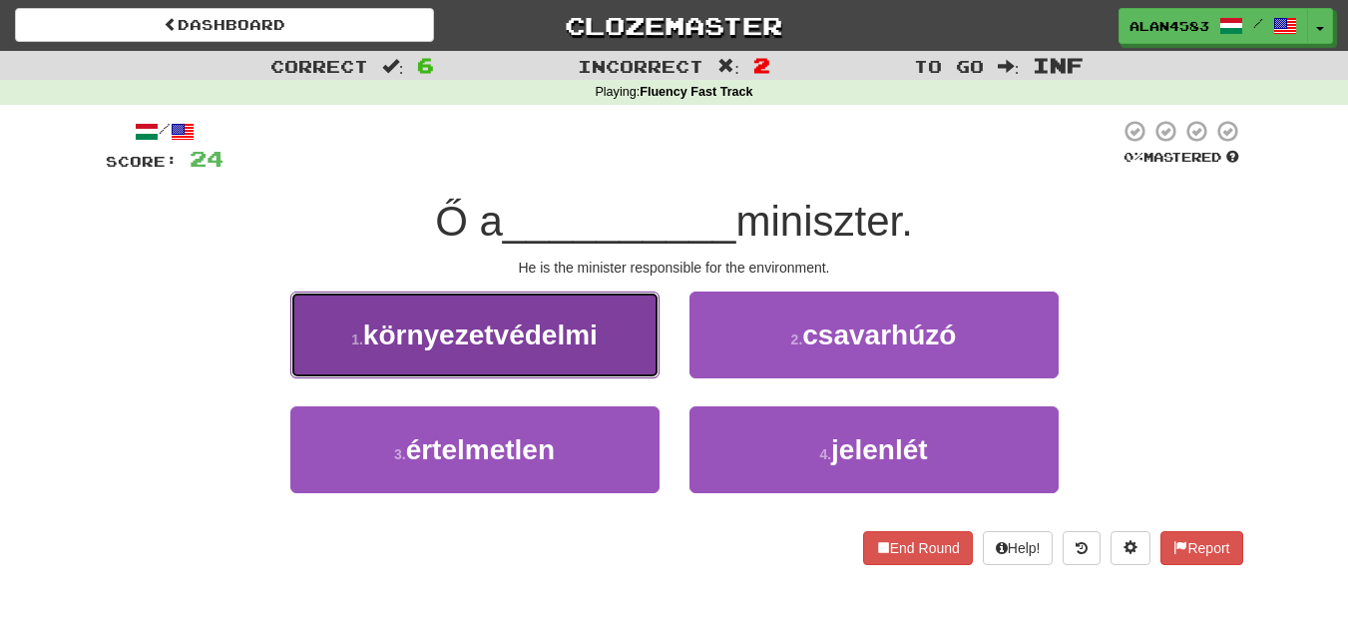
click at [463, 359] on button "1 . környezetvédelmi" at bounding box center [474, 334] width 369 height 87
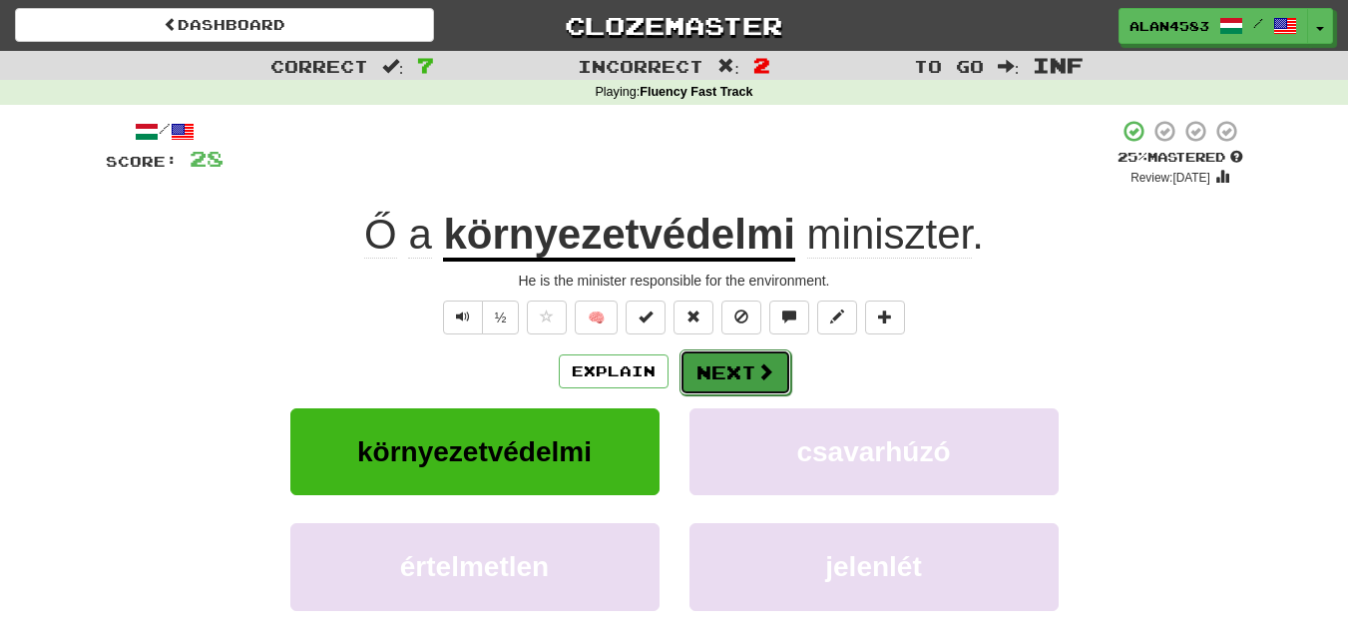
click at [742, 371] on button "Next" at bounding box center [736, 372] width 112 height 46
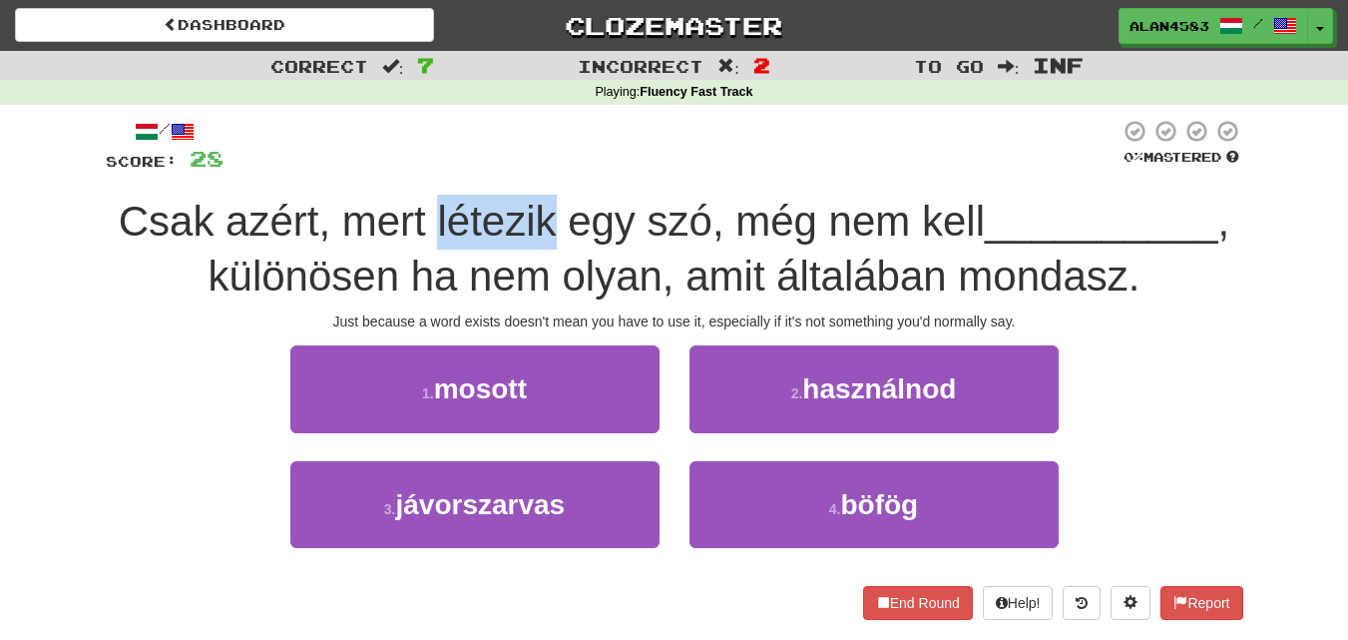
drag, startPoint x: 431, startPoint y: 217, endPoint x: 547, endPoint y: 215, distance: 115.8
click at [547, 215] on span "Csak azért, mert létezik egy szó, még nem kell" at bounding box center [552, 221] width 866 height 47
click at [534, 170] on div at bounding box center [534, 170] width 0 height 0
click at [595, 153] on div at bounding box center [672, 146] width 896 height 55
drag, startPoint x: 645, startPoint y: 214, endPoint x: 702, endPoint y: 203, distance: 57.9
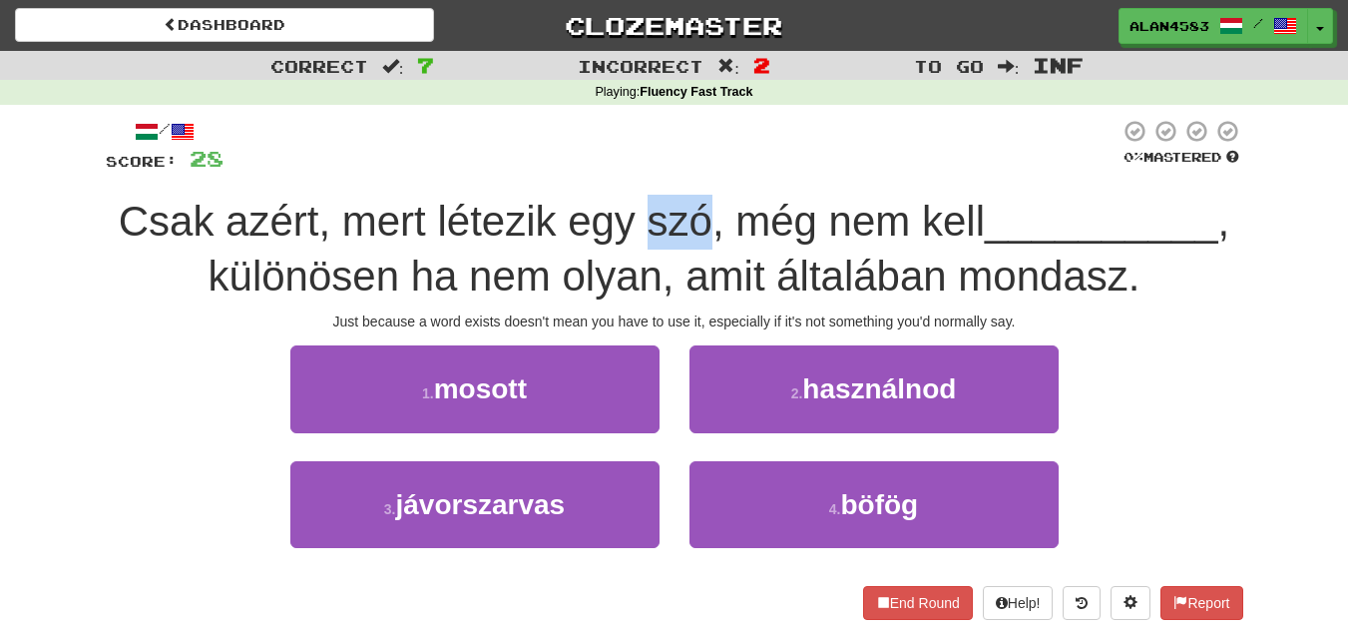
click at [702, 203] on span "Csak azért, mert létezik egy szó, még nem kell" at bounding box center [552, 221] width 866 height 47
click at [689, 170] on div at bounding box center [689, 170] width 0 height 0
click at [750, 154] on div at bounding box center [672, 146] width 896 height 55
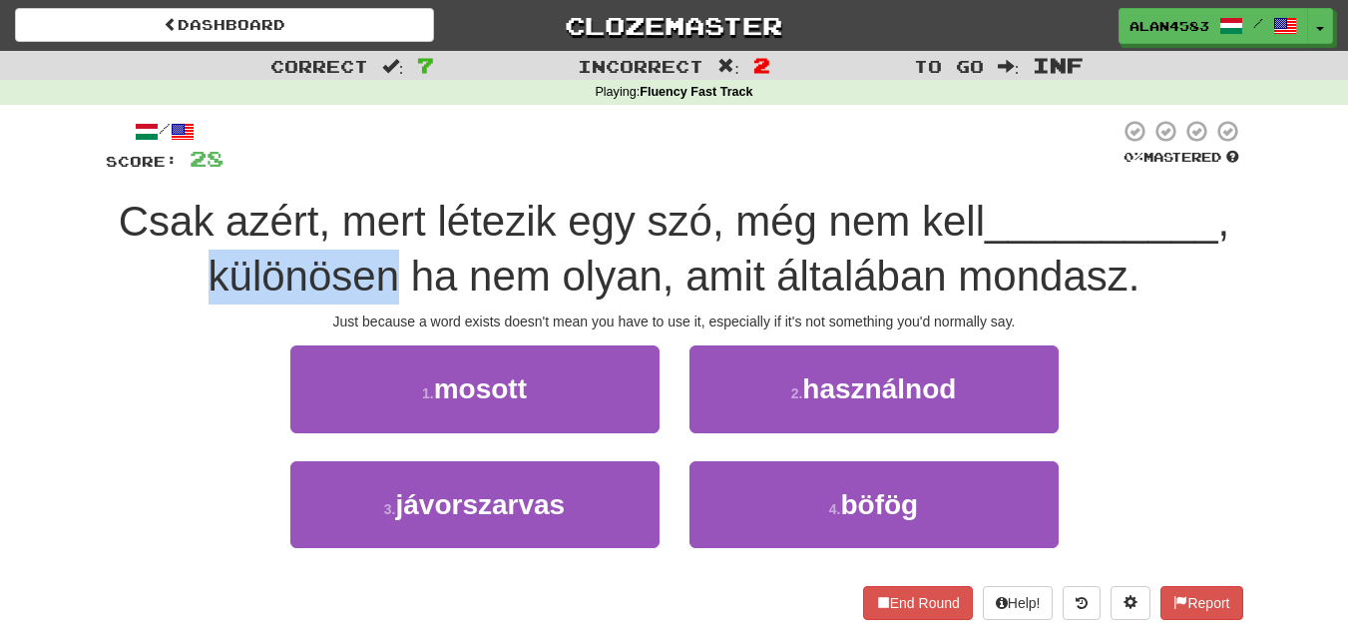
drag, startPoint x: 396, startPoint y: 270, endPoint x: 180, endPoint y: 263, distance: 216.7
click at [180, 263] on div "Csak azért, mert létezik egy szó, még nem kell __________ , különösen ha nem ol…" at bounding box center [675, 249] width 1138 height 109
click at [167, 225] on div at bounding box center [167, 225] width 0 height 0
click at [91, 252] on div "/ Score: 28 0 % Mastered Csak azért, mert létezik egy szó, még nem kell _______…" at bounding box center [675, 376] width 1168 height 542
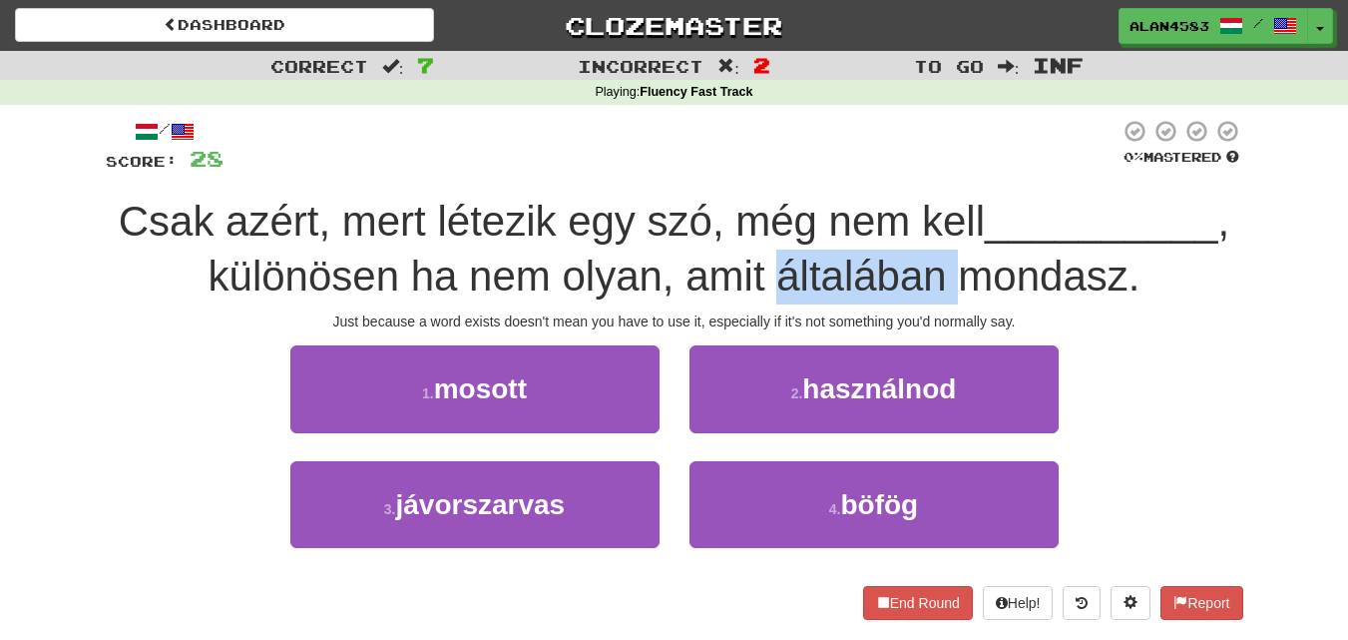
drag, startPoint x: 776, startPoint y: 275, endPoint x: 957, endPoint y: 271, distance: 180.7
click at [957, 271] on span ", különösen ha nem olyan, amit általában mondasz." at bounding box center [720, 249] width 1022 height 102
click at [944, 225] on div at bounding box center [944, 225] width 0 height 0
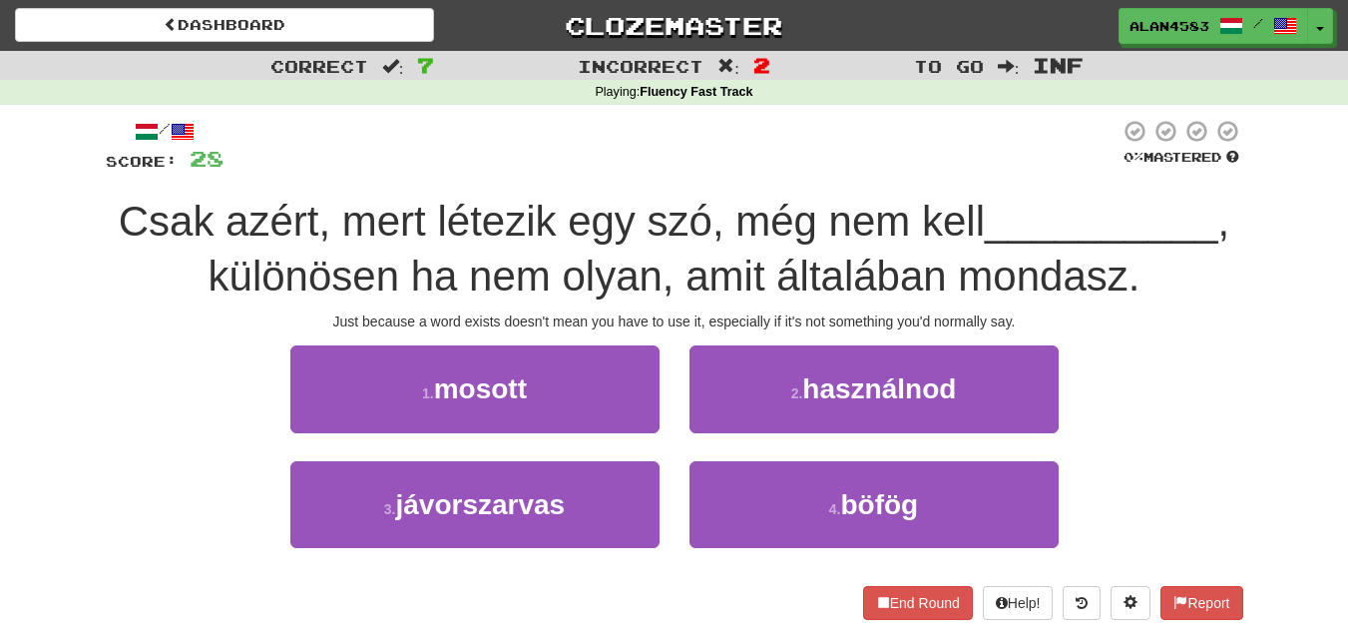
click at [967, 221] on span "Csak azért, mert létezik egy szó, még nem kell" at bounding box center [552, 221] width 866 height 47
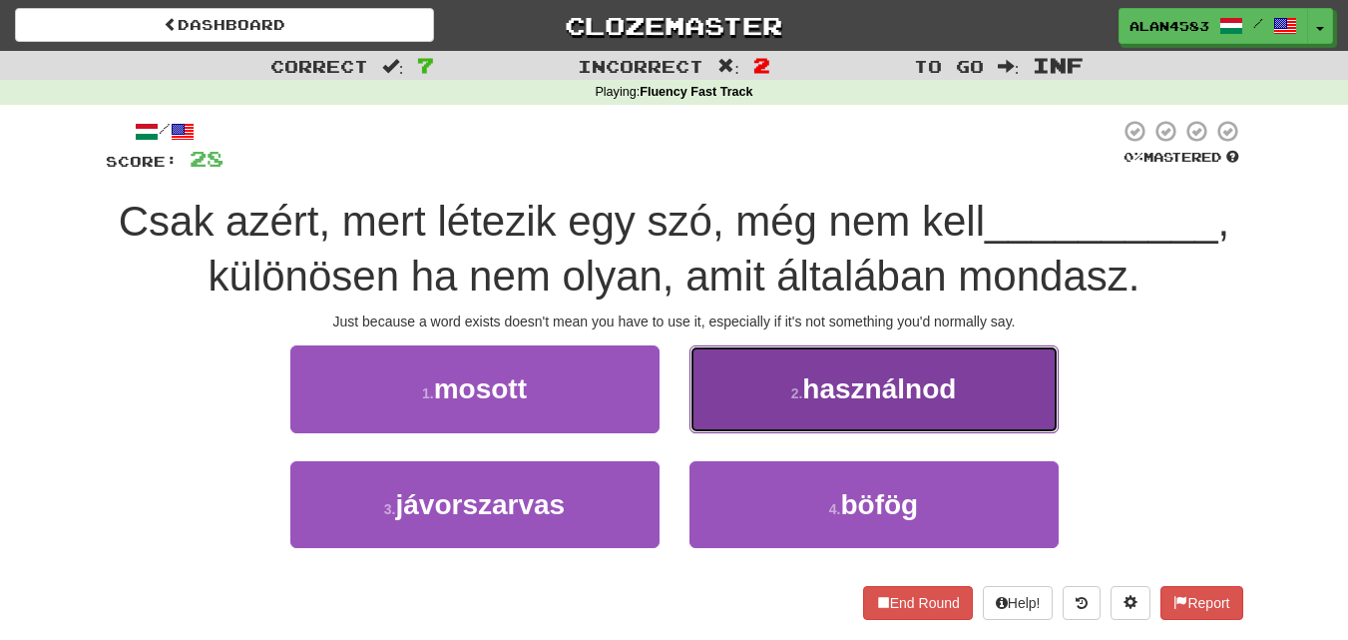
click at [848, 366] on button "2 . használnod" at bounding box center [874, 388] width 369 height 87
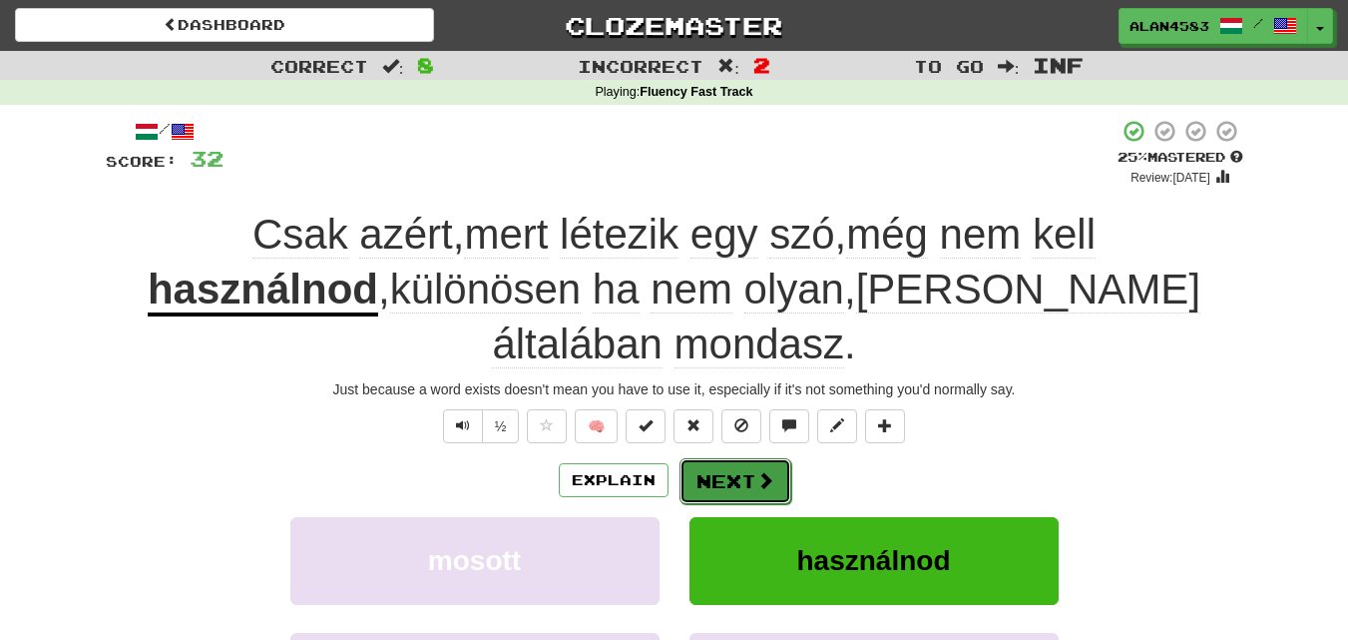
click at [759, 458] on button "Next" at bounding box center [736, 481] width 112 height 46
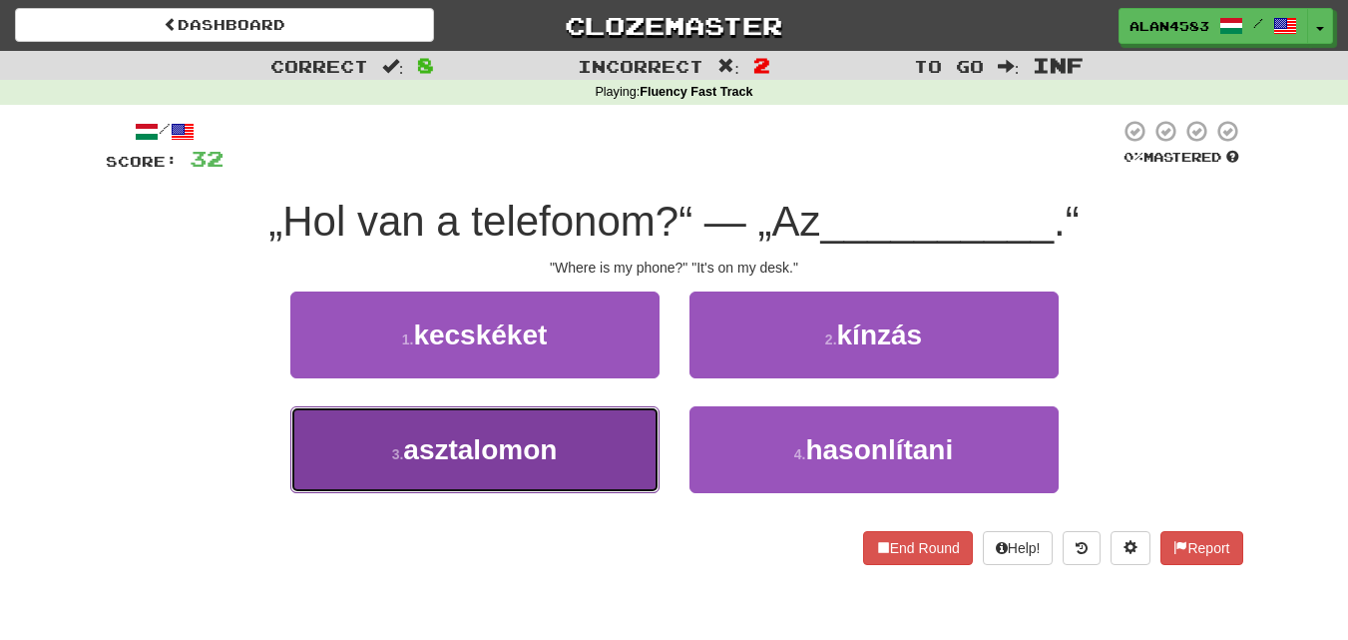
click at [454, 477] on button "3 . asztalomon" at bounding box center [474, 449] width 369 height 87
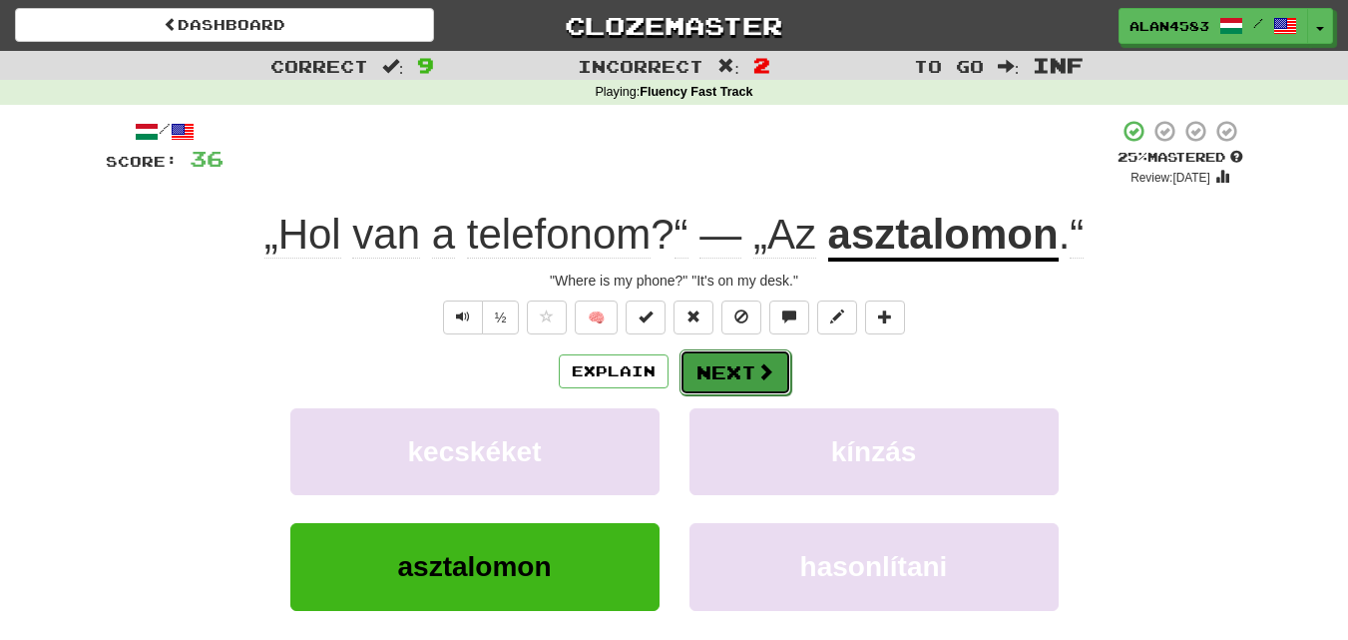
click at [741, 371] on button "Next" at bounding box center [736, 372] width 112 height 46
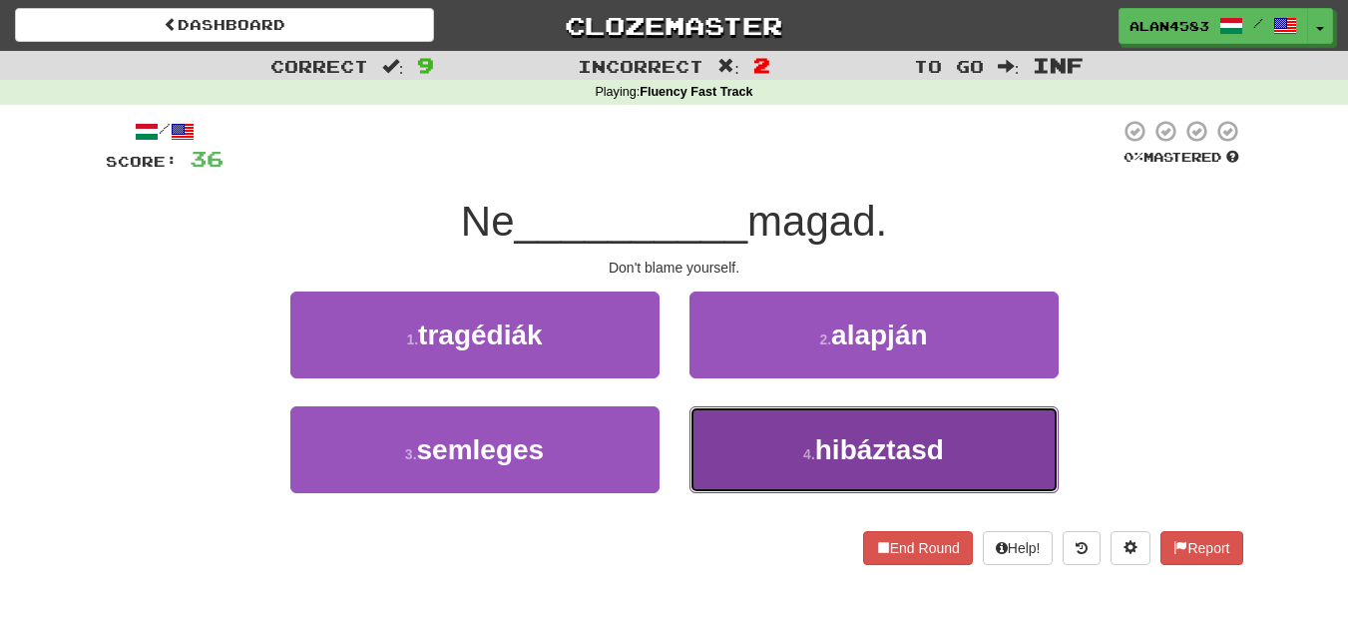
click at [813, 462] on button "4 . hibáztasd" at bounding box center [874, 449] width 369 height 87
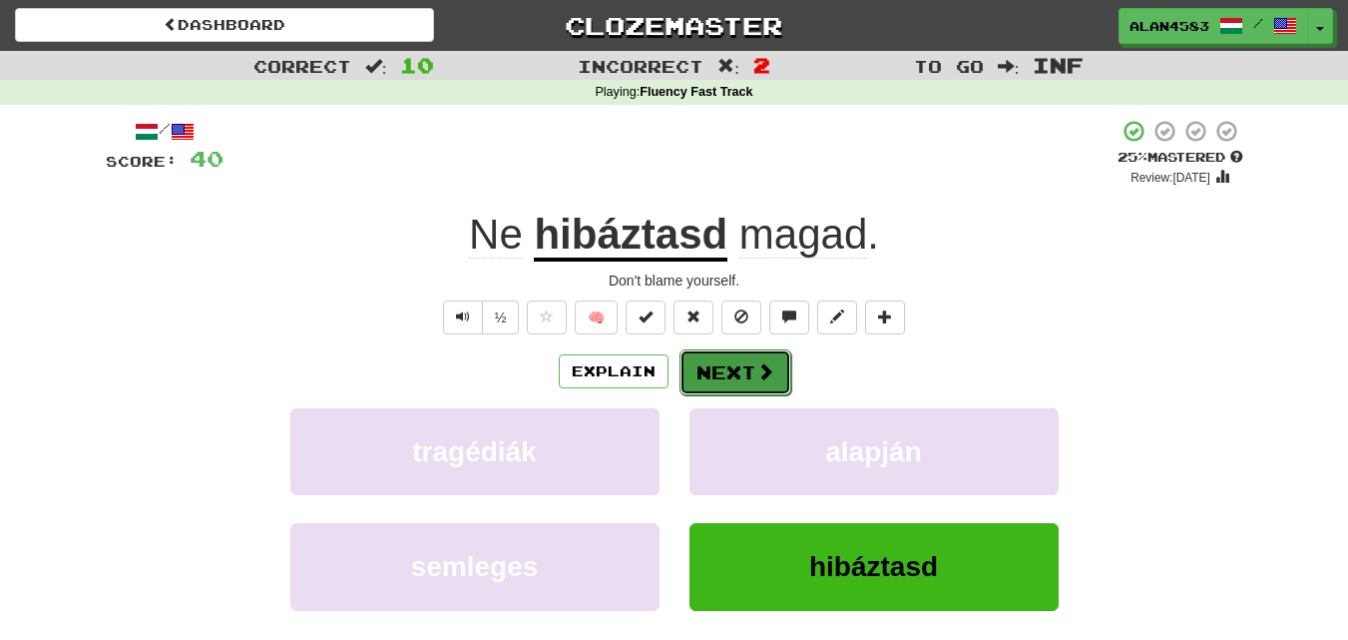
click at [747, 375] on button "Next" at bounding box center [736, 372] width 112 height 46
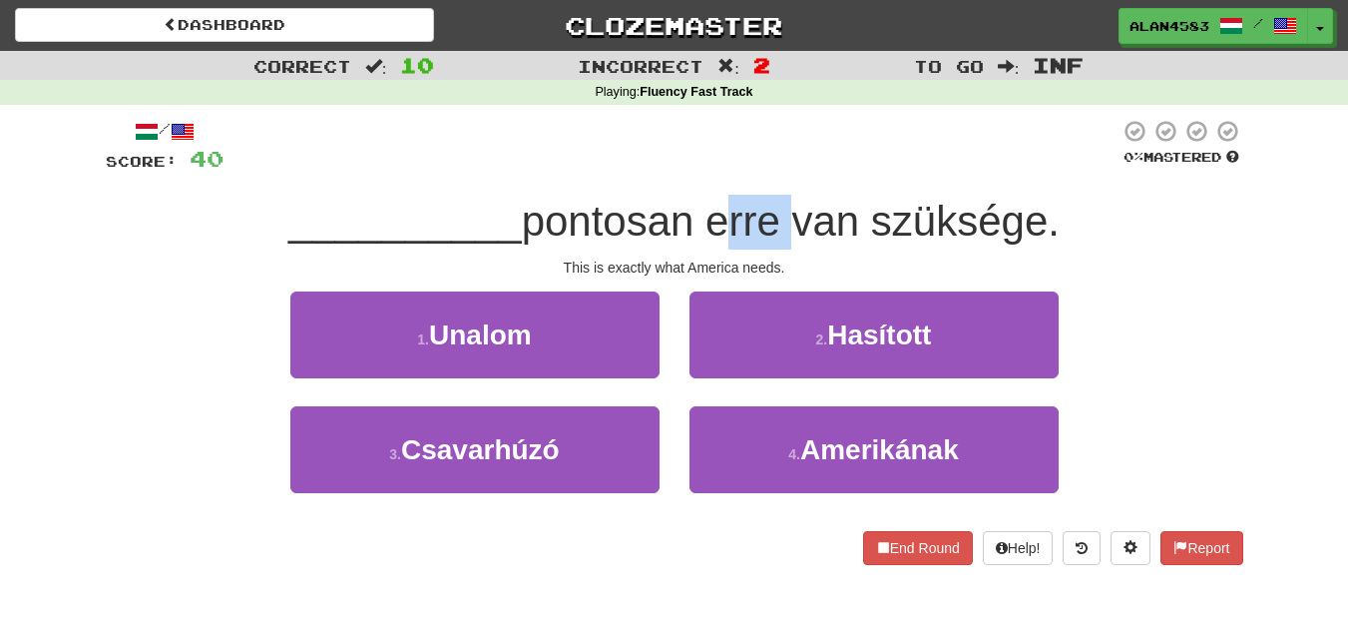
drag, startPoint x: 779, startPoint y: 223, endPoint x: 717, endPoint y: 223, distance: 61.9
click at [717, 223] on span "pontosan erre van szüksége." at bounding box center [791, 221] width 538 height 47
click at [704, 245] on div at bounding box center [704, 245] width 0 height 0
click at [776, 184] on div "/ Score: 40 0 % Mastered __________ pontosan erre van szüksége. This is exactly…" at bounding box center [675, 342] width 1138 height 446
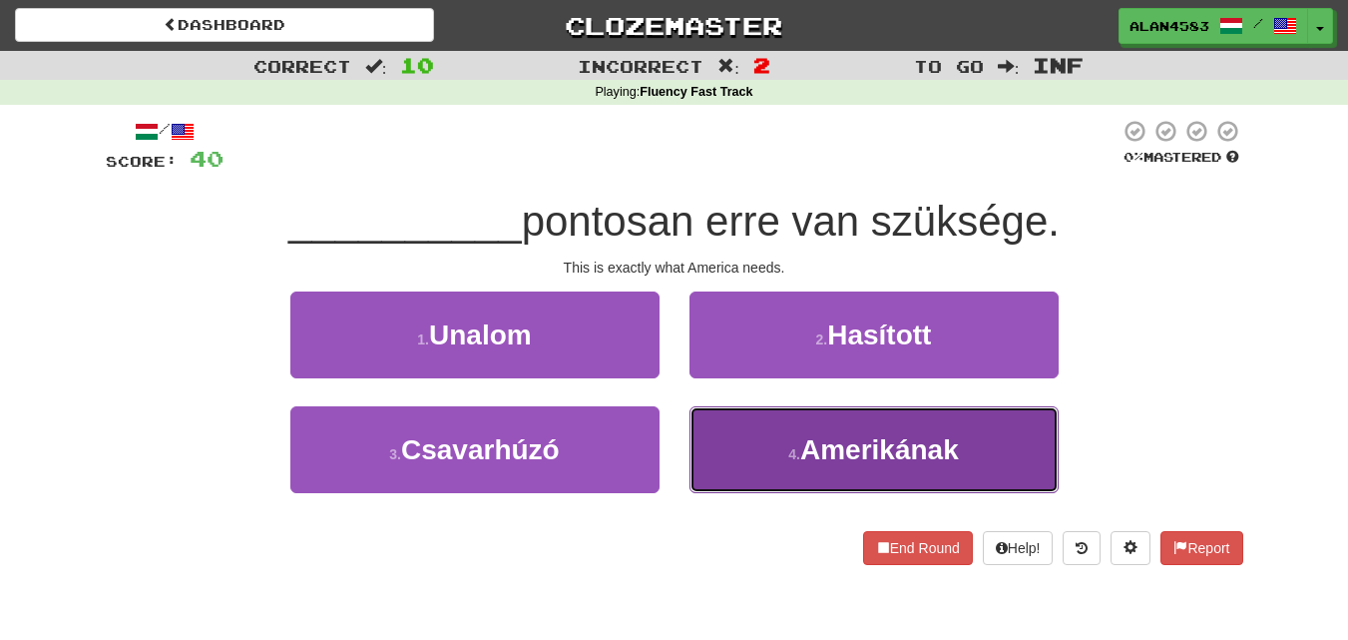
click at [765, 440] on button "4 . Amerikának" at bounding box center [874, 449] width 369 height 87
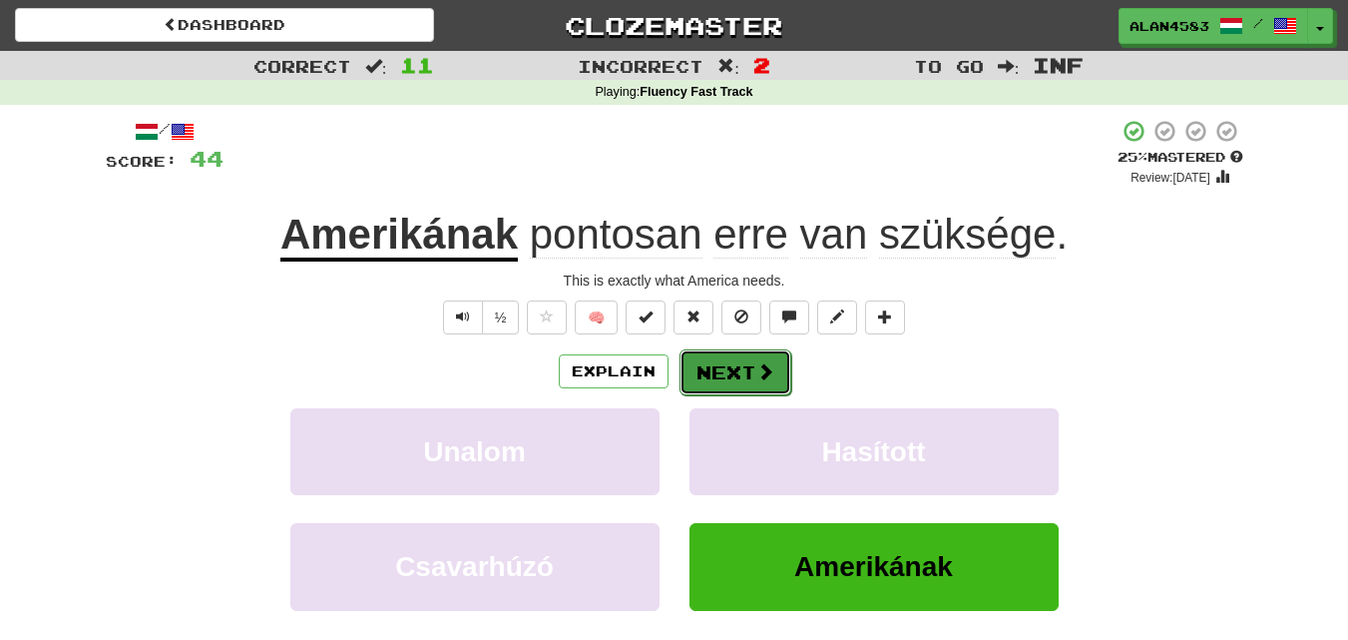
click at [724, 371] on button "Next" at bounding box center [736, 372] width 112 height 46
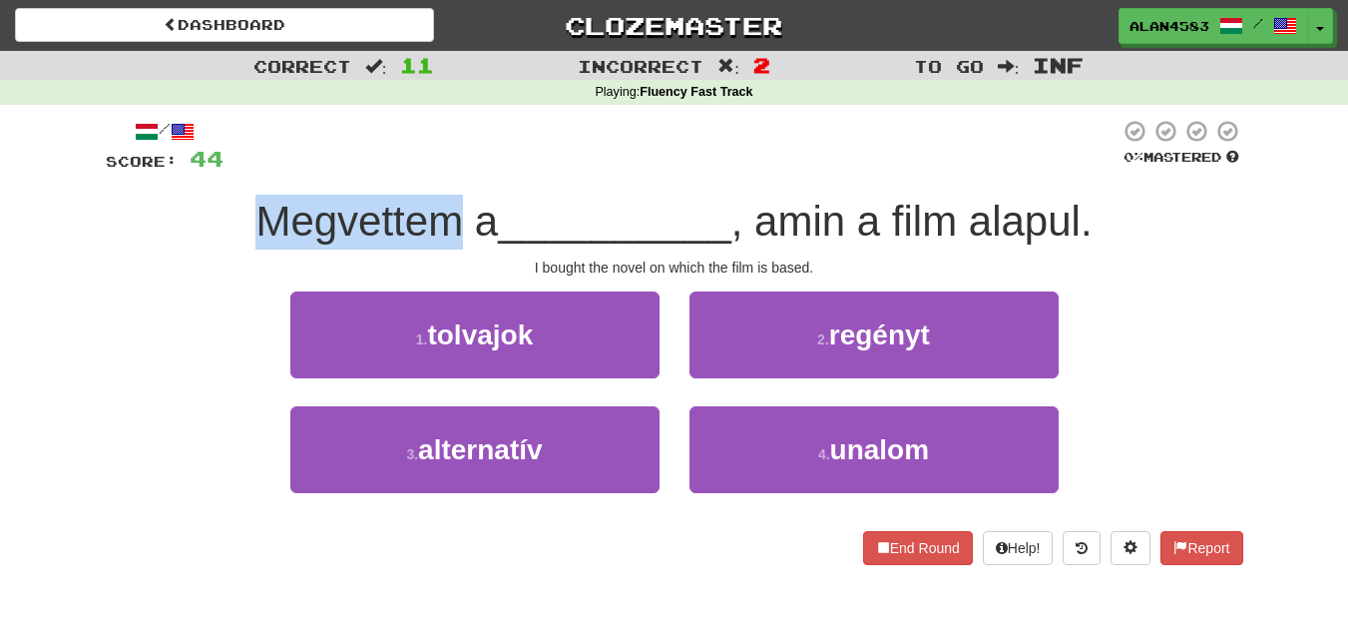
drag, startPoint x: 452, startPoint y: 223, endPoint x: 208, endPoint y: 213, distance: 244.7
click at [208, 213] on div "Megvettem a __________ , amin a film alapul." at bounding box center [675, 222] width 1138 height 55
click at [195, 170] on div at bounding box center [195, 170] width 0 height 0
click at [132, 215] on div "Megvettem a __________ , amin a film alapul." at bounding box center [675, 222] width 1138 height 55
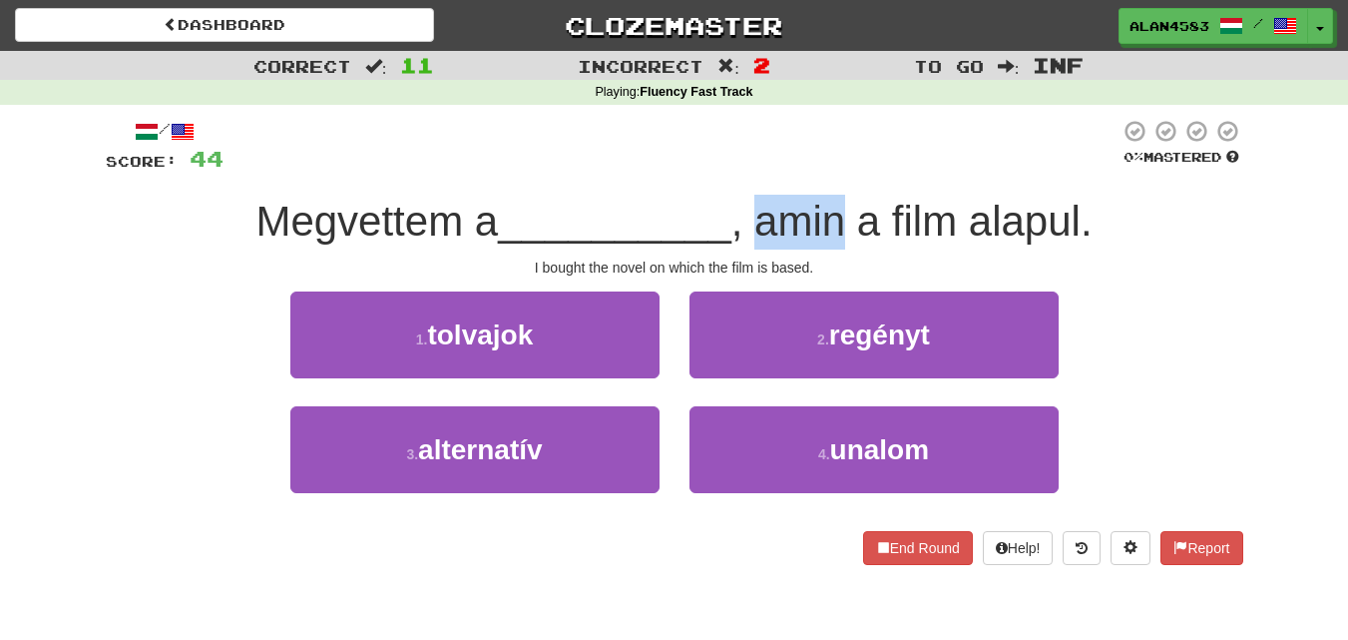
drag, startPoint x: 850, startPoint y: 220, endPoint x: 765, endPoint y: 220, distance: 84.8
click at [765, 220] on span ", amin a film alapul." at bounding box center [911, 221] width 361 height 47
click at [752, 170] on div at bounding box center [752, 170] width 0 height 0
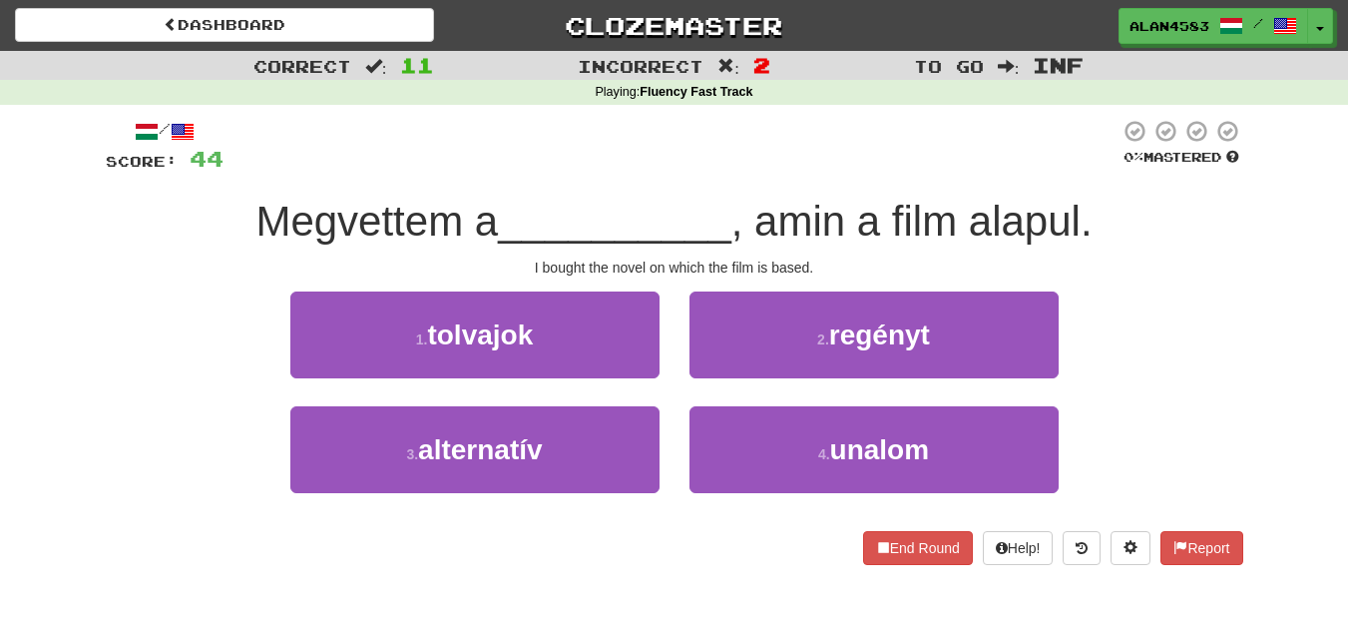
click at [735, 126] on div at bounding box center [672, 146] width 896 height 55
drag, startPoint x: 973, startPoint y: 223, endPoint x: 1085, endPoint y: 216, distance: 112.0
click at [1085, 216] on span ", amin a film alapul." at bounding box center [911, 221] width 361 height 47
click at [1072, 170] on div at bounding box center [1072, 170] width 0 height 0
click at [1134, 186] on div "/ Score: 44 0 % Mastered Megvettem a __________ , amin a film alapul. I bought …" at bounding box center [675, 342] width 1138 height 446
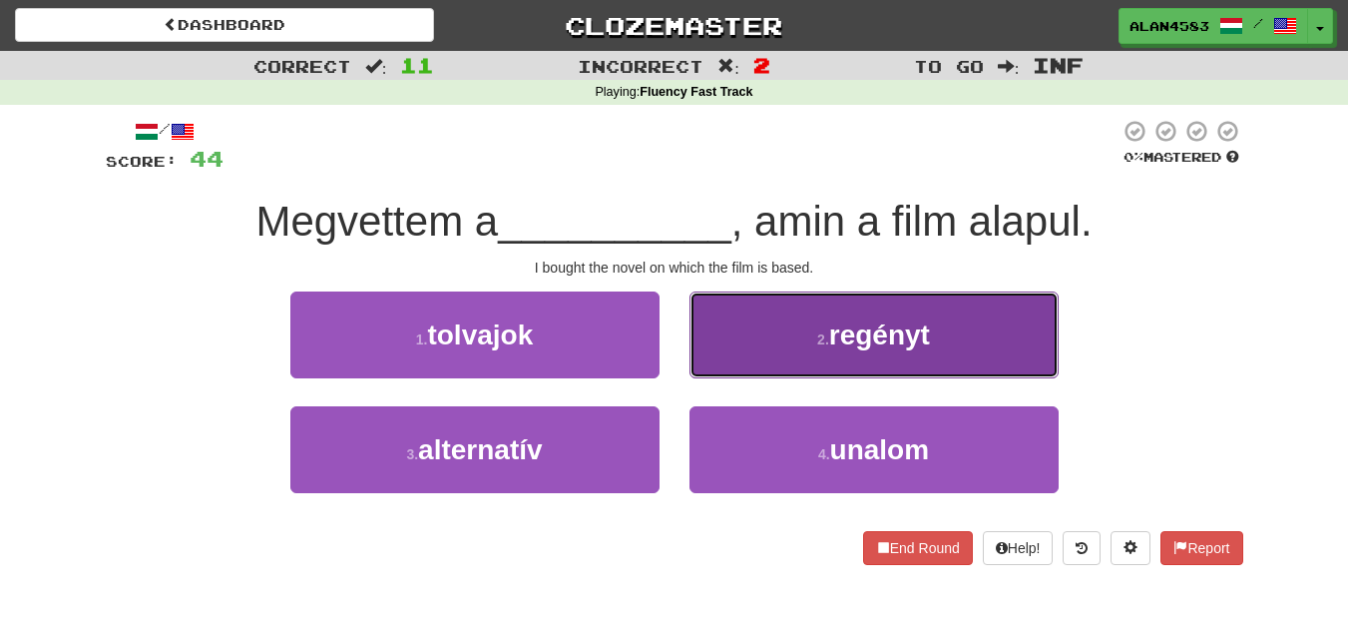
click at [810, 330] on button "2 . regényt" at bounding box center [874, 334] width 369 height 87
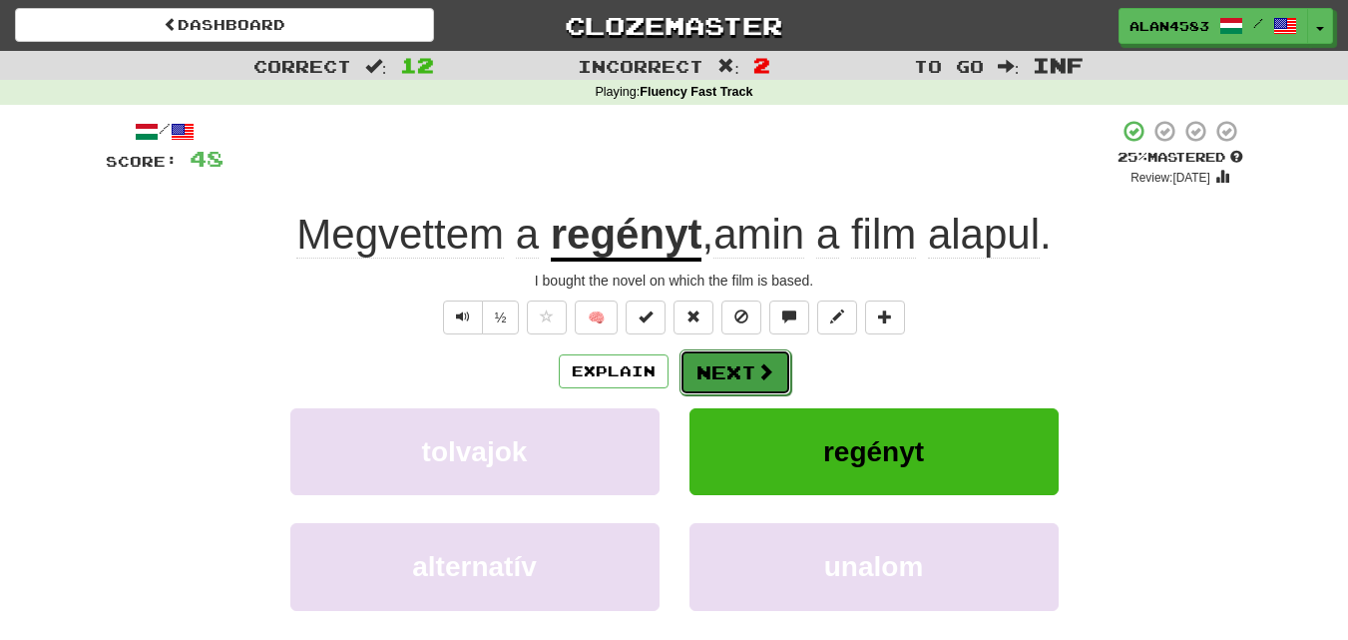
click at [736, 366] on button "Next" at bounding box center [736, 372] width 112 height 46
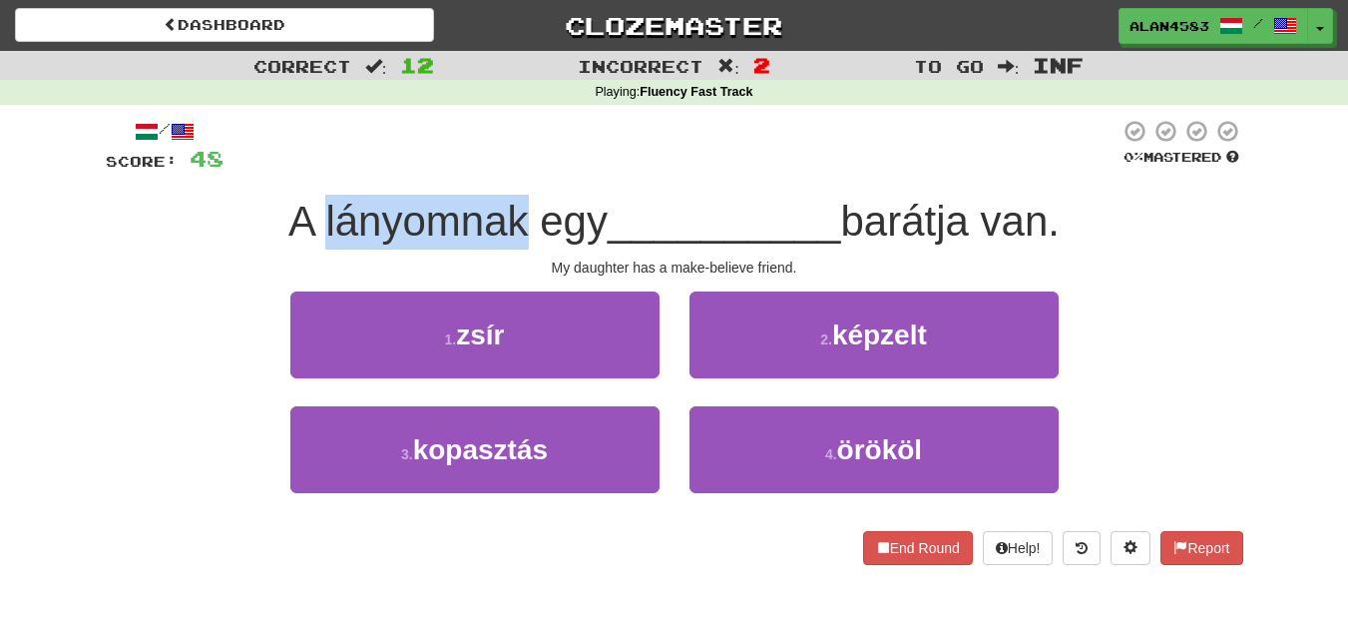
drag, startPoint x: 513, startPoint y: 217, endPoint x: 309, endPoint y: 217, distance: 203.6
click at [309, 217] on span "A lányomnak egy" at bounding box center [447, 221] width 319 height 47
click at [296, 170] on div at bounding box center [296, 170] width 0 height 0
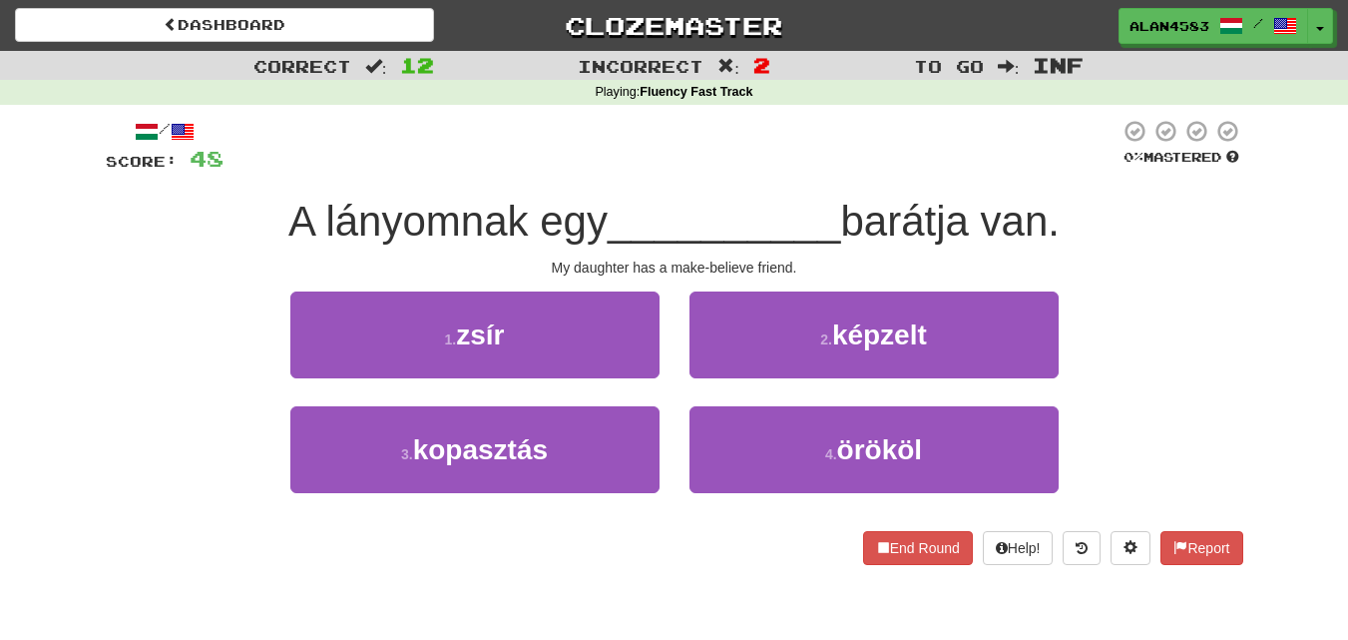
click at [595, 170] on div at bounding box center [672, 146] width 896 height 55
drag, startPoint x: 860, startPoint y: 212, endPoint x: 971, endPoint y: 205, distance: 111.0
click at [971, 205] on span "barátja van." at bounding box center [949, 221] width 219 height 47
click at [958, 170] on div at bounding box center [958, 170] width 0 height 0
click at [986, 169] on div at bounding box center [672, 146] width 896 height 55
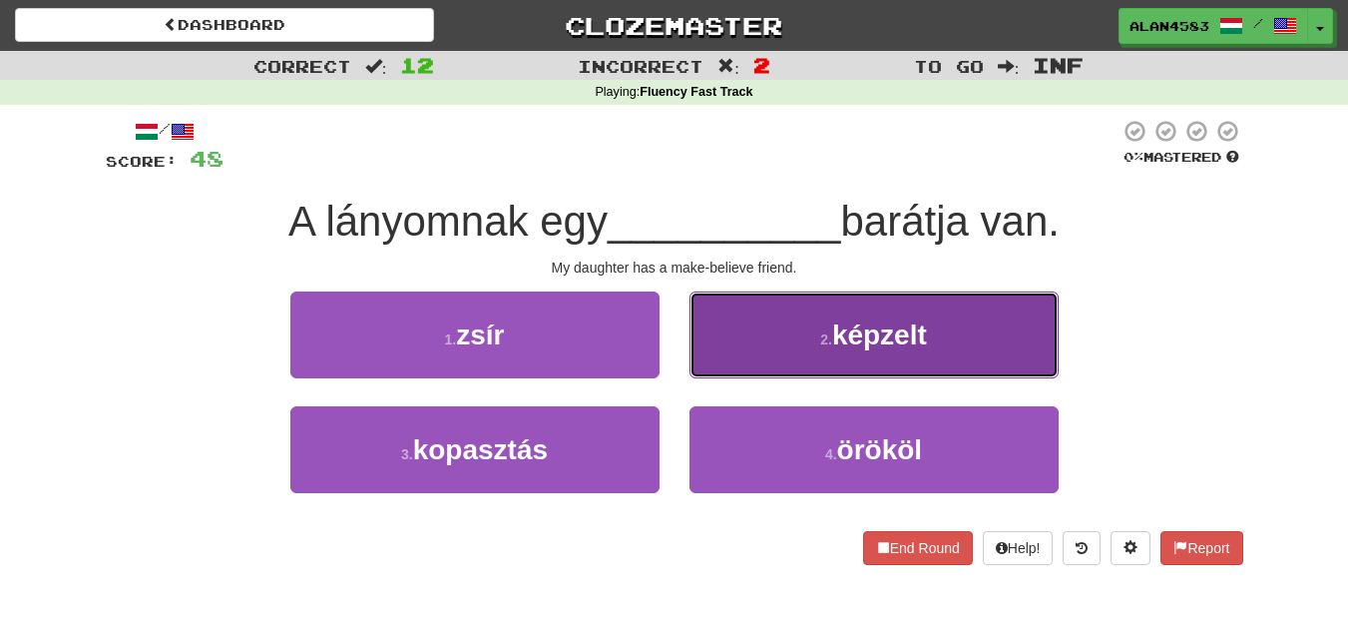
click at [845, 340] on span "képzelt" at bounding box center [879, 334] width 95 height 31
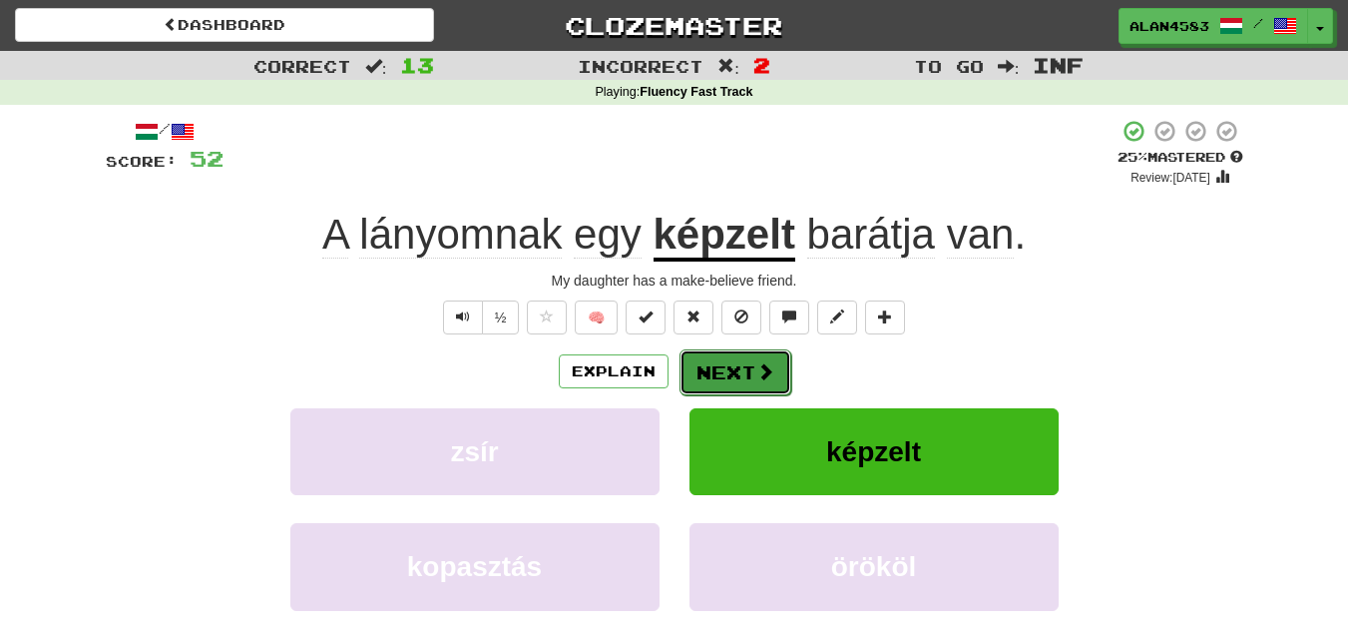
click at [724, 357] on button "Next" at bounding box center [736, 372] width 112 height 46
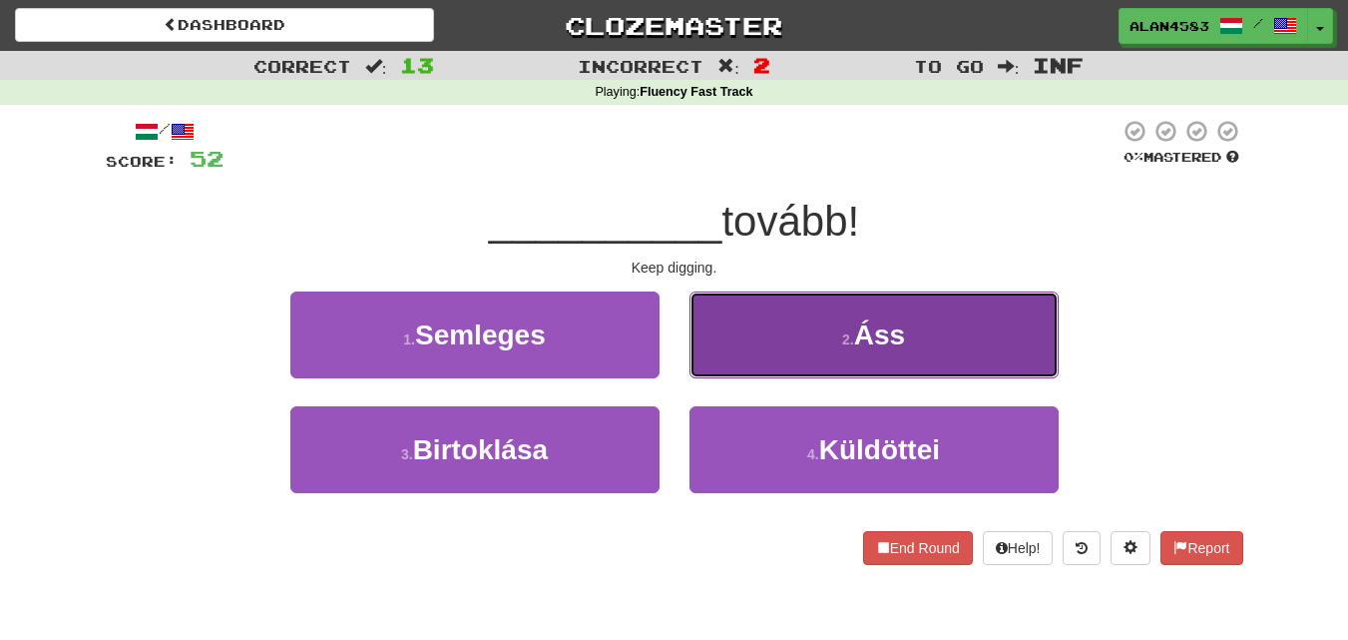
click at [832, 332] on button "2 . Áss" at bounding box center [874, 334] width 369 height 87
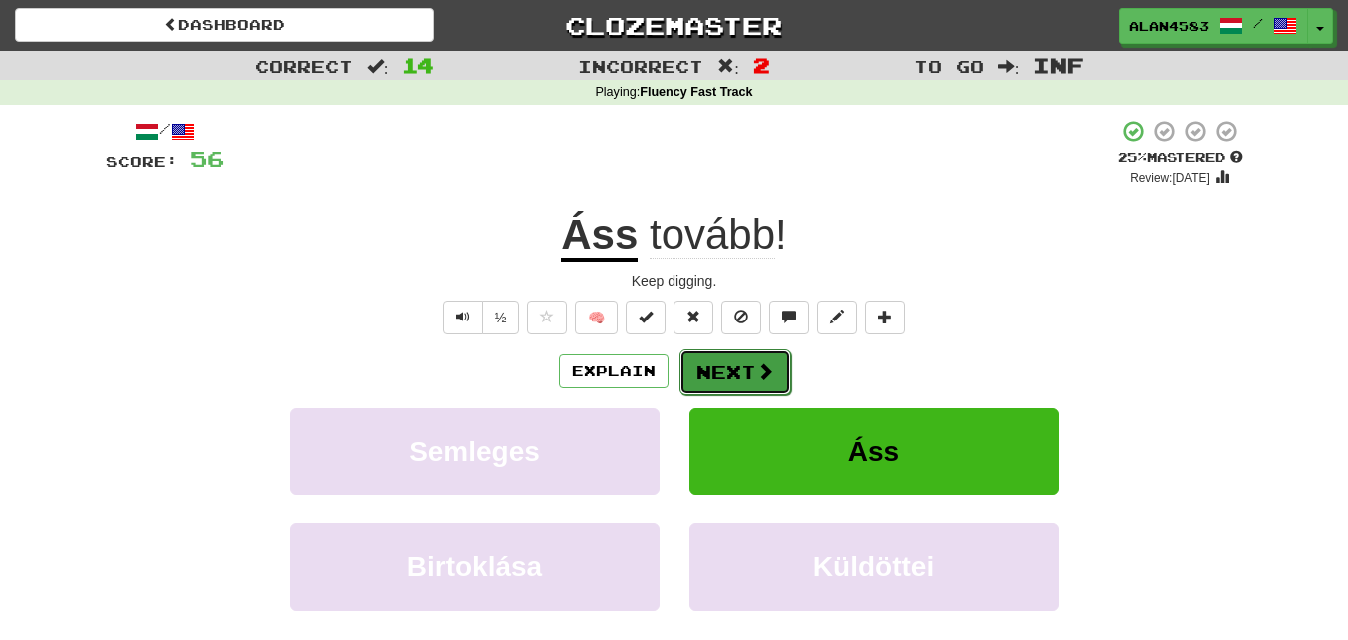
click at [741, 369] on button "Next" at bounding box center [736, 372] width 112 height 46
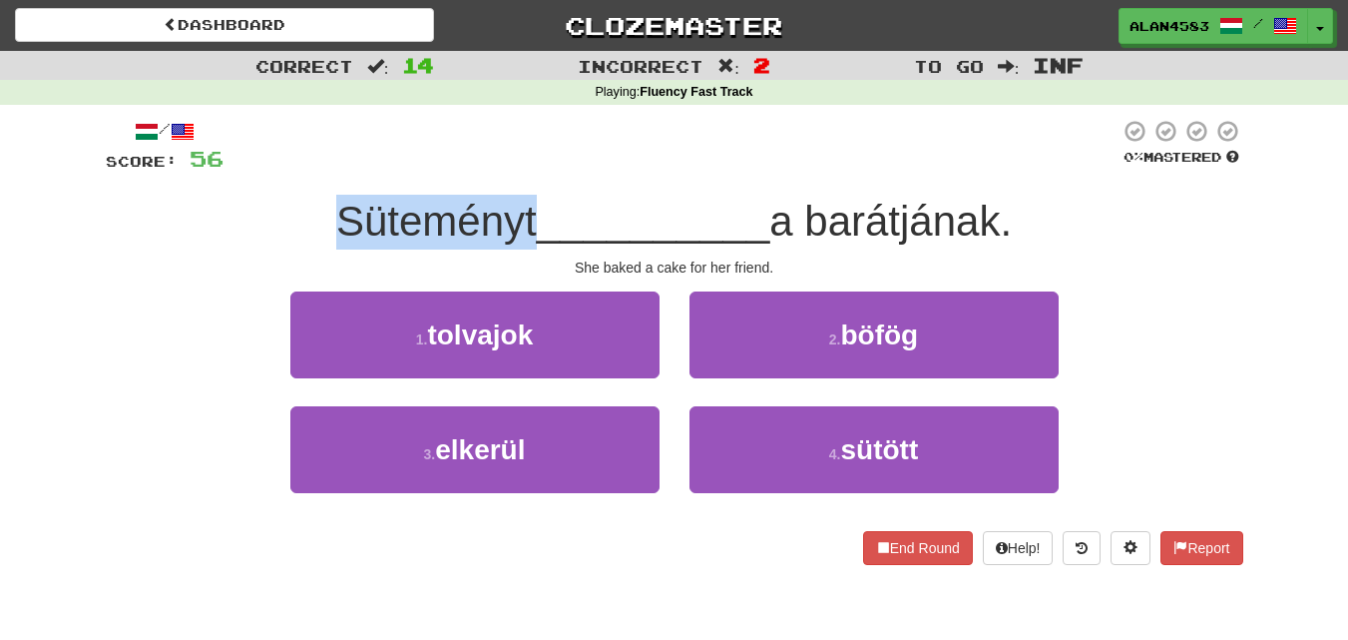
drag, startPoint x: 524, startPoint y: 222, endPoint x: 277, endPoint y: 224, distance: 246.5
click at [277, 224] on div "Süteményt __________ a barátjának." at bounding box center [675, 222] width 1138 height 55
click at [264, 245] on div at bounding box center [264, 245] width 0 height 0
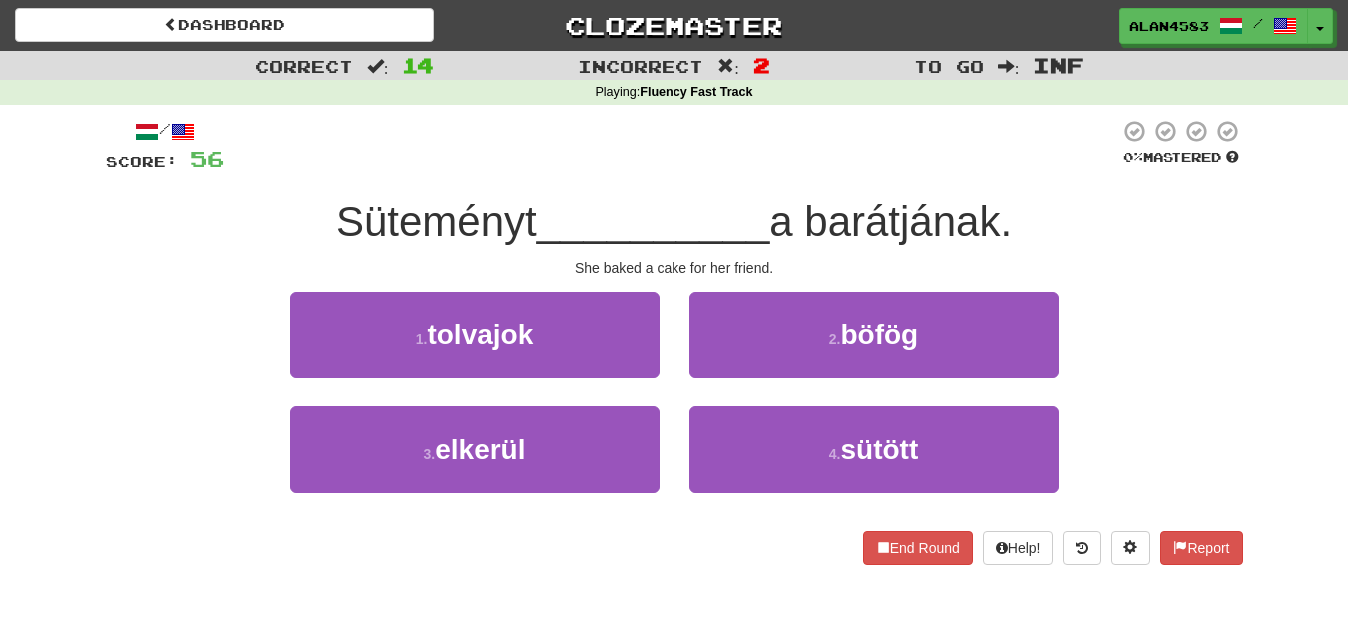
click at [189, 269] on div "She baked a cake for her friend." at bounding box center [675, 267] width 1138 height 20
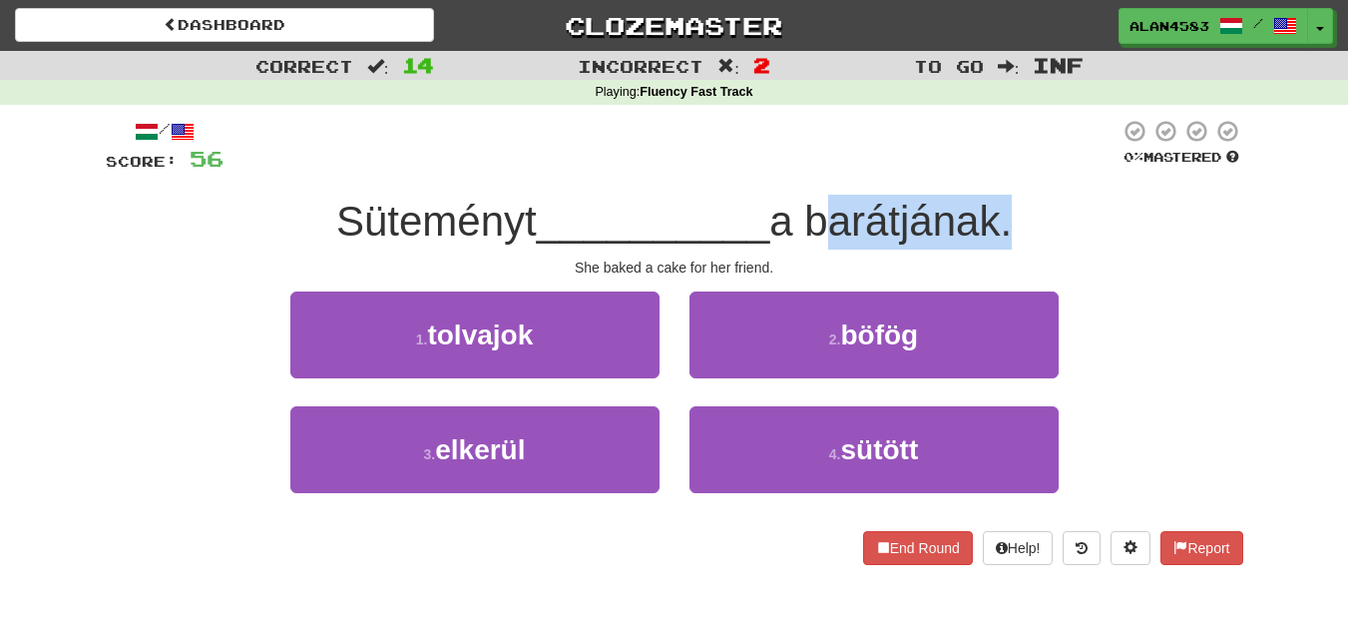
drag, startPoint x: 818, startPoint y: 211, endPoint x: 1010, endPoint y: 207, distance: 191.6
click at [1010, 207] on span "a barátjának." at bounding box center [890, 221] width 242 height 47
click at [997, 170] on div at bounding box center [997, 170] width 0 height 0
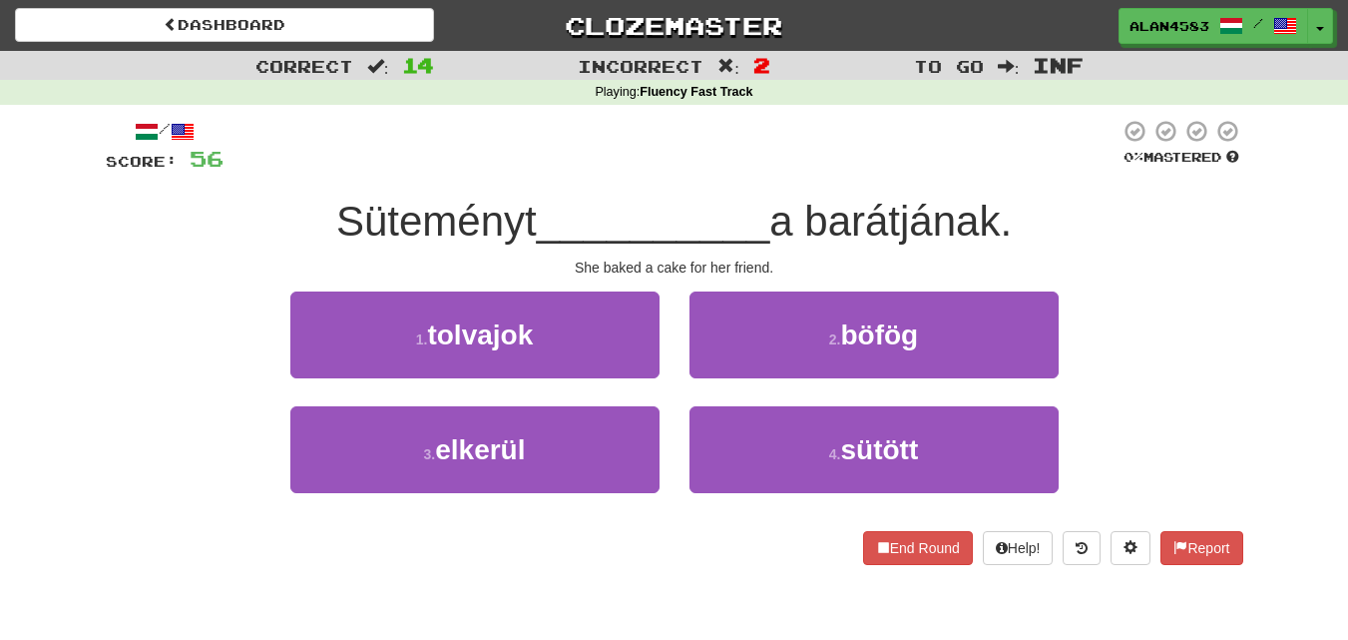
click at [1036, 181] on div "/ Score: 56 0 % Mastered Süteményt __________ a barátjának. She baked a cake fo…" at bounding box center [675, 342] width 1138 height 446
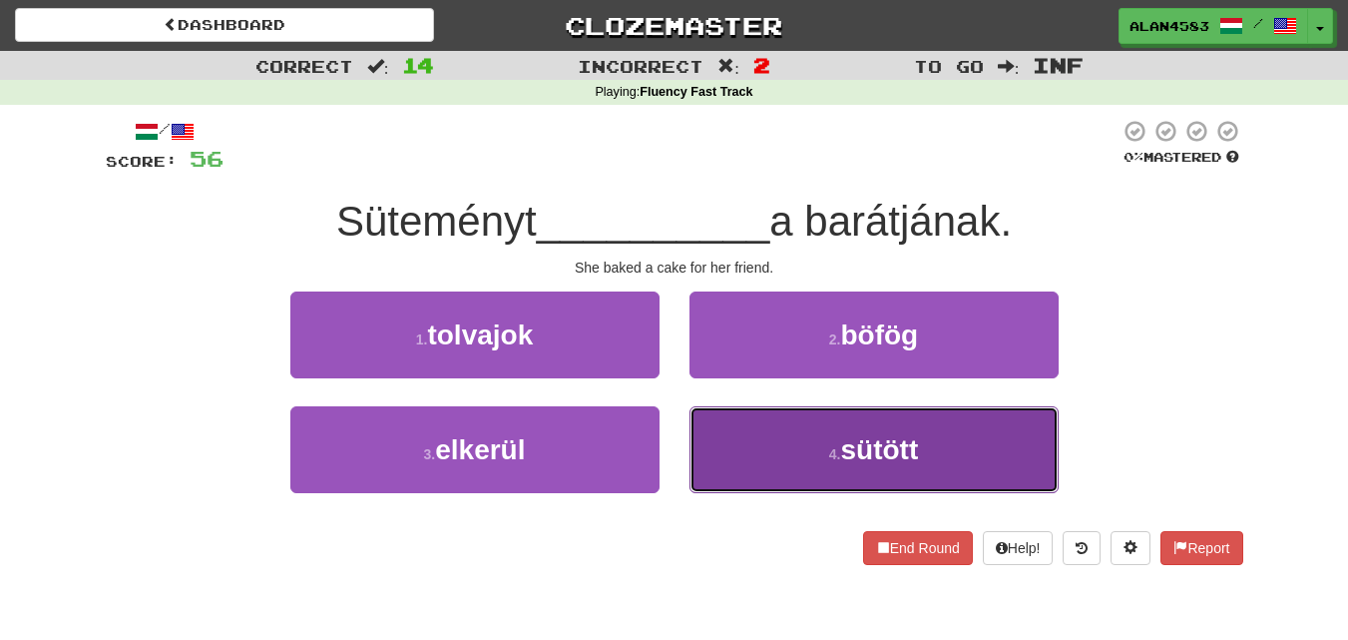
click at [833, 444] on button "4 . sütött" at bounding box center [874, 449] width 369 height 87
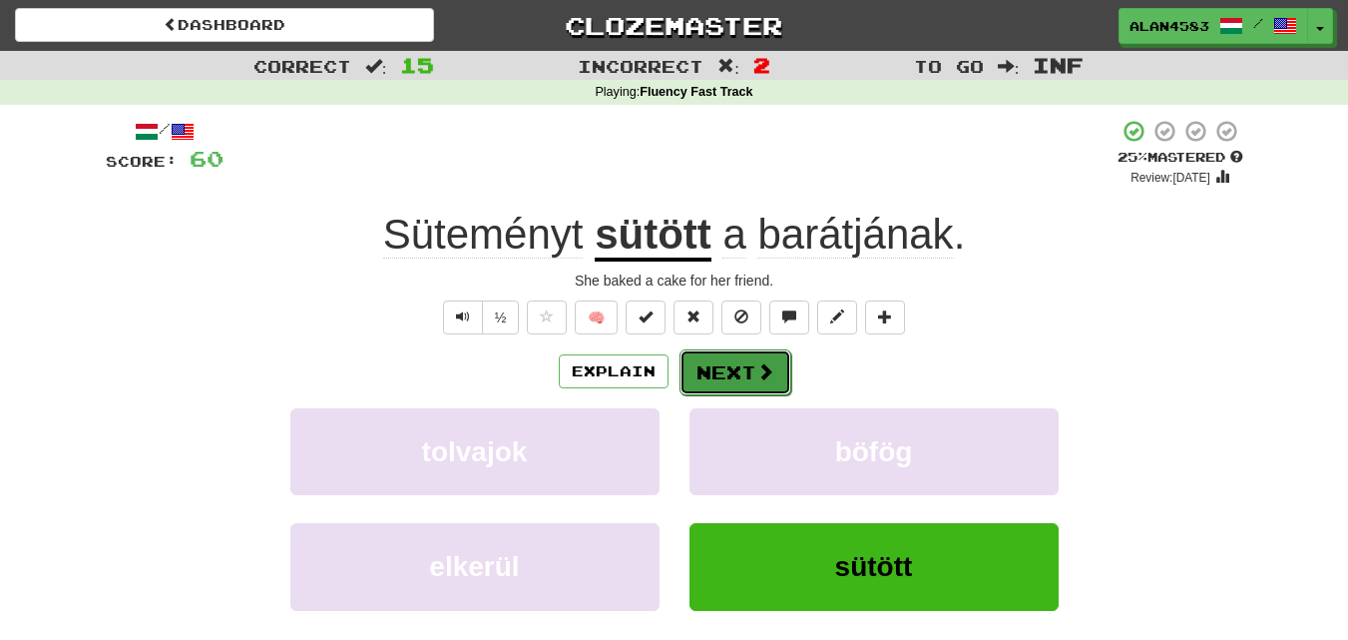
click at [741, 368] on button "Next" at bounding box center [736, 372] width 112 height 46
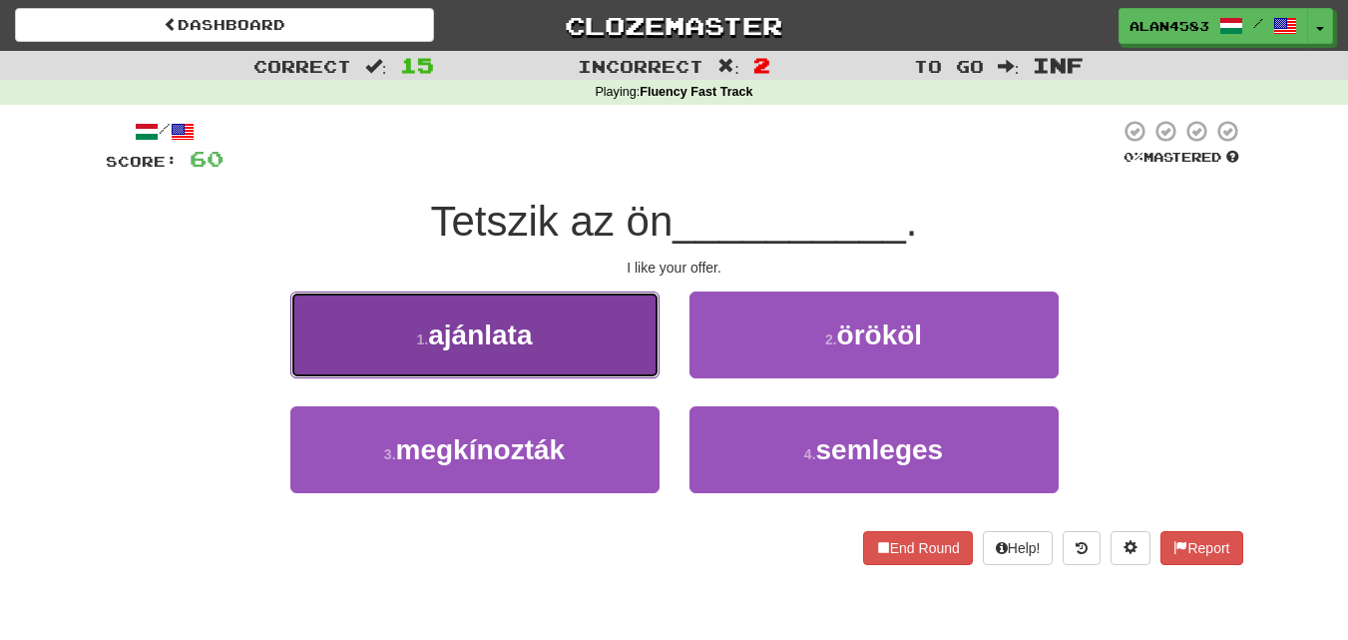
click at [476, 335] on span "ajánlata" at bounding box center [480, 334] width 104 height 31
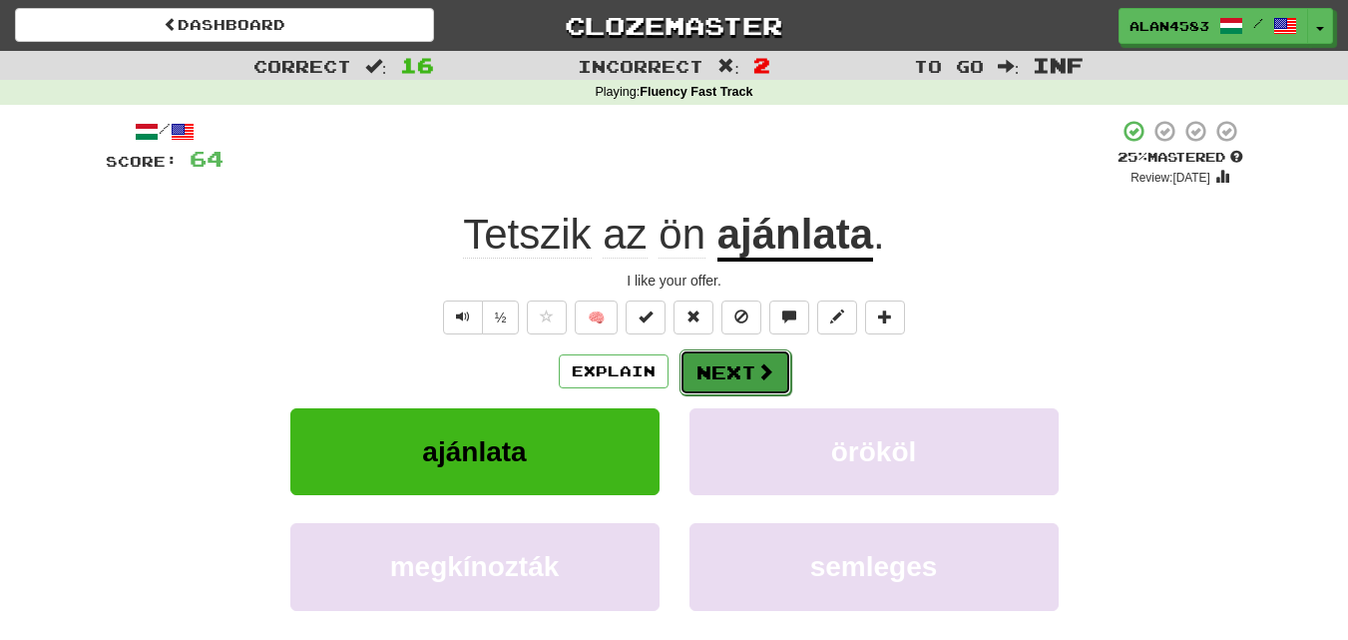
click at [727, 366] on button "Next" at bounding box center [736, 372] width 112 height 46
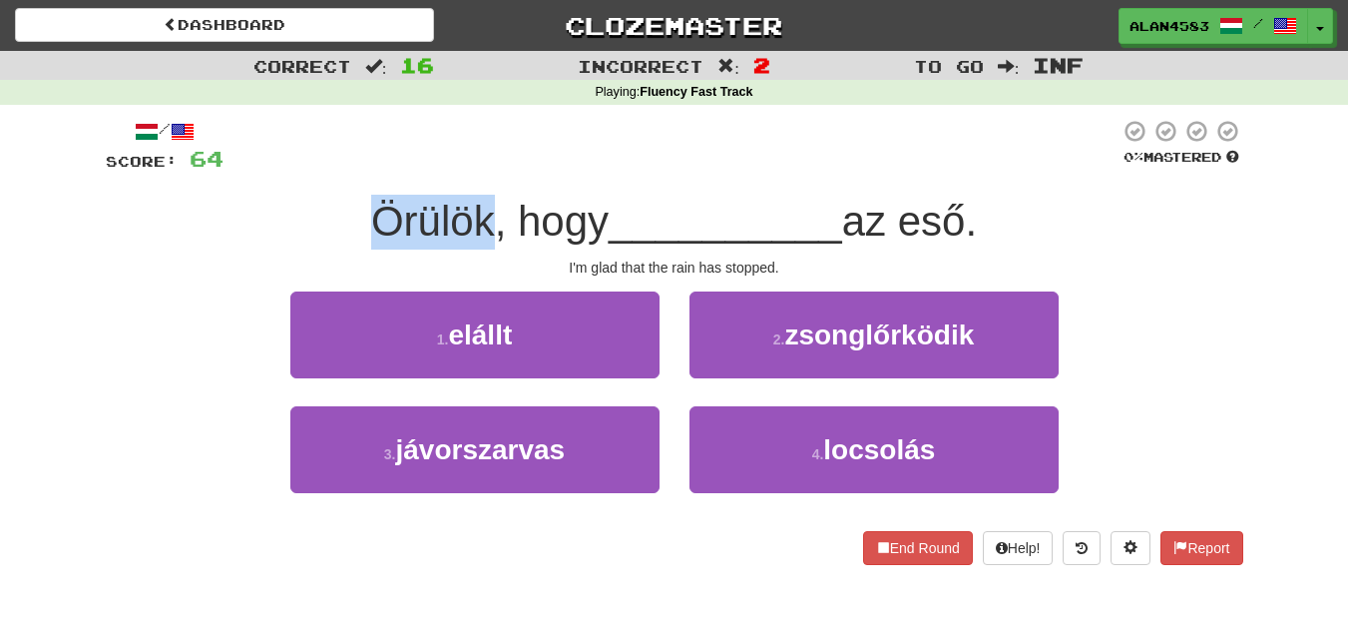
drag, startPoint x: 486, startPoint y: 222, endPoint x: 359, endPoint y: 225, distance: 126.8
click at [371, 225] on span "Örülök, hogy" at bounding box center [489, 221] width 237 height 47
click at [346, 245] on div at bounding box center [346, 245] width 0 height 0
click at [469, 214] on span "Örülök, hogy" at bounding box center [489, 221] width 237 height 47
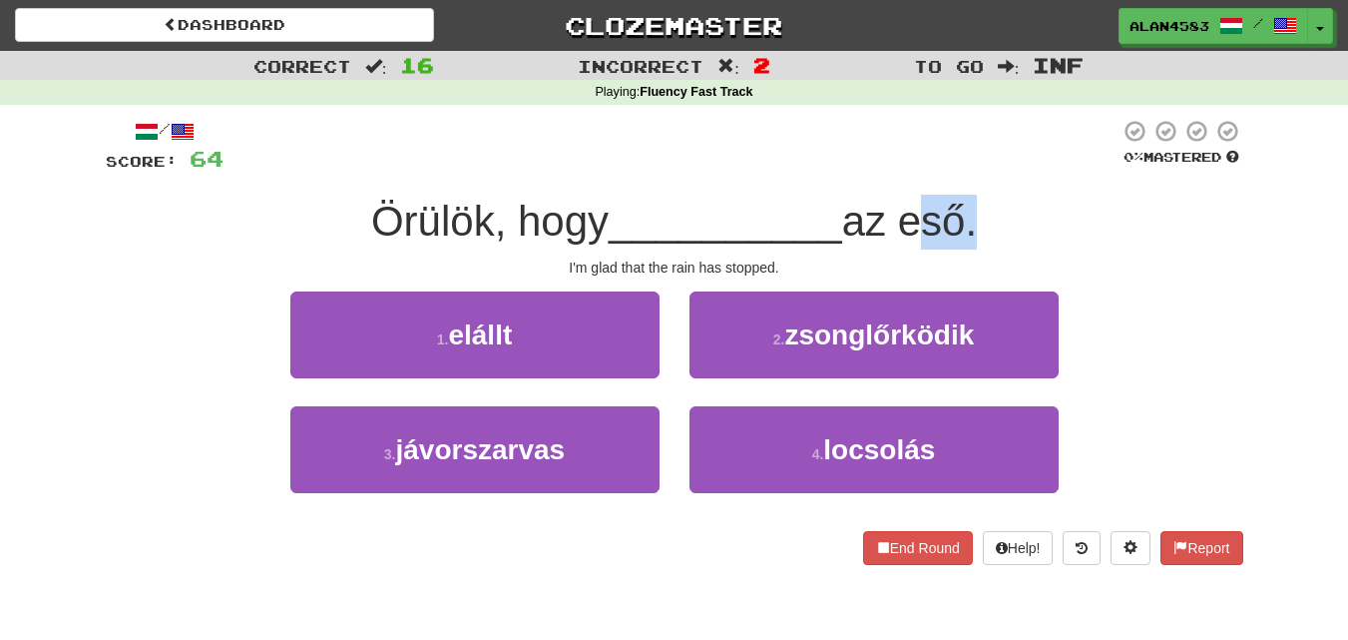
drag, startPoint x: 908, startPoint y: 223, endPoint x: 969, endPoint y: 218, distance: 61.1
click at [969, 218] on span "az eső." at bounding box center [909, 221] width 135 height 47
click at [956, 170] on div at bounding box center [956, 170] width 0 height 0
click at [1024, 171] on div at bounding box center [672, 146] width 896 height 55
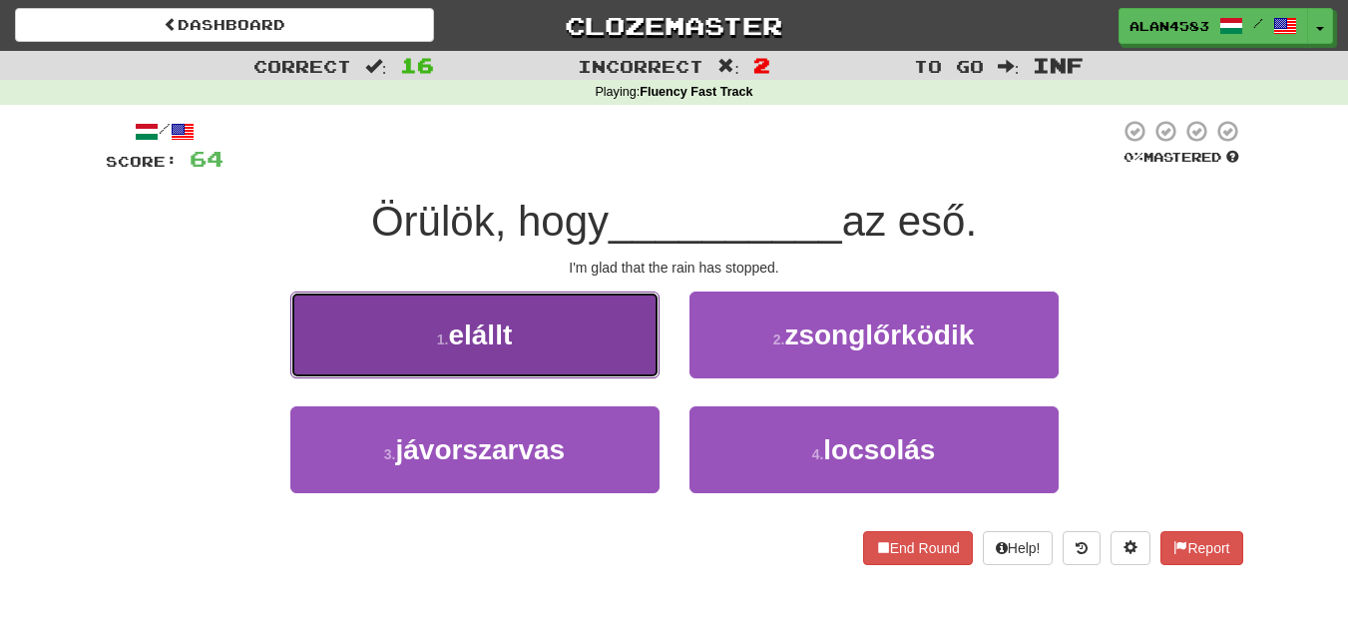
click at [469, 335] on span "elállt" at bounding box center [480, 334] width 64 height 31
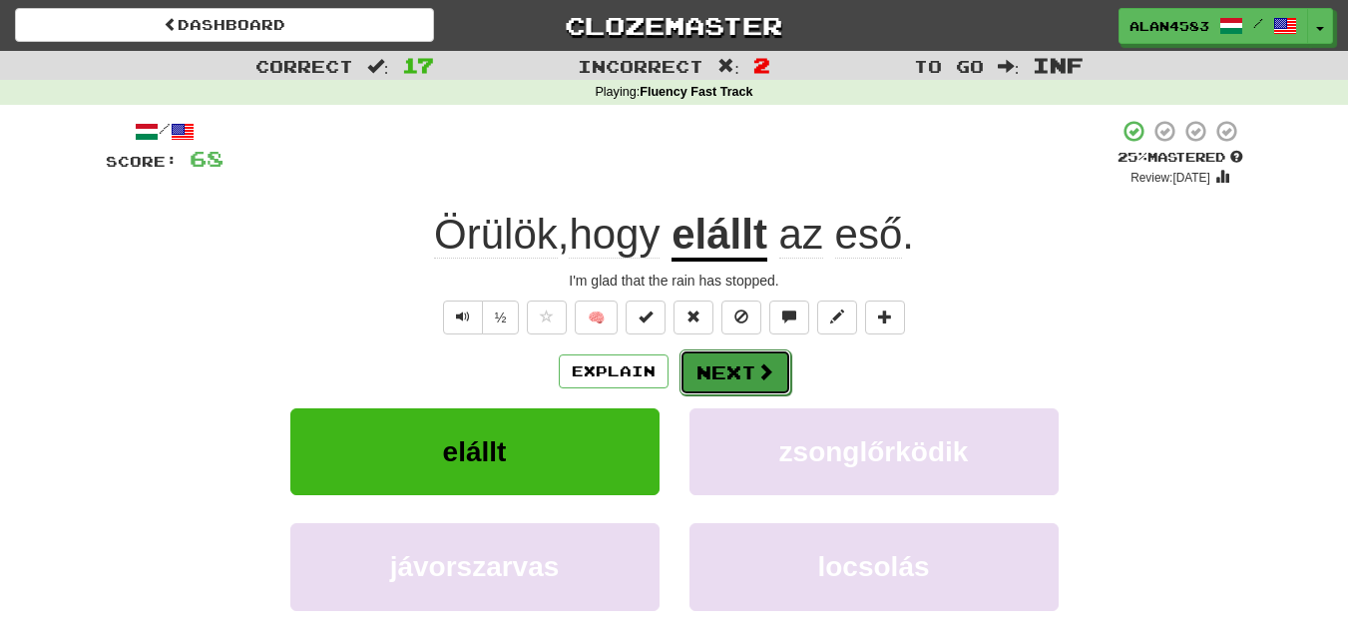
click at [741, 373] on button "Next" at bounding box center [736, 372] width 112 height 46
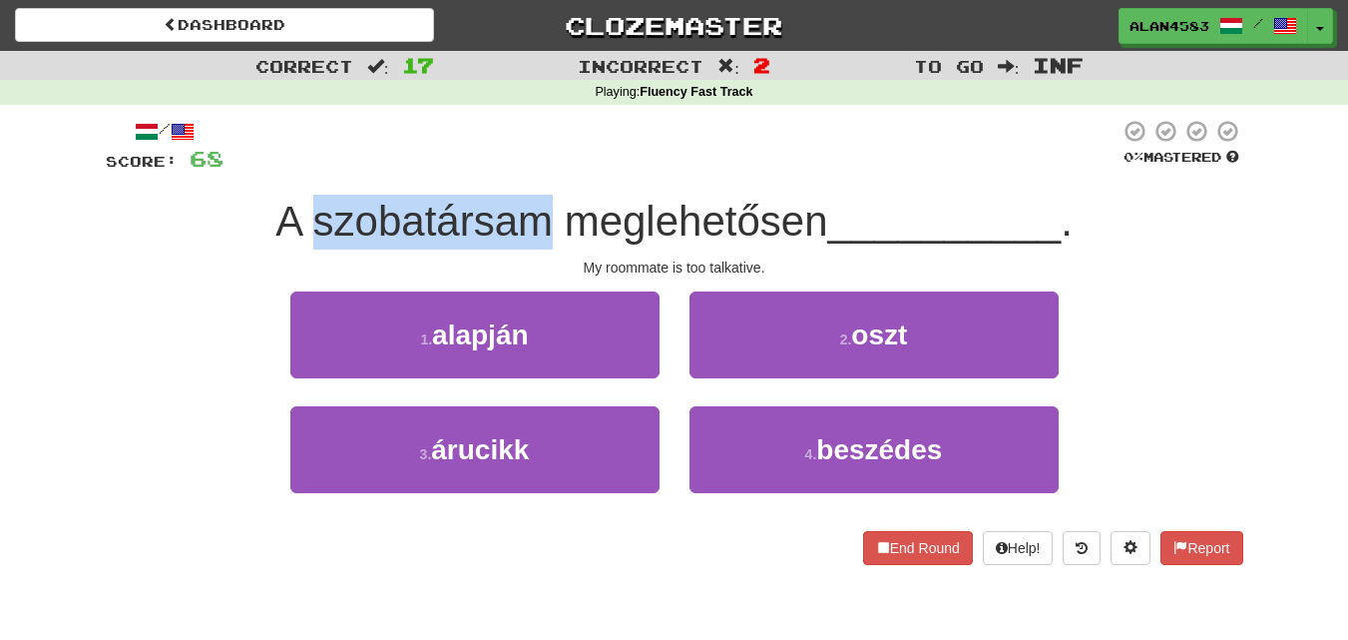
drag, startPoint x: 543, startPoint y: 218, endPoint x: 311, endPoint y: 223, distance: 231.6
click at [311, 223] on span "A szobatársam meglehetősen" at bounding box center [551, 221] width 552 height 47
click at [298, 245] on div at bounding box center [298, 245] width 0 height 0
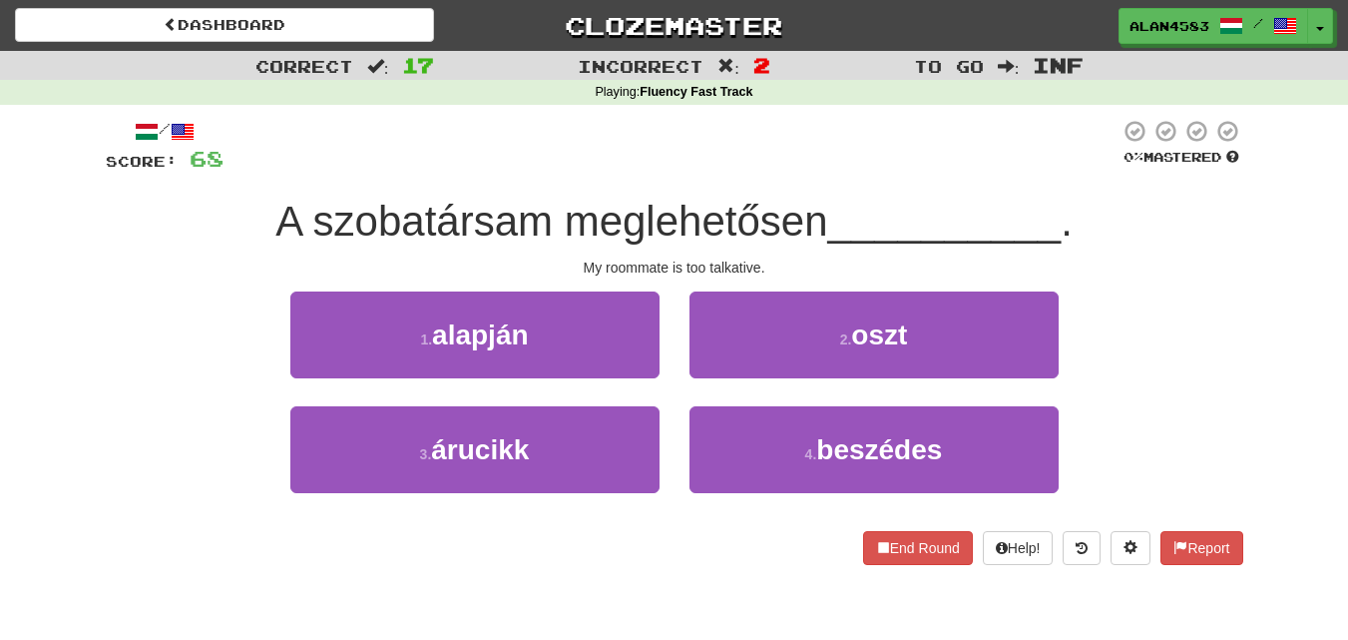
click at [172, 296] on div "1 . alapján 2 . oszt" at bounding box center [674, 348] width 1197 height 115
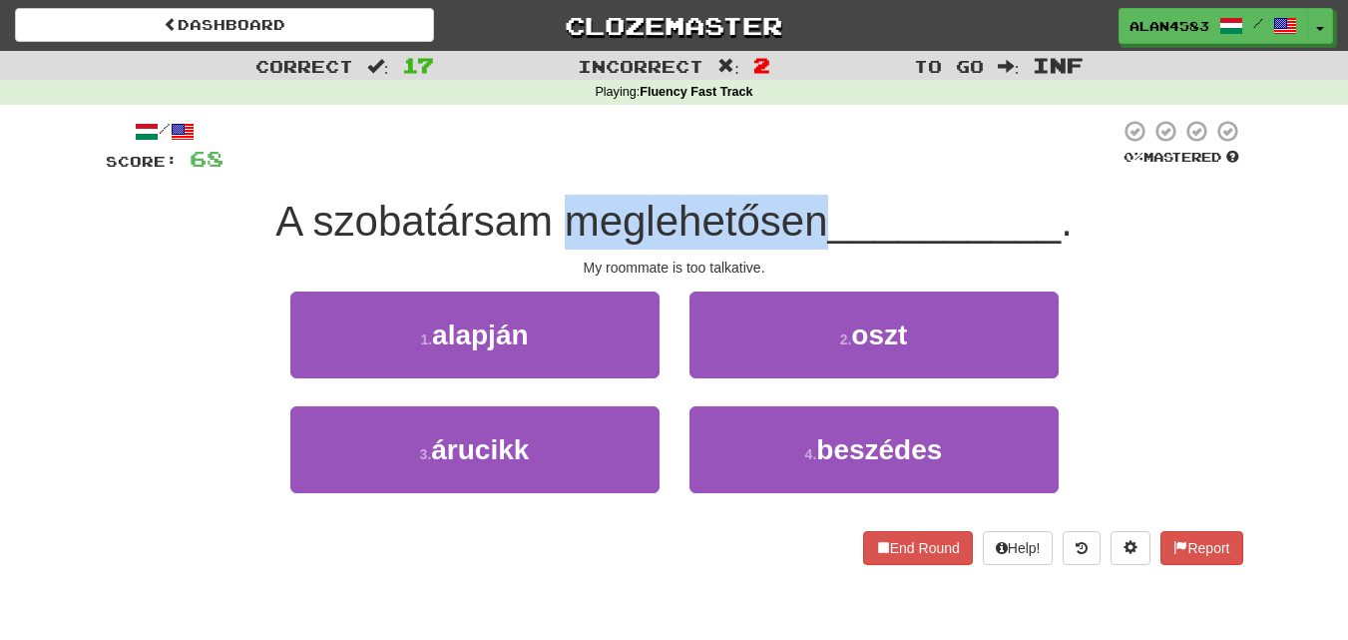
drag, startPoint x: 561, startPoint y: 213, endPoint x: 814, endPoint y: 194, distance: 254.2
click at [814, 194] on div "/ Score: 68 0 % Mastered A szobatársam meglehetősen __________ . My roommate is…" at bounding box center [675, 342] width 1138 height 446
click at [801, 170] on div at bounding box center [801, 170] width 0 height 0
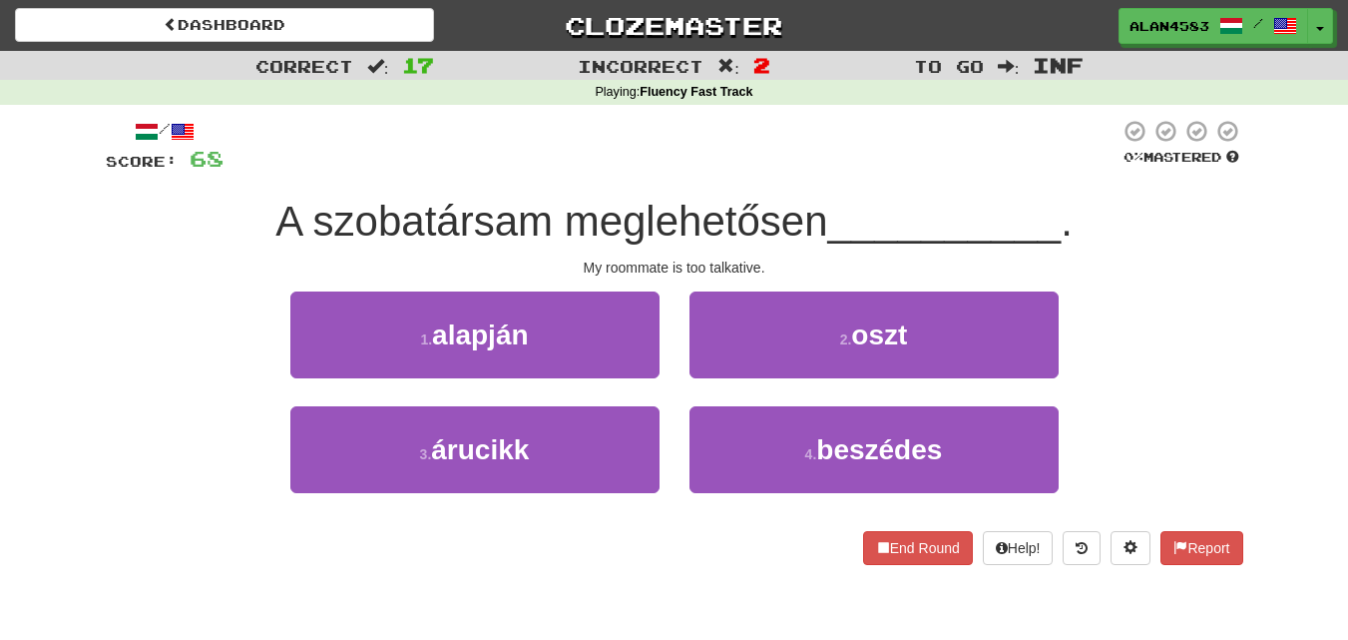
click at [865, 162] on div at bounding box center [672, 146] width 896 height 55
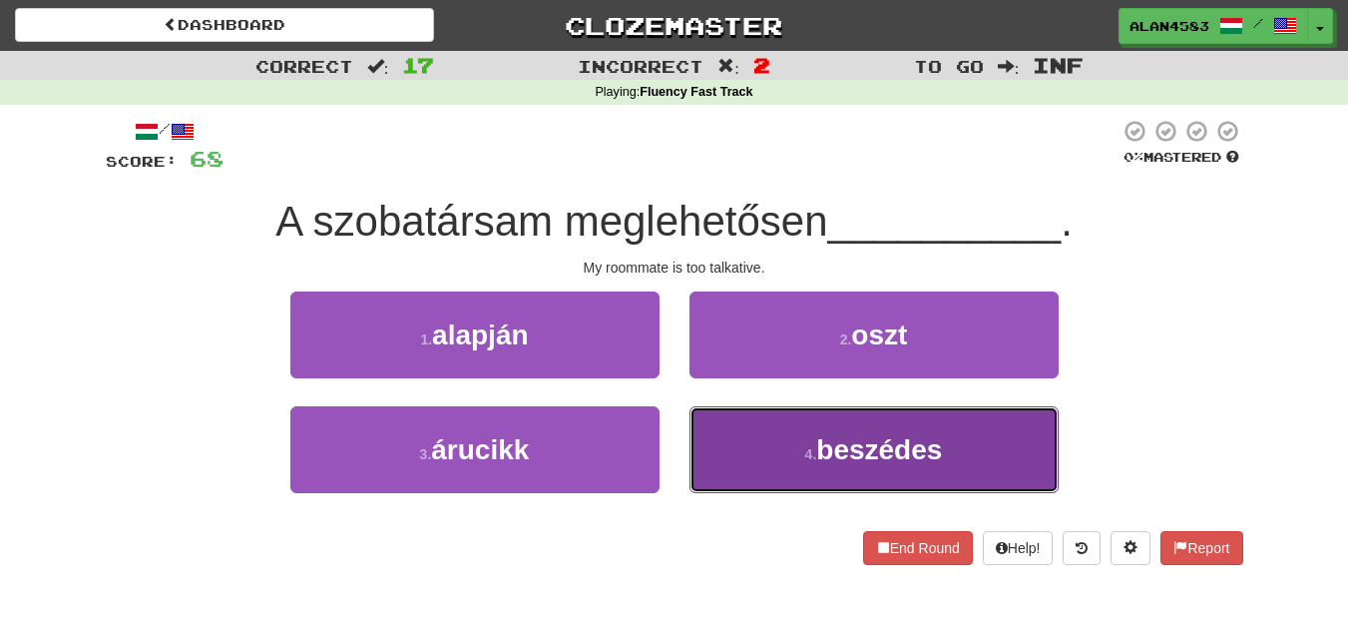
click at [775, 437] on button "4 . beszédes" at bounding box center [874, 449] width 369 height 87
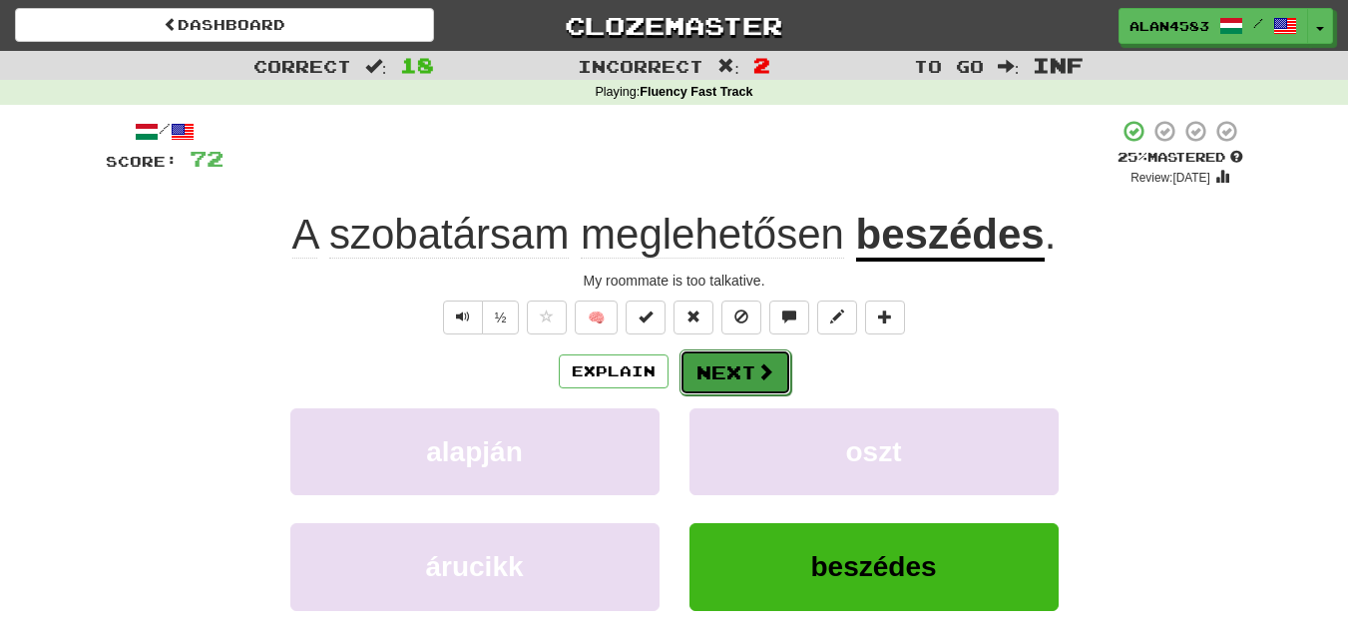
click at [725, 367] on button "Next" at bounding box center [736, 372] width 112 height 46
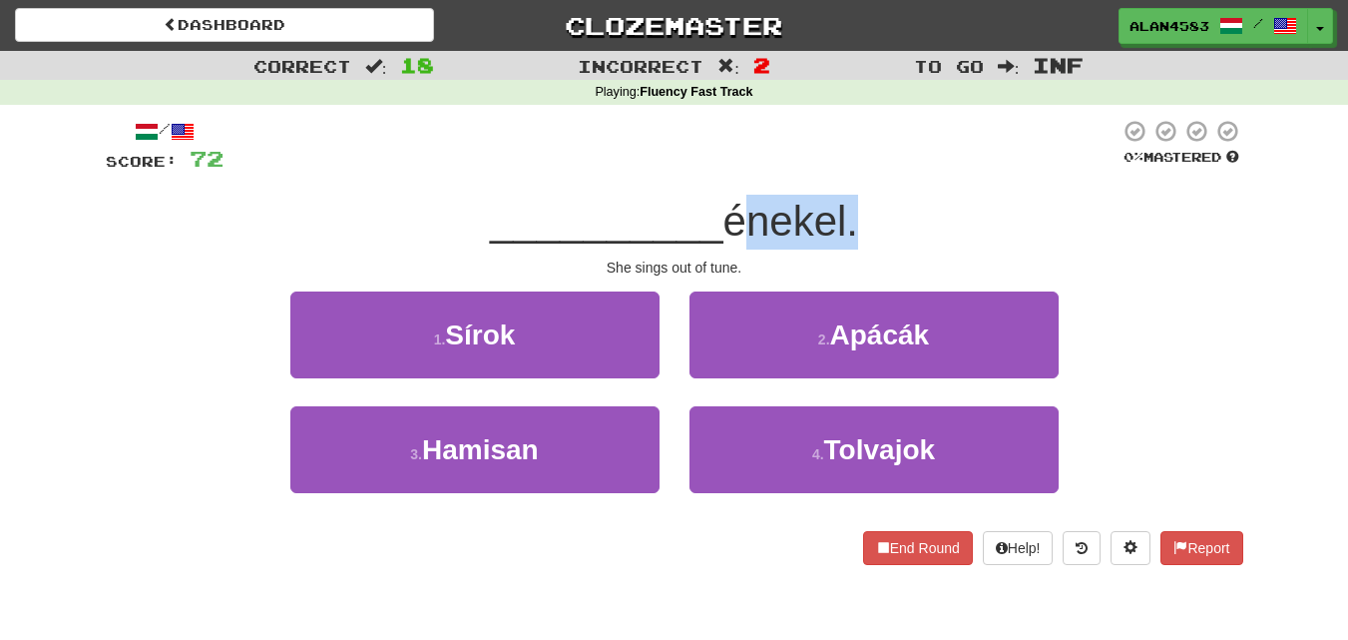
drag, startPoint x: 730, startPoint y: 227, endPoint x: 849, endPoint y: 218, distance: 119.1
click at [849, 218] on span "énekel." at bounding box center [790, 221] width 135 height 47
click at [836, 170] on div at bounding box center [836, 170] width 0 height 0
click at [934, 154] on div at bounding box center [672, 146] width 896 height 55
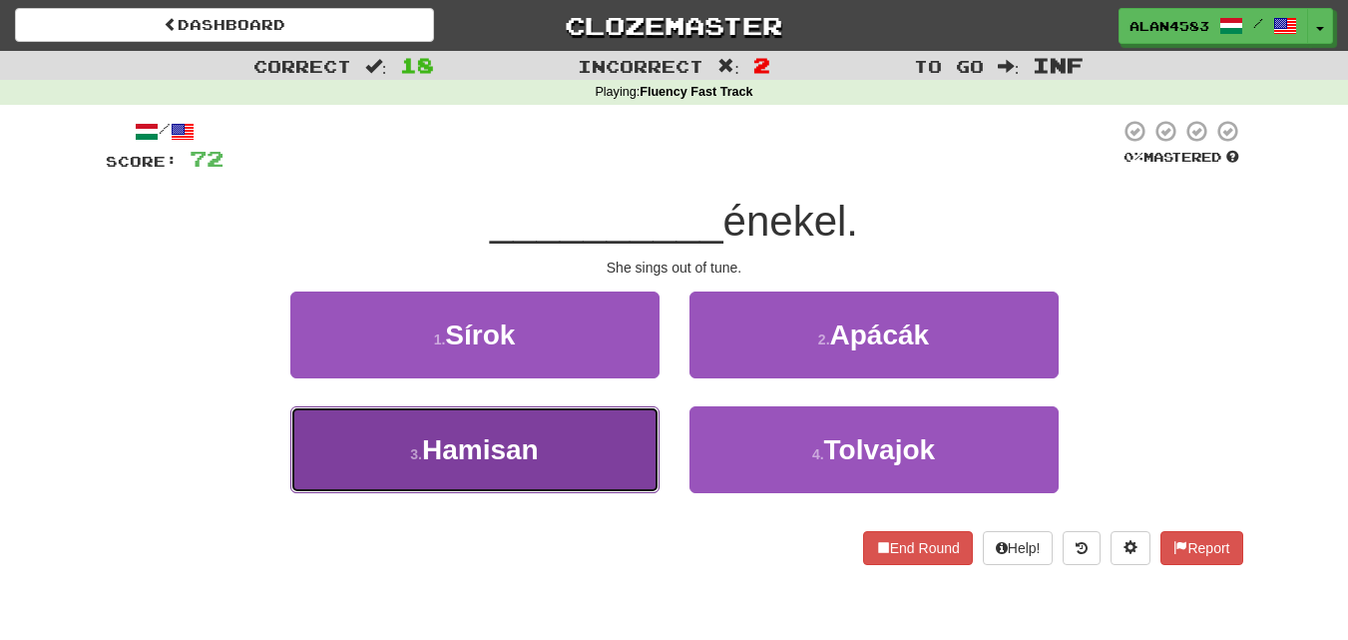
click at [464, 446] on span "Hamisan" at bounding box center [480, 449] width 117 height 31
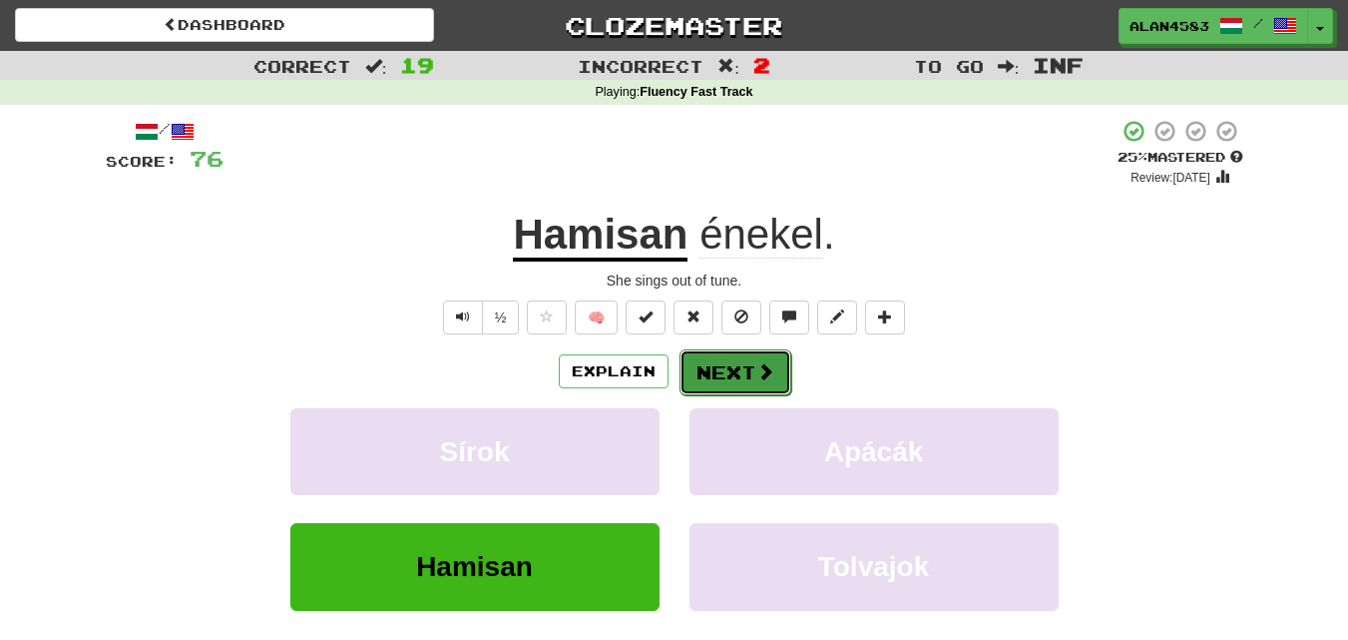
click at [724, 369] on button "Next" at bounding box center [736, 372] width 112 height 46
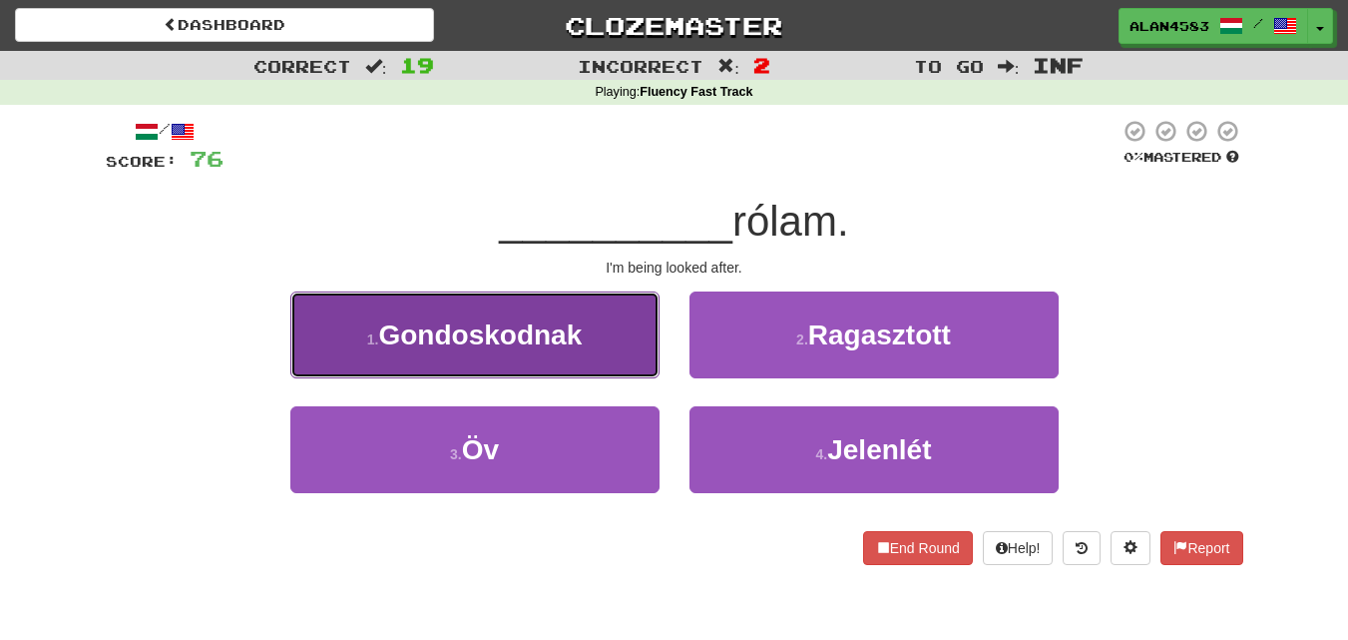
click at [376, 342] on small "1 ." at bounding box center [373, 339] width 12 height 16
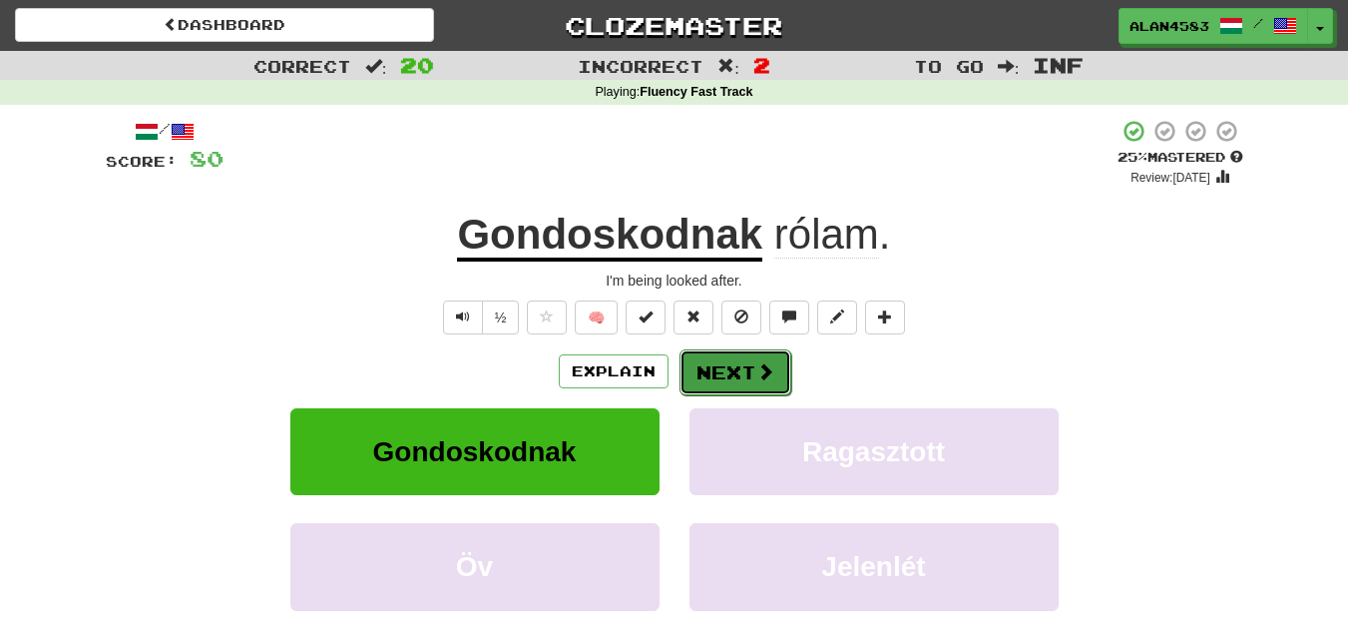
click at [719, 364] on button "Next" at bounding box center [736, 372] width 112 height 46
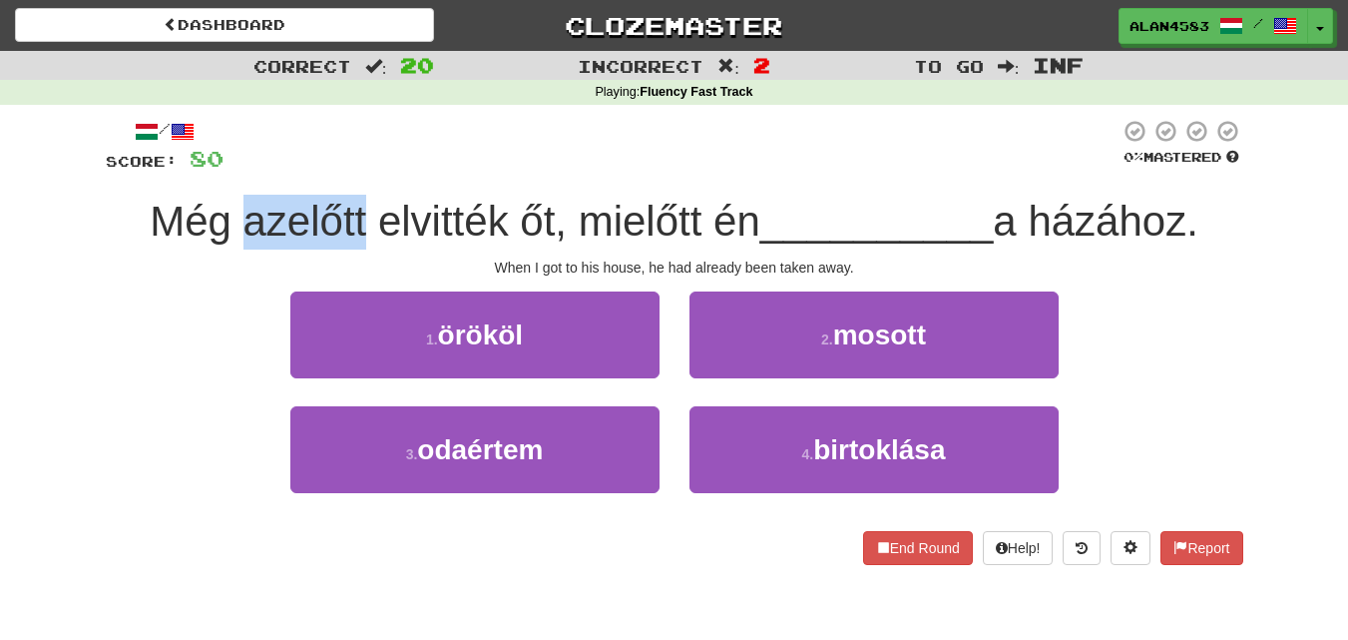
drag, startPoint x: 353, startPoint y: 211, endPoint x: 234, endPoint y: 207, distance: 119.8
click at [234, 207] on span "Még azelőtt elvitték őt, mielőtt én" at bounding box center [455, 221] width 611 height 47
click at [221, 170] on div at bounding box center [221, 170] width 0 height 0
click at [369, 147] on div at bounding box center [672, 146] width 896 height 55
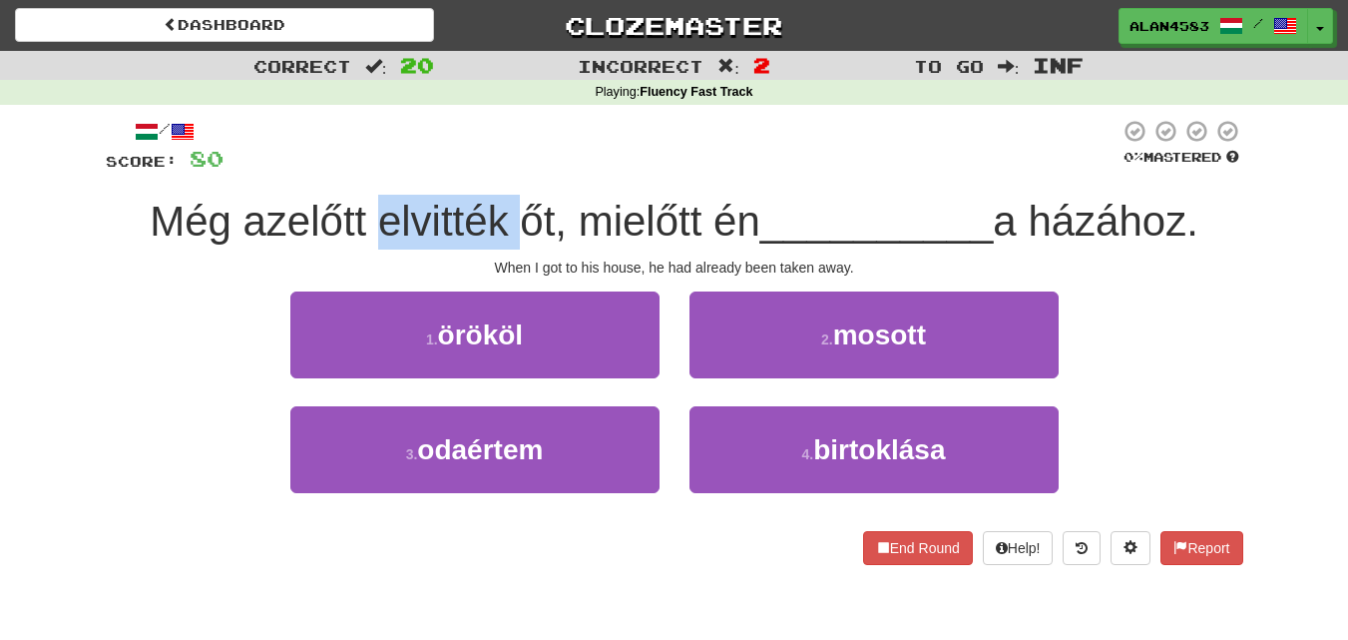
drag, startPoint x: 363, startPoint y: 219, endPoint x: 503, endPoint y: 206, distance: 140.3
click at [503, 206] on span "Még azelőtt elvitték őt, mielőtt én" at bounding box center [455, 221] width 611 height 47
click at [490, 170] on div at bounding box center [490, 170] width 0 height 0
click at [547, 158] on div at bounding box center [672, 146] width 896 height 55
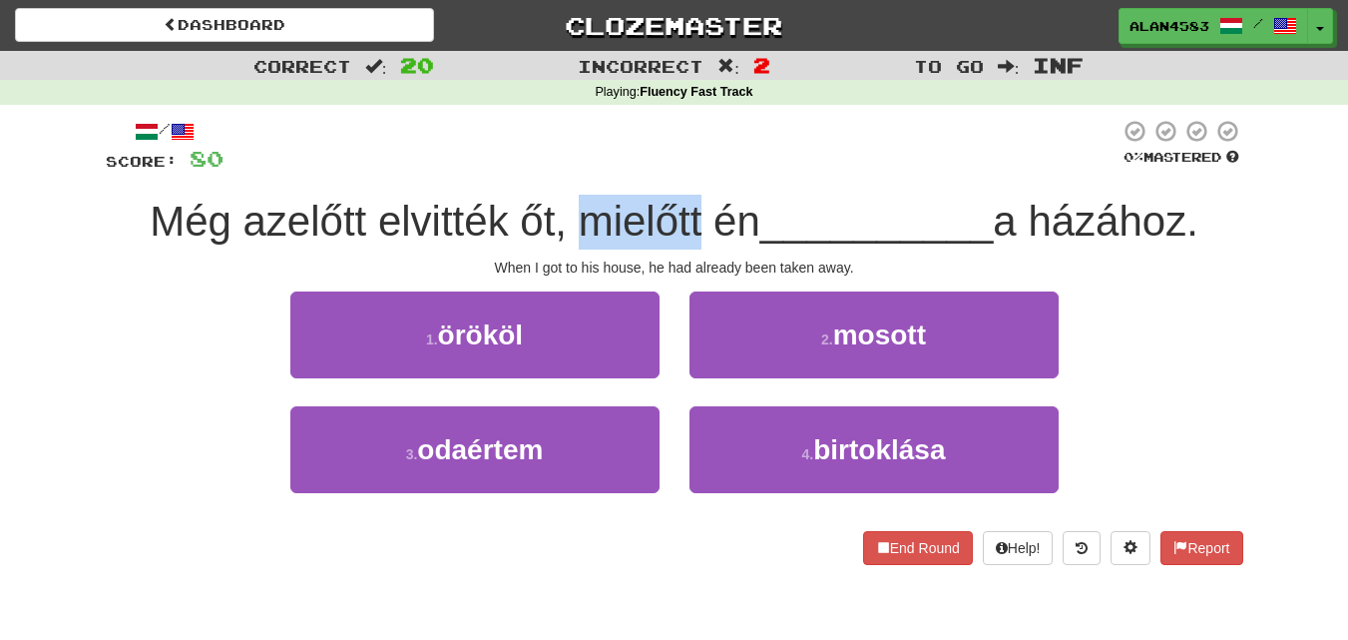
drag, startPoint x: 571, startPoint y: 219, endPoint x: 687, endPoint y: 205, distance: 116.6
click at [687, 205] on span "Még azelőtt elvitték őt, mielőtt én" at bounding box center [455, 221] width 611 height 47
click at [674, 170] on div at bounding box center [674, 170] width 0 height 0
click at [740, 159] on div at bounding box center [672, 146] width 896 height 55
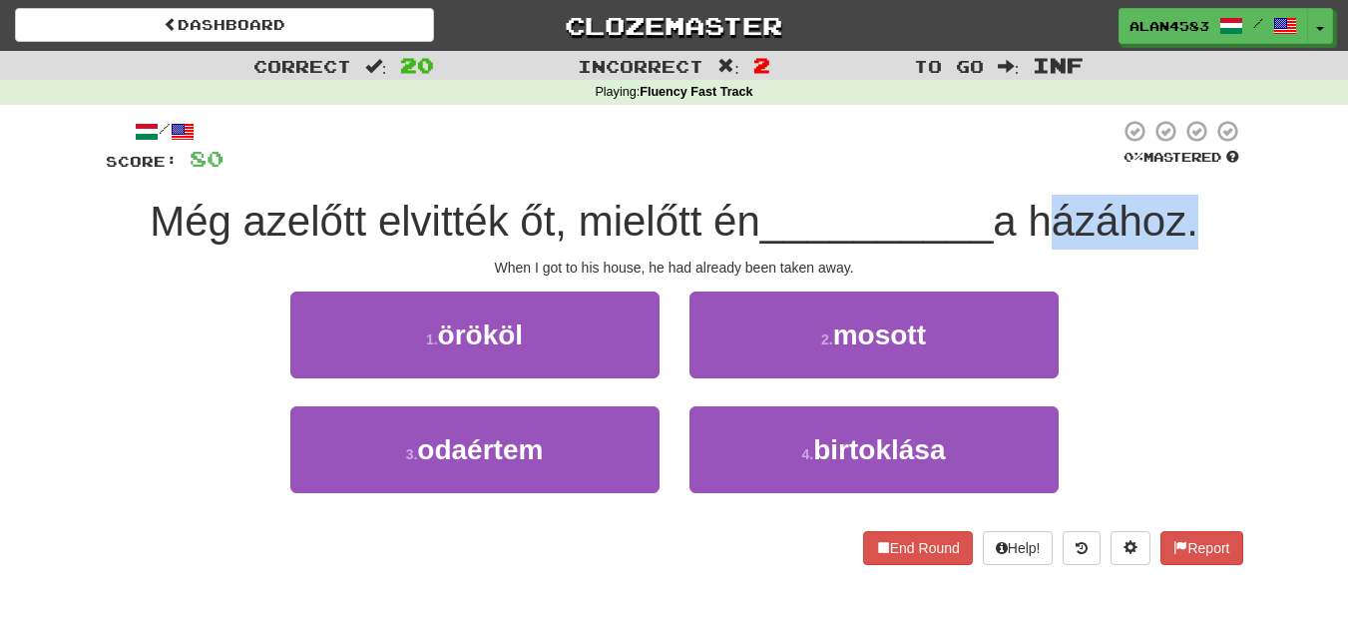
drag, startPoint x: 1048, startPoint y: 220, endPoint x: 1189, endPoint y: 216, distance: 141.8
click at [1189, 216] on span "a házához." at bounding box center [1096, 221] width 206 height 47
click at [1176, 170] on div at bounding box center [1176, 170] width 0 height 0
click at [930, 170] on div at bounding box center [672, 146] width 896 height 55
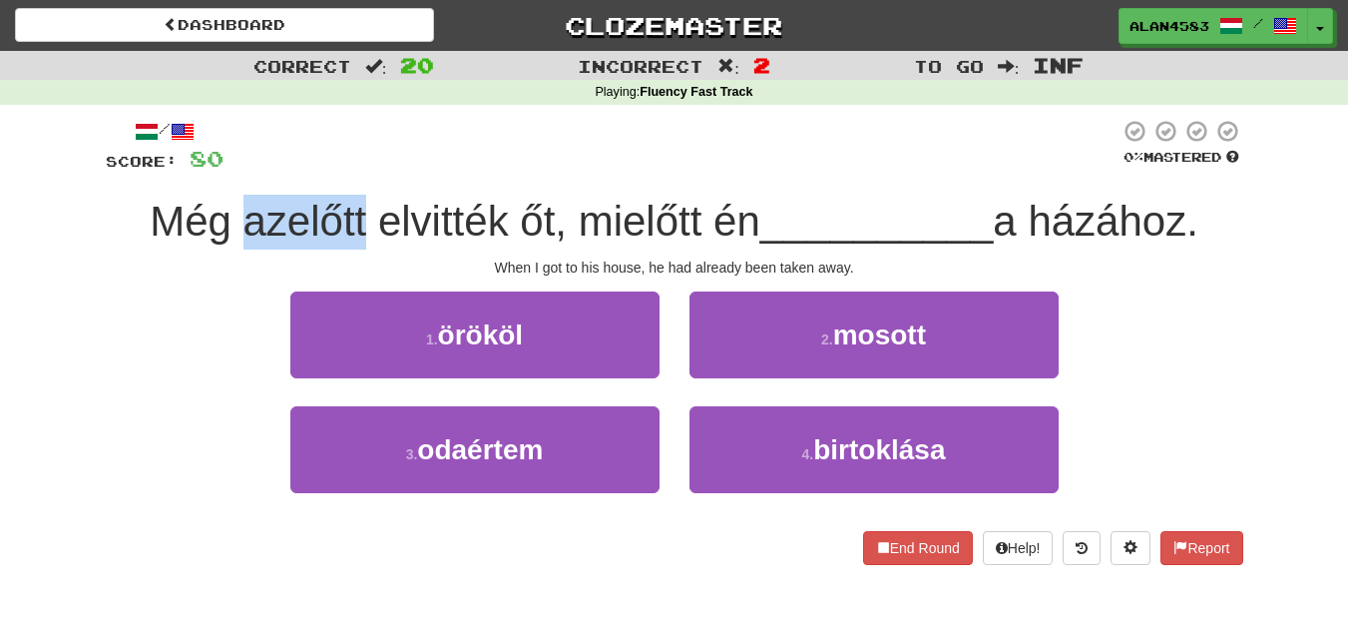
drag, startPoint x: 358, startPoint y: 208, endPoint x: 233, endPoint y: 204, distance: 125.8
click at [233, 204] on span "Még azelőtt elvitték őt, mielőtt én" at bounding box center [455, 221] width 611 height 47
click at [220, 170] on div at bounding box center [220, 170] width 0 height 0
click at [352, 134] on div at bounding box center [672, 146] width 896 height 55
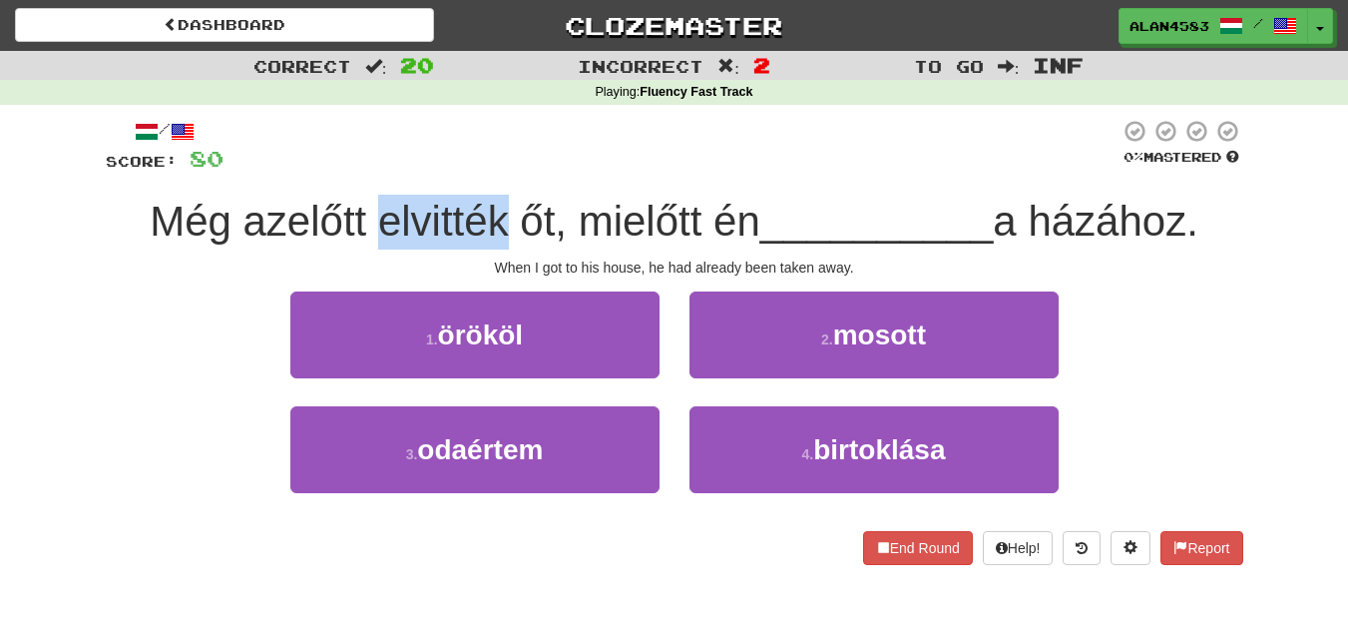
drag, startPoint x: 367, startPoint y: 220, endPoint x: 498, endPoint y: 209, distance: 131.2
click at [498, 209] on span "Még azelőtt elvitték őt, mielőtt én" at bounding box center [455, 221] width 611 height 47
click at [485, 170] on div at bounding box center [485, 170] width 0 height 0
click at [563, 144] on div at bounding box center [672, 146] width 896 height 55
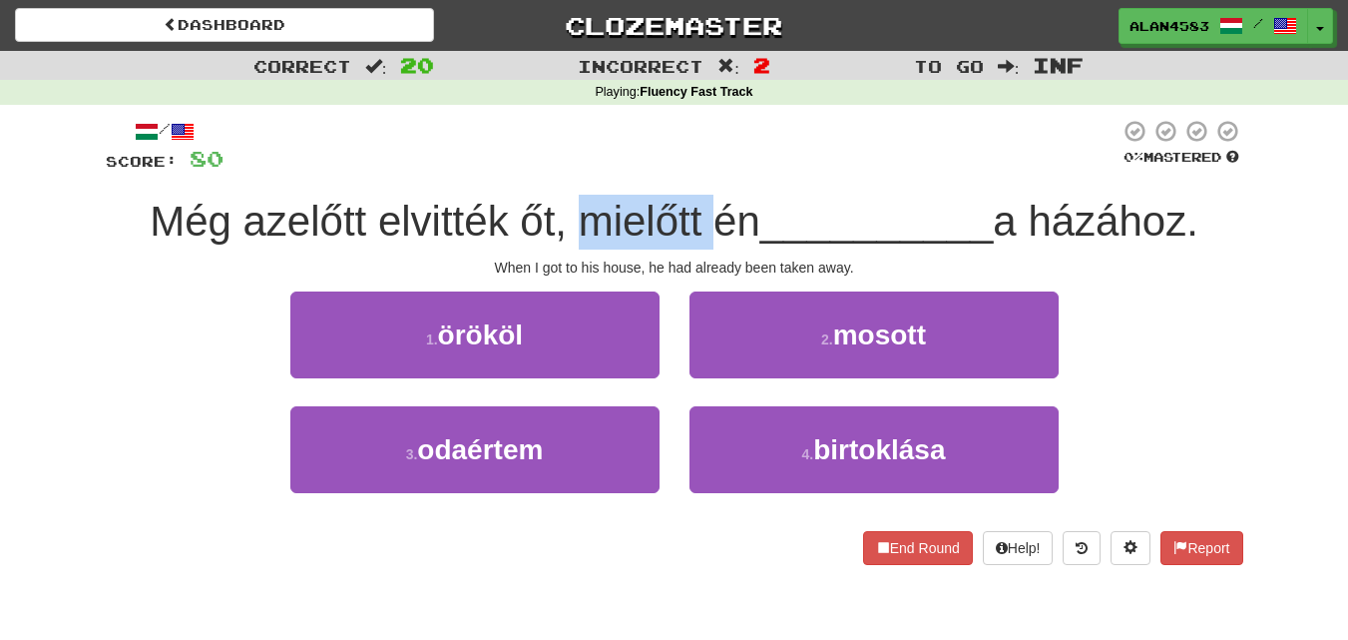
drag, startPoint x: 575, startPoint y: 207, endPoint x: 698, endPoint y: 207, distance: 122.7
click at [698, 207] on span "Még azelőtt elvitték őt, mielőtt én" at bounding box center [455, 221] width 611 height 47
click at [685, 170] on div at bounding box center [685, 170] width 0 height 0
click at [763, 146] on div at bounding box center [672, 146] width 896 height 55
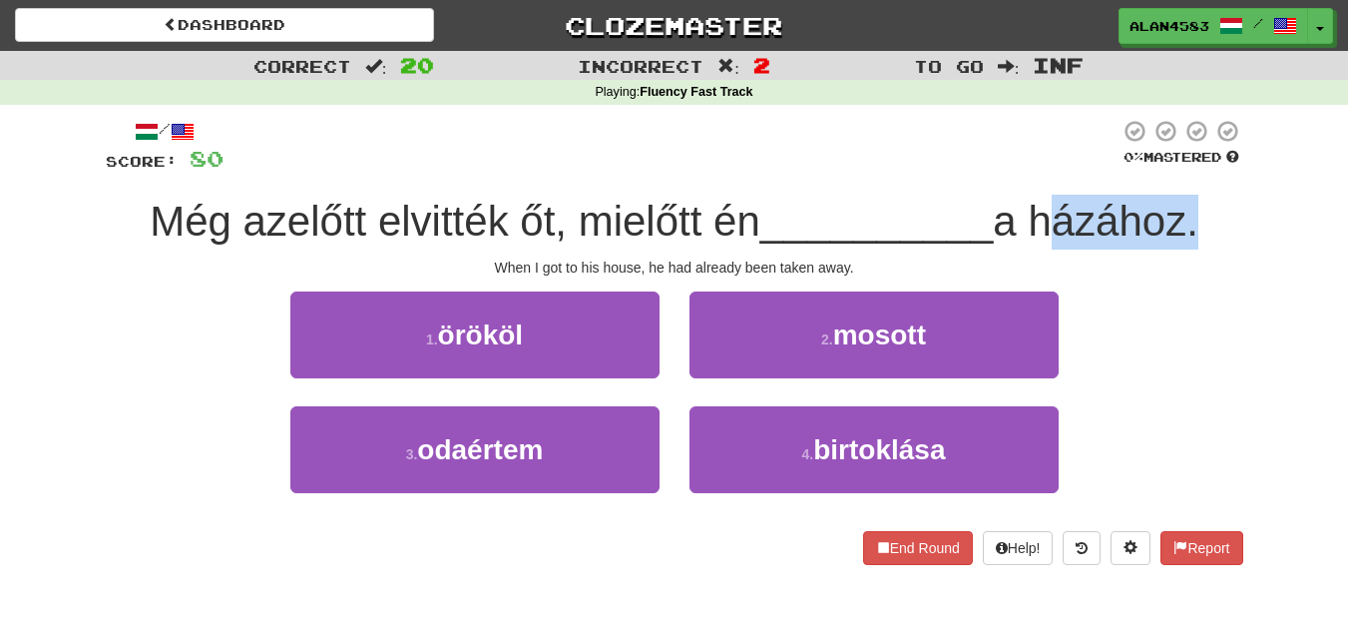
drag, startPoint x: 1038, startPoint y: 216, endPoint x: 1197, endPoint y: 214, distance: 159.7
click at [1197, 214] on span "a házához." at bounding box center [1096, 221] width 206 height 47
click at [1184, 170] on div at bounding box center [1184, 170] width 0 height 0
click at [834, 144] on div at bounding box center [672, 146] width 896 height 55
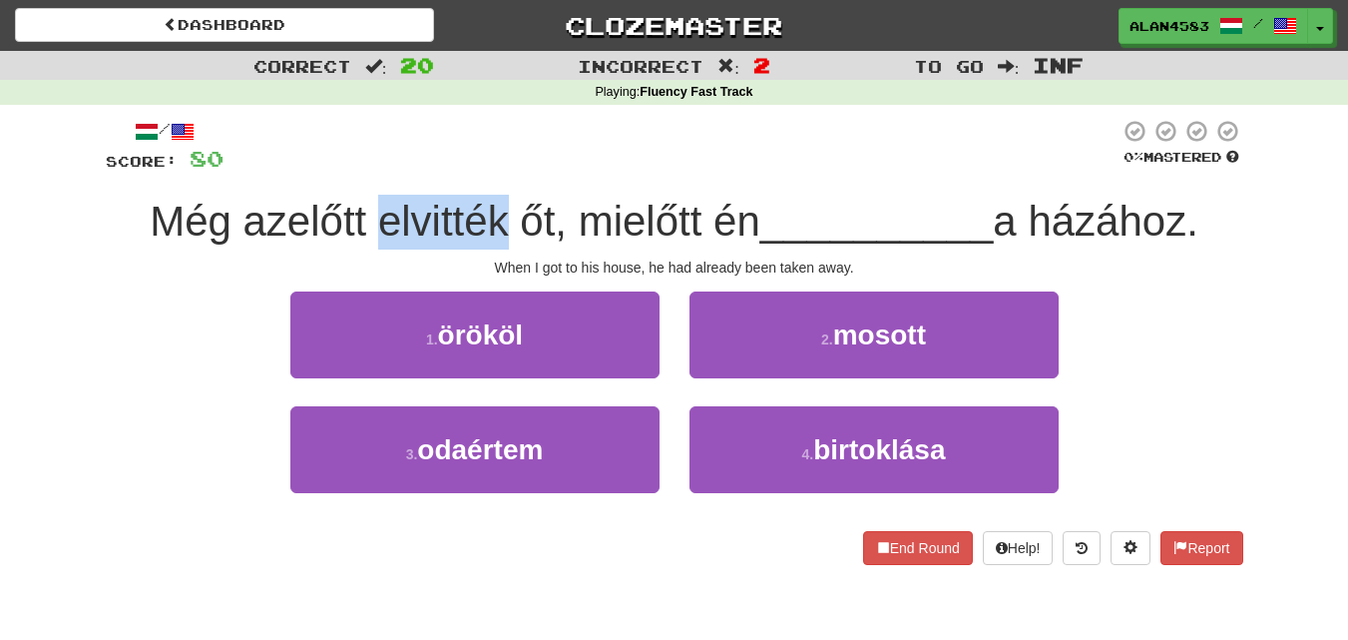
drag, startPoint x: 493, startPoint y: 212, endPoint x: 370, endPoint y: 199, distance: 123.4
click at [370, 199] on span "Még azelőtt elvitték őt, mielőtt én" at bounding box center [455, 221] width 611 height 47
click at [357, 170] on div at bounding box center [357, 170] width 0 height 0
click at [496, 136] on div at bounding box center [672, 146] width 896 height 55
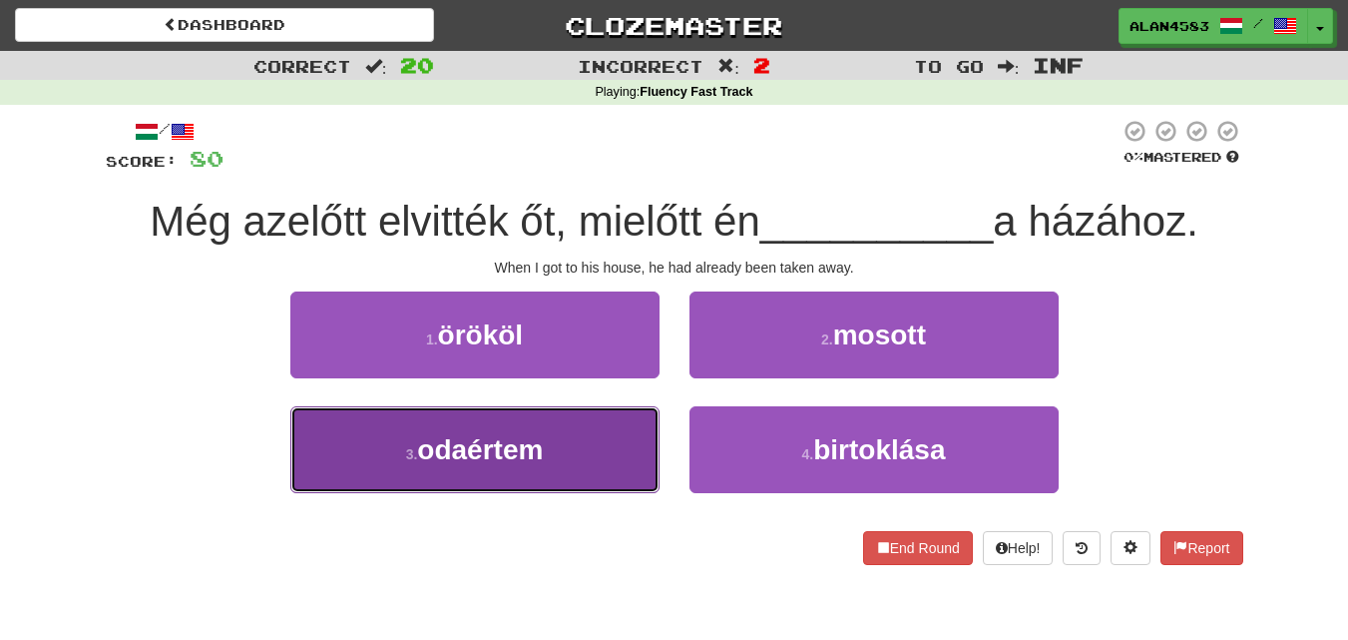
click at [301, 484] on button "3 . odaértem" at bounding box center [474, 449] width 369 height 87
